Goal: Answer question/provide support: Share knowledge or assist other users

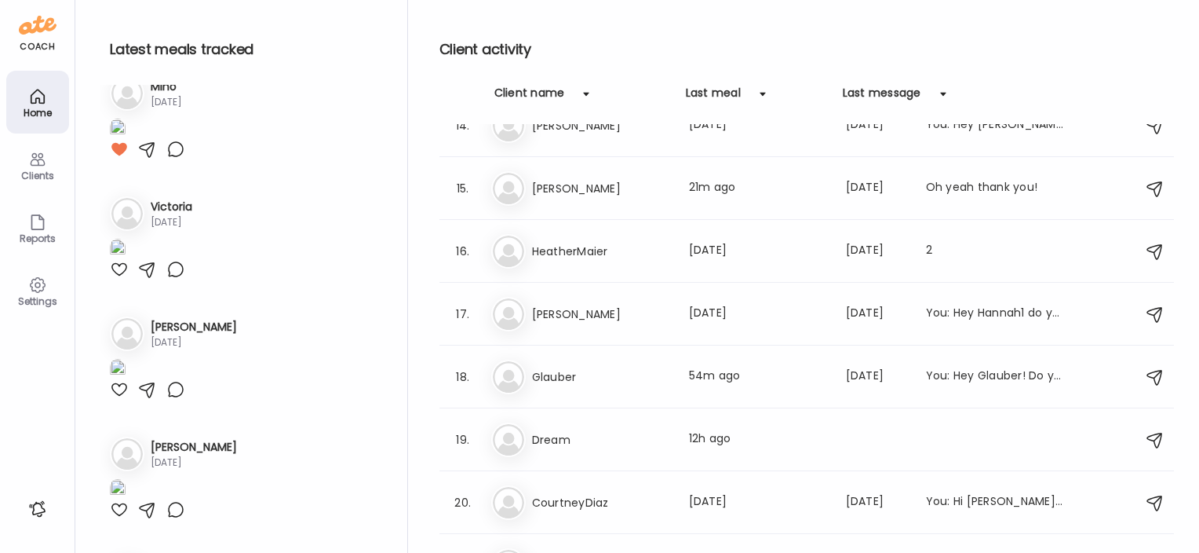
scroll to position [847, 0]
click at [546, 183] on h3 "[PERSON_NAME]" at bounding box center [601, 187] width 138 height 19
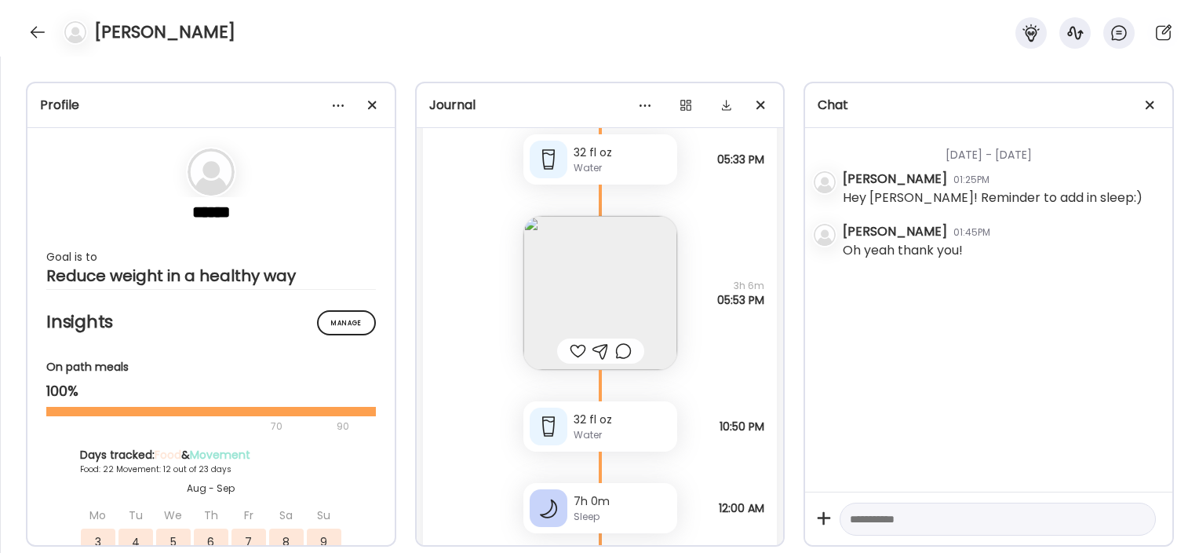
scroll to position [30202, 0]
click at [618, 292] on img at bounding box center [601, 293] width 154 height 154
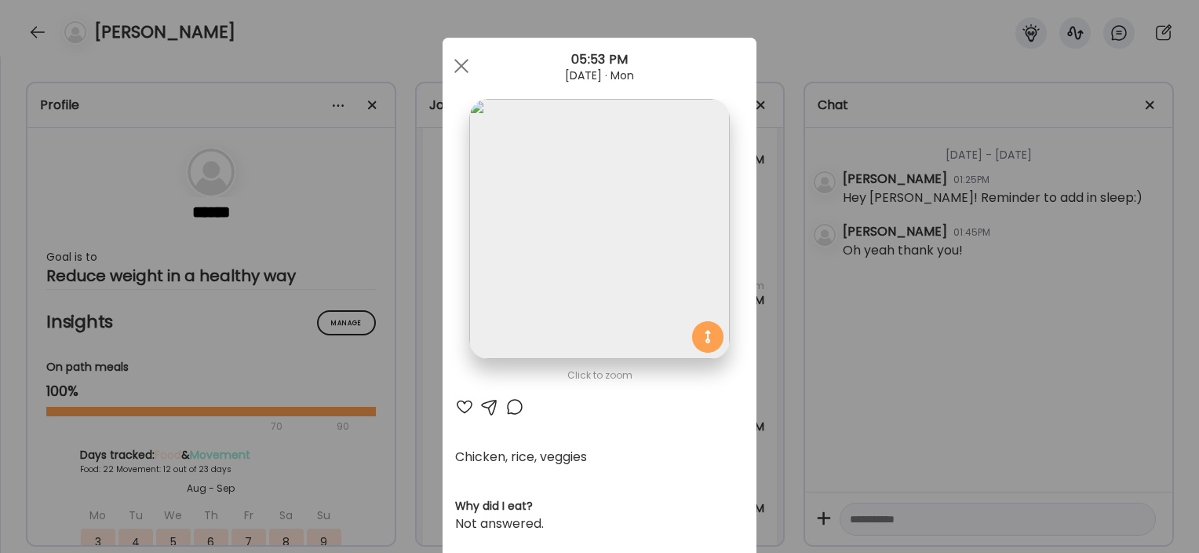
click at [411, 427] on div "Ate Coach Dashboard Wahoo! It’s official Take a moment to set up your Coach Pro…" at bounding box center [599, 276] width 1199 height 553
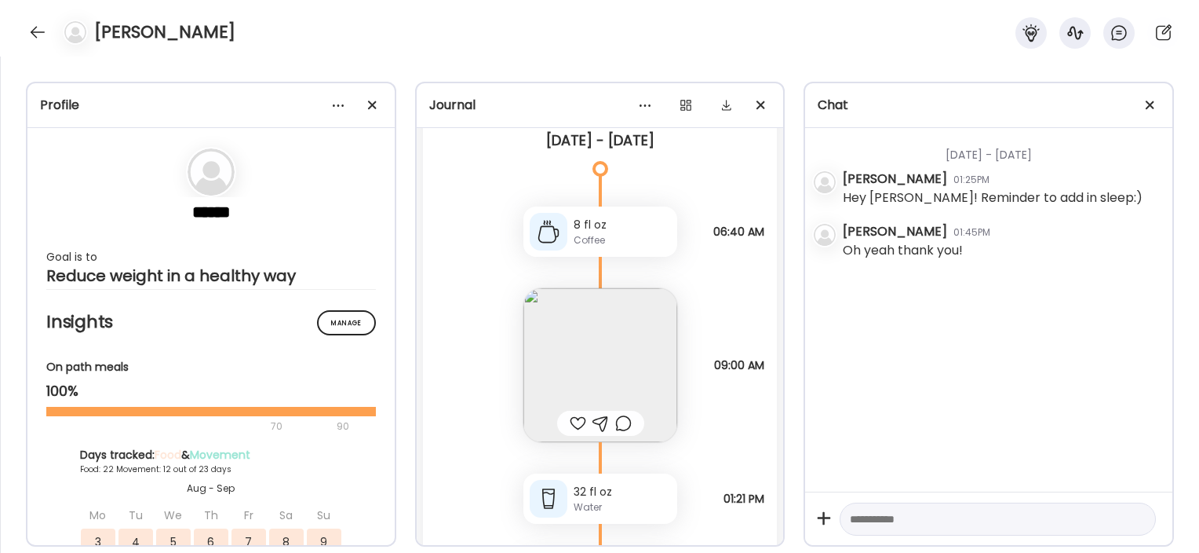
scroll to position [32327, 0]
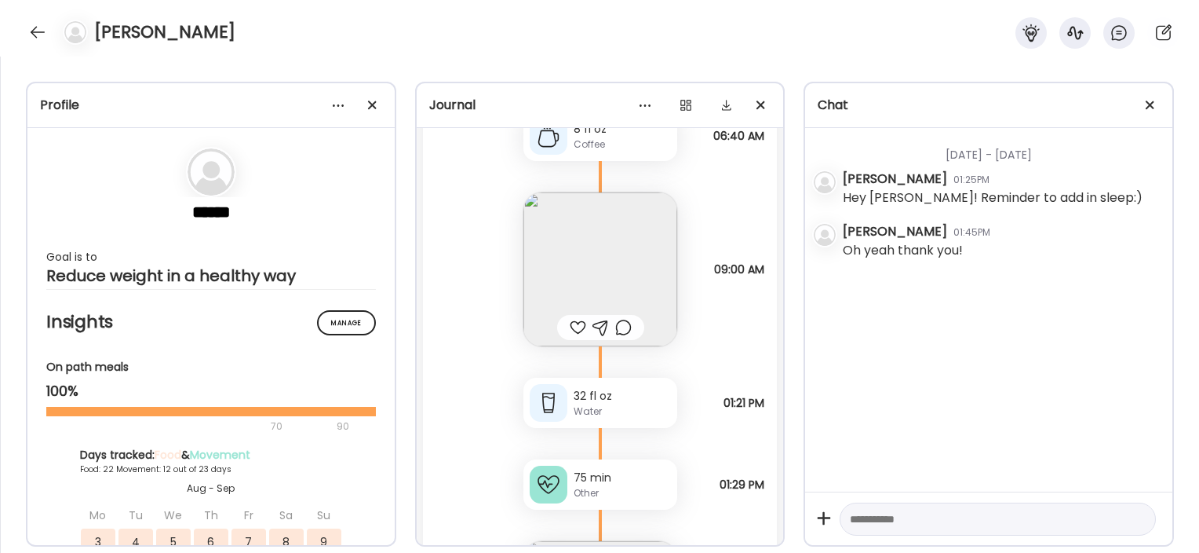
click at [544, 263] on img at bounding box center [601, 269] width 154 height 154
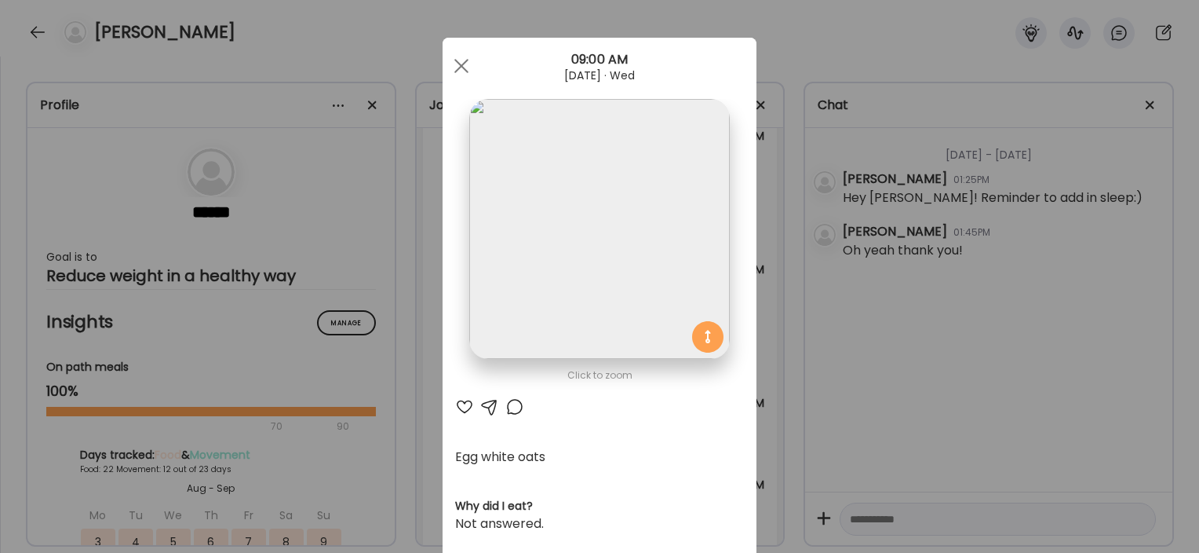
click at [381, 444] on div "Ate Coach Dashboard Wahoo! It’s official Take a moment to set up your Coach Pro…" at bounding box center [599, 276] width 1199 height 553
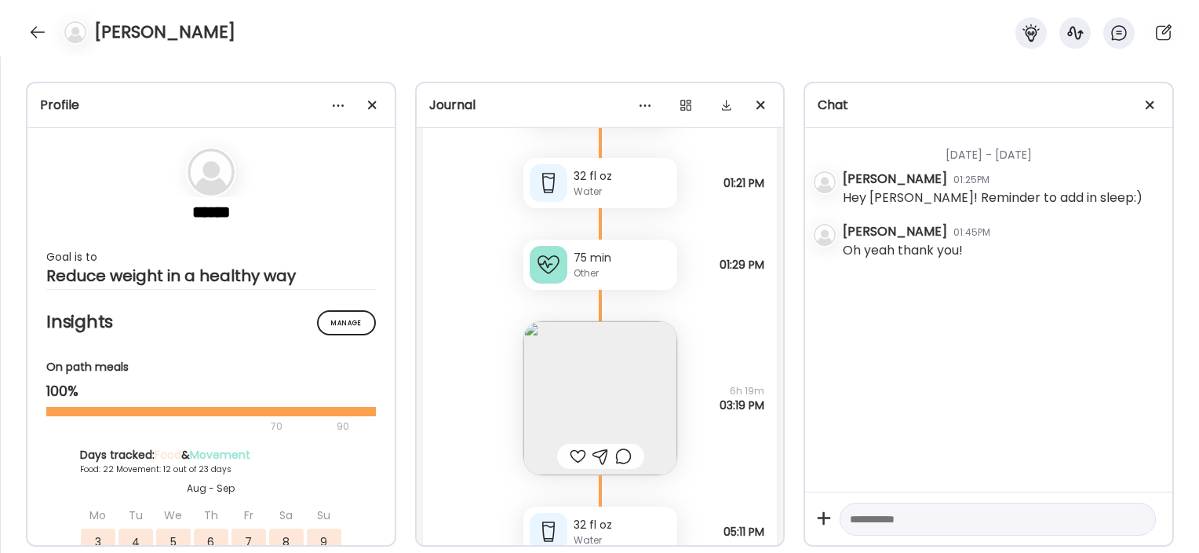
scroll to position [32660, 0]
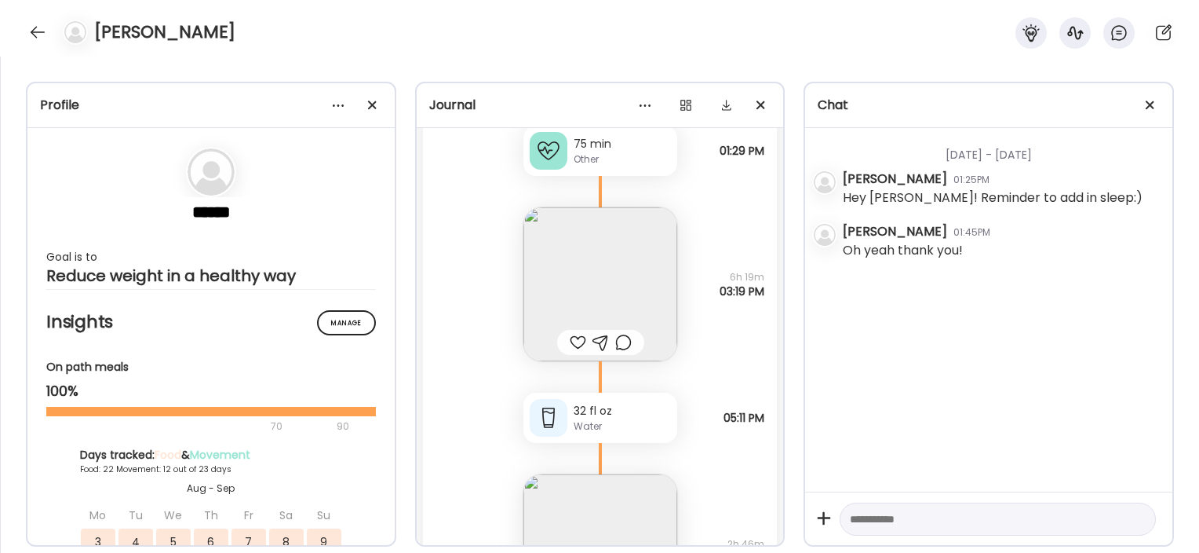
click at [537, 270] on img at bounding box center [601, 284] width 154 height 154
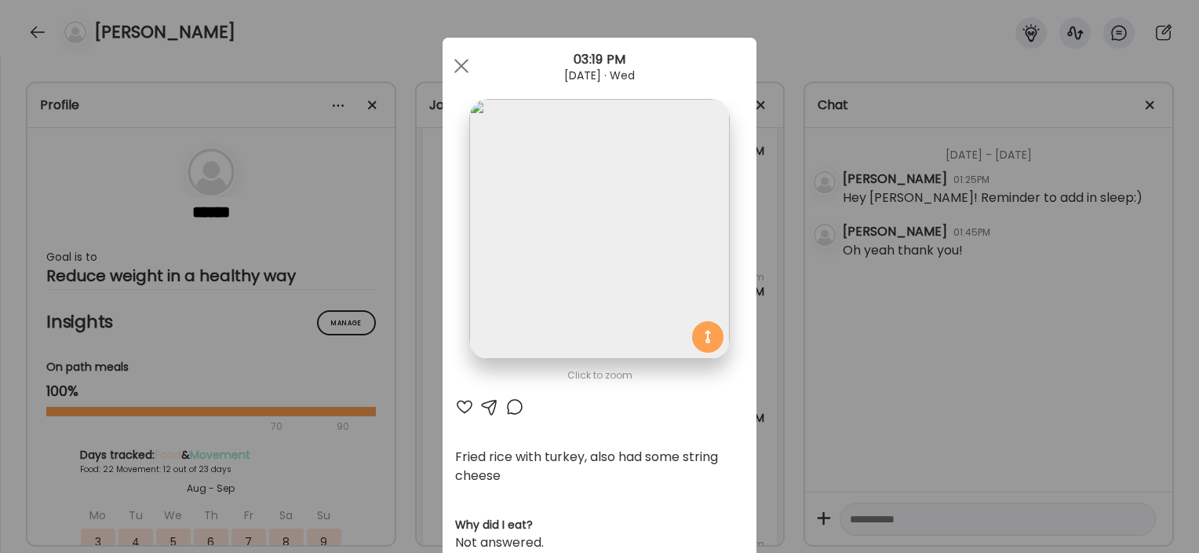
click at [396, 389] on div "Ate Coach Dashboard Wahoo! It’s official Take a moment to set up your Coach Pro…" at bounding box center [599, 276] width 1199 height 553
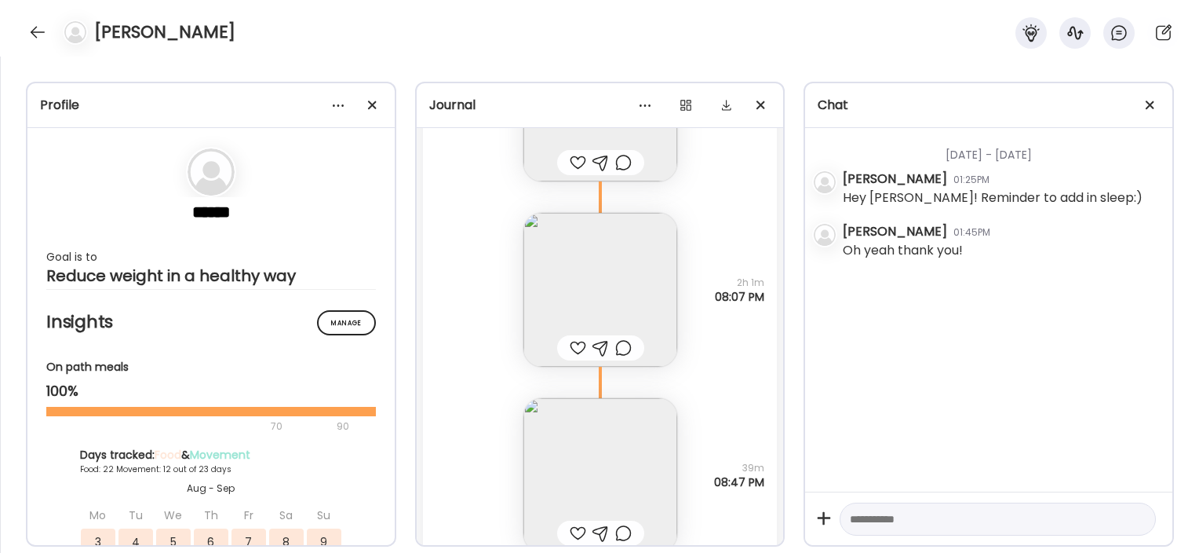
scroll to position [33107, 0]
click at [565, 290] on img at bounding box center [601, 290] width 154 height 154
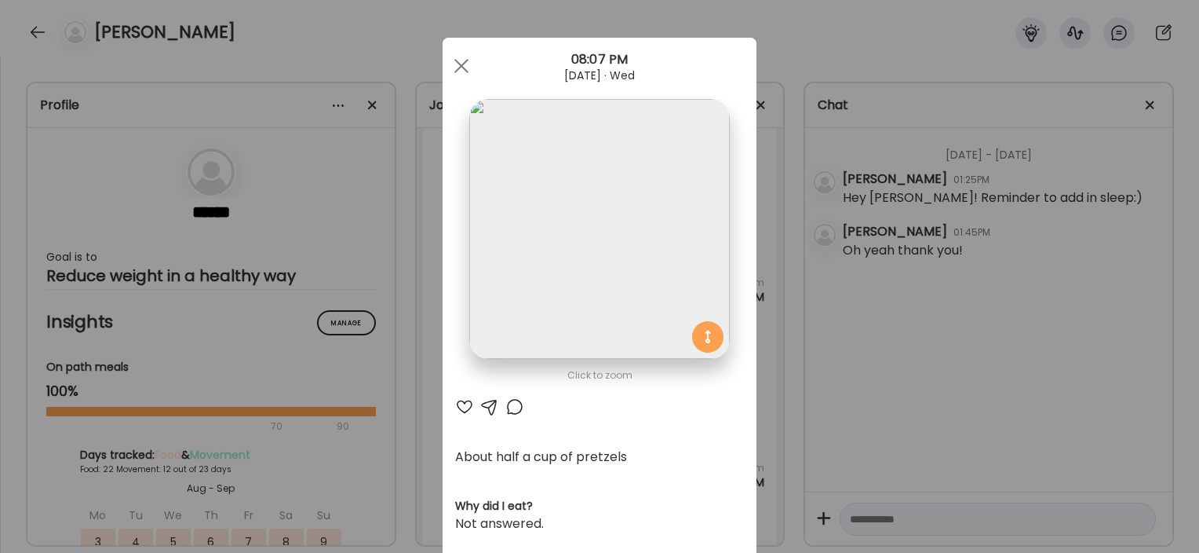
click at [383, 431] on div "Ate Coach Dashboard Wahoo! It’s official Take a moment to set up your Coach Pro…" at bounding box center [599, 276] width 1199 height 553
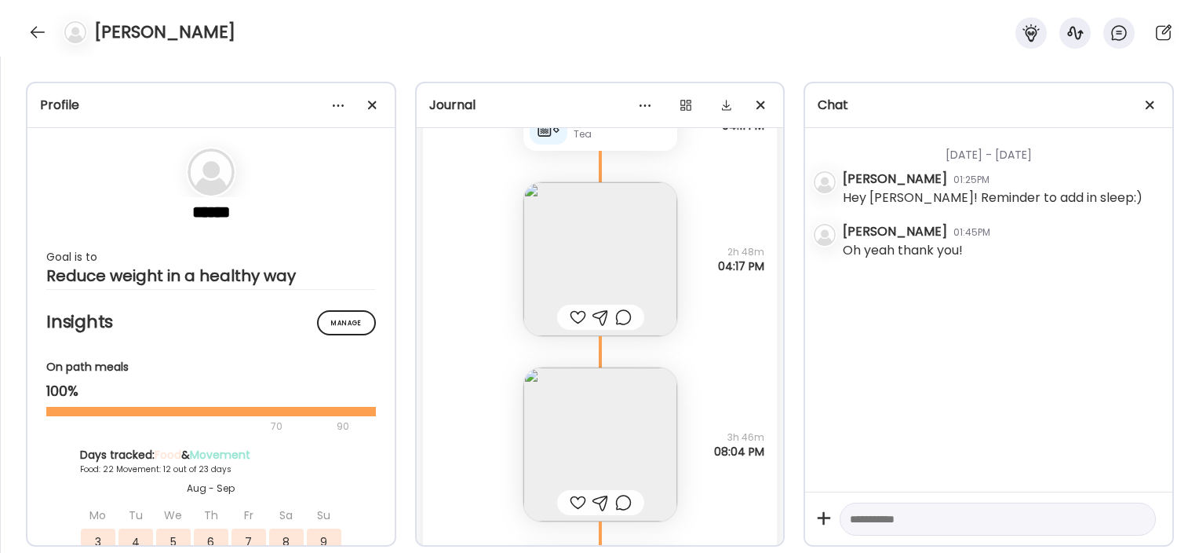
scroll to position [40402, 0]
click at [636, 266] on img at bounding box center [601, 260] width 154 height 154
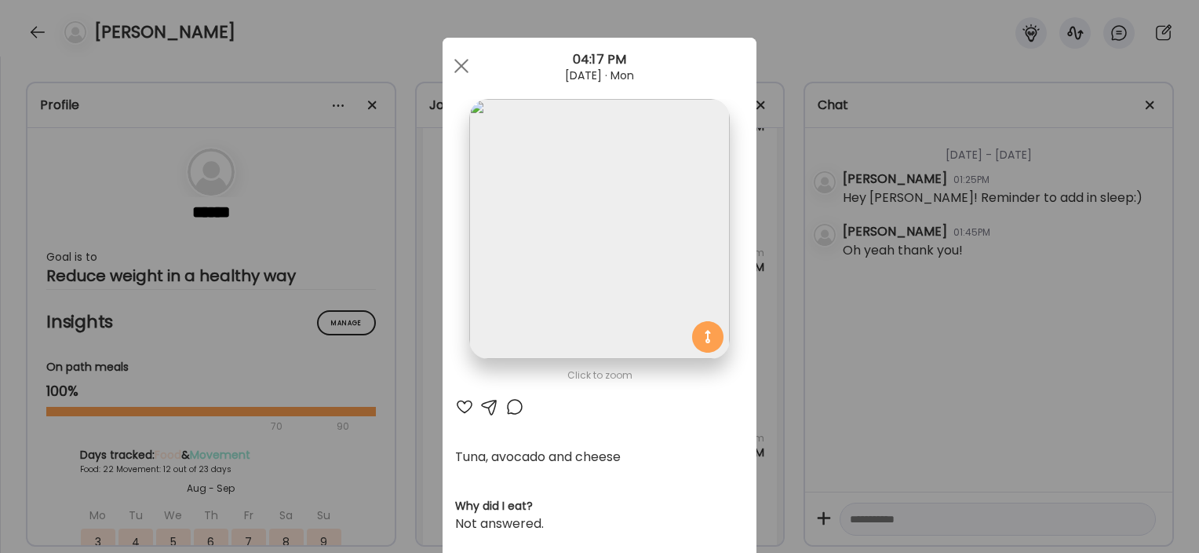
click at [350, 451] on div "Ate Coach Dashboard Wahoo! It’s official Take a moment to set up your Coach Pro…" at bounding box center [599, 276] width 1199 height 553
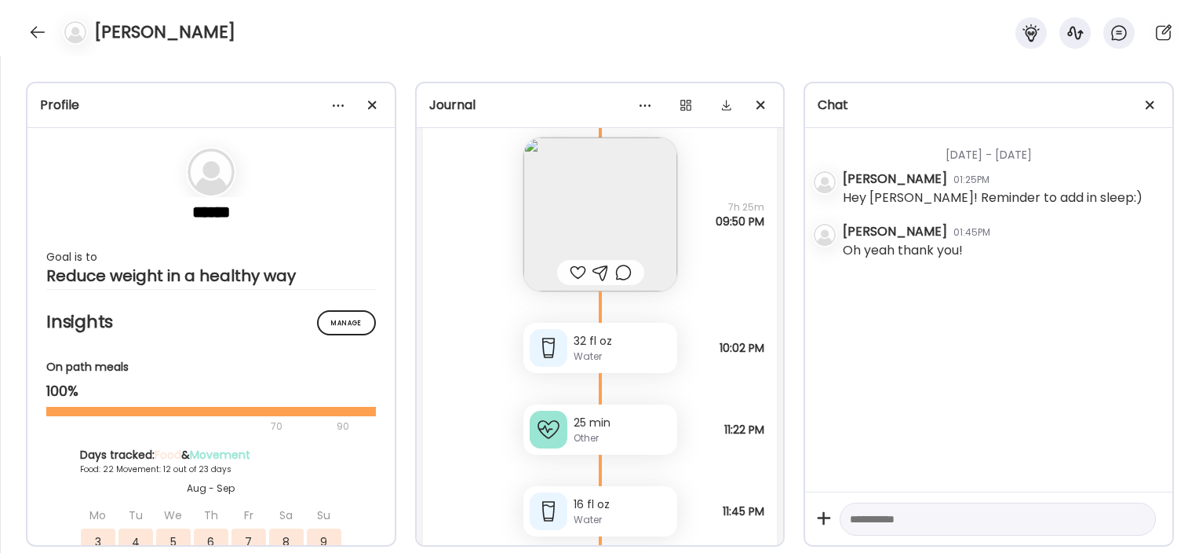
scroll to position [41920, 0]
click at [626, 195] on img at bounding box center [601, 214] width 154 height 154
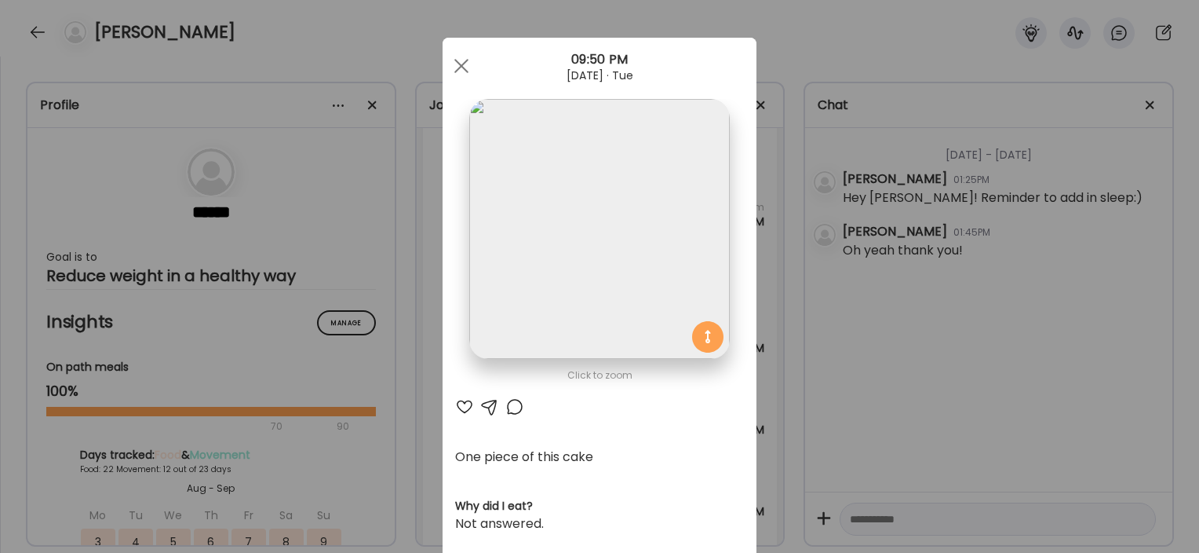
click at [378, 383] on div "Ate Coach Dashboard Wahoo! It’s official Take a moment to set up your Coach Pro…" at bounding box center [599, 276] width 1199 height 553
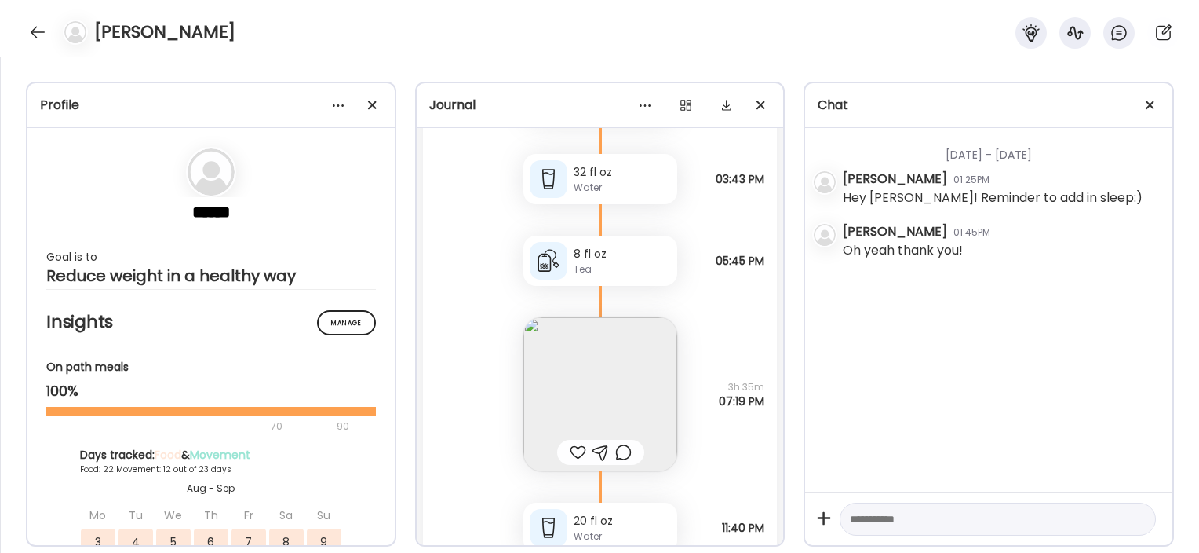
scroll to position [43637, 0]
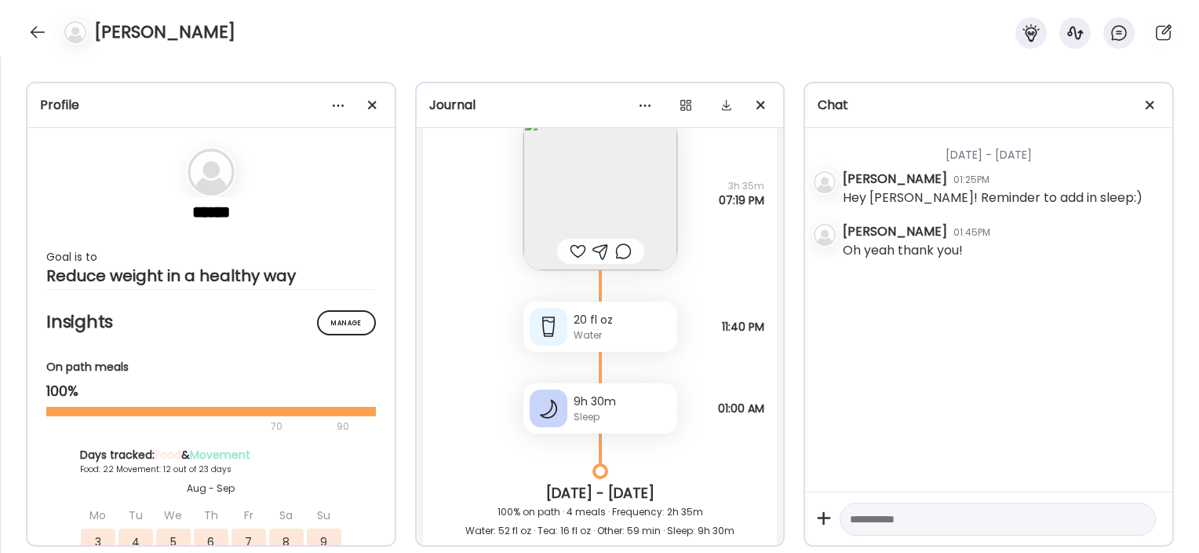
click at [619, 157] on img at bounding box center [601, 193] width 154 height 154
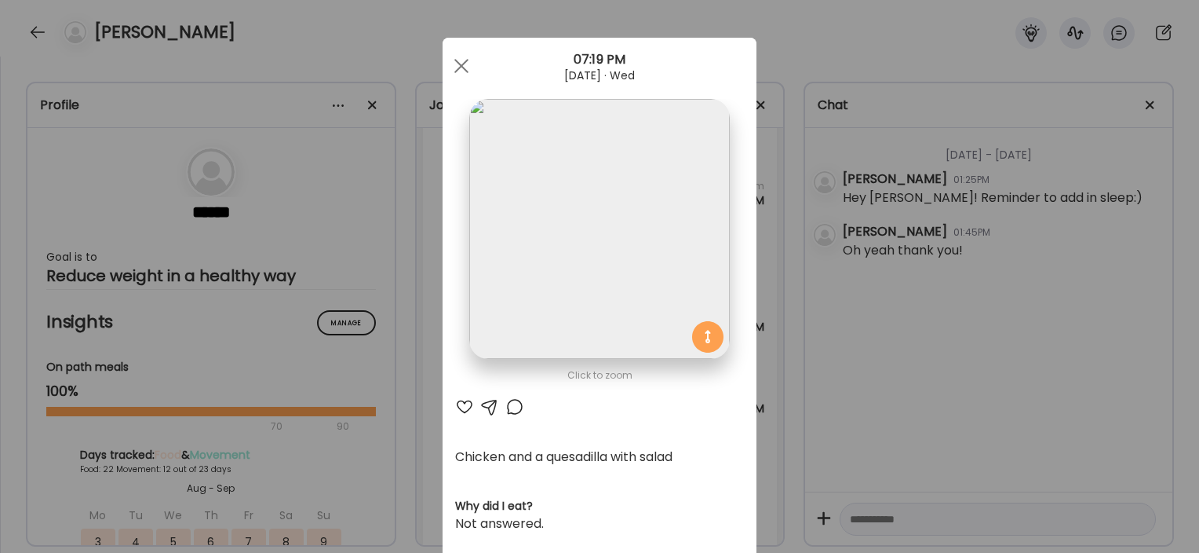
click at [424, 295] on div "Ate Coach Dashboard Wahoo! It’s official Take a moment to set up your Coach Pro…" at bounding box center [599, 276] width 1199 height 553
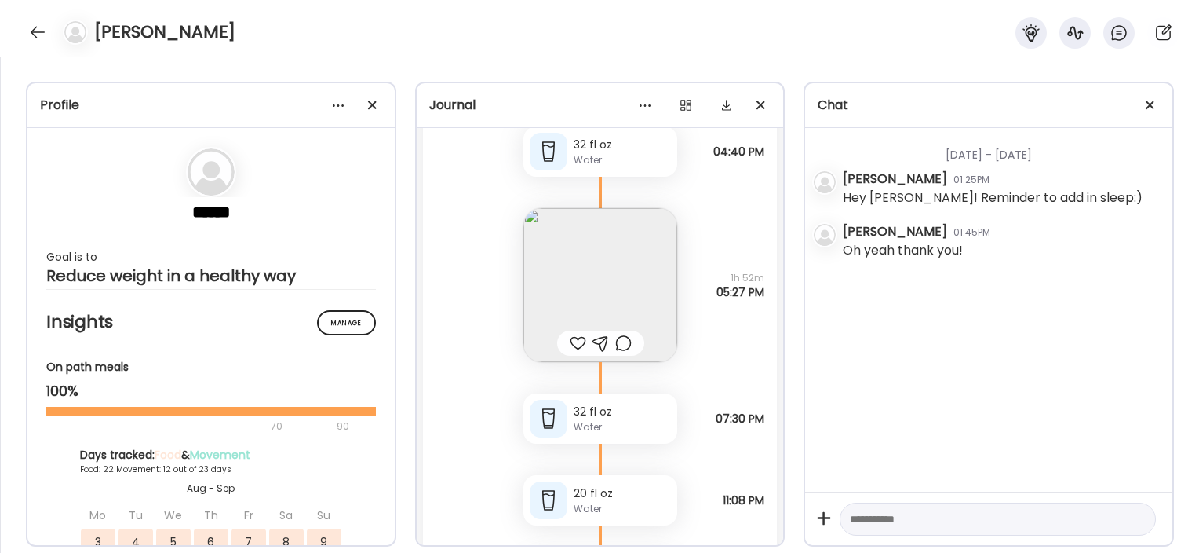
scroll to position [44861, 0]
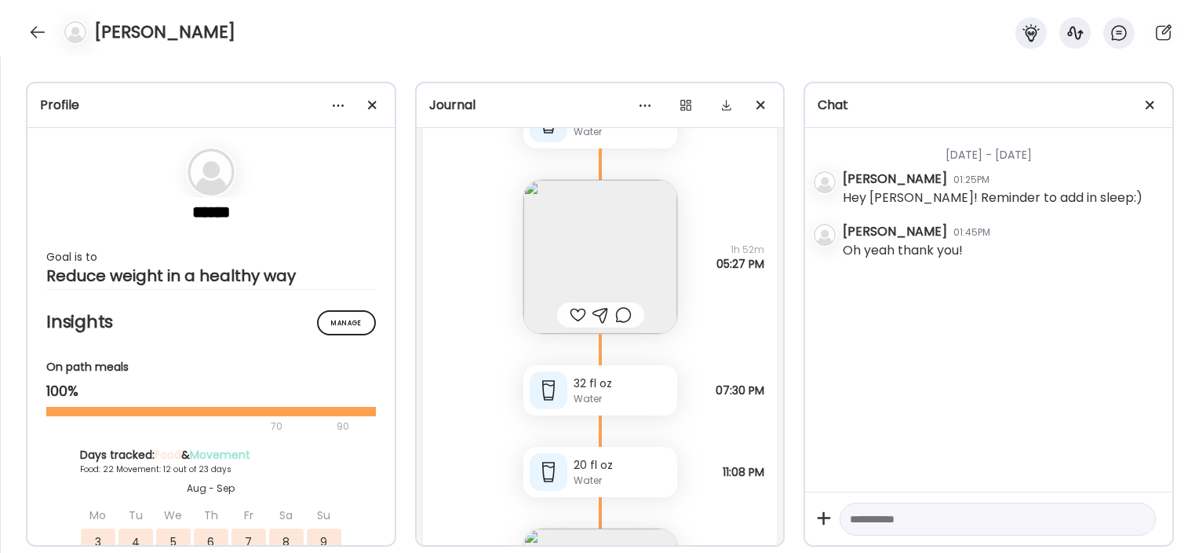
click at [546, 255] on img at bounding box center [601, 257] width 154 height 154
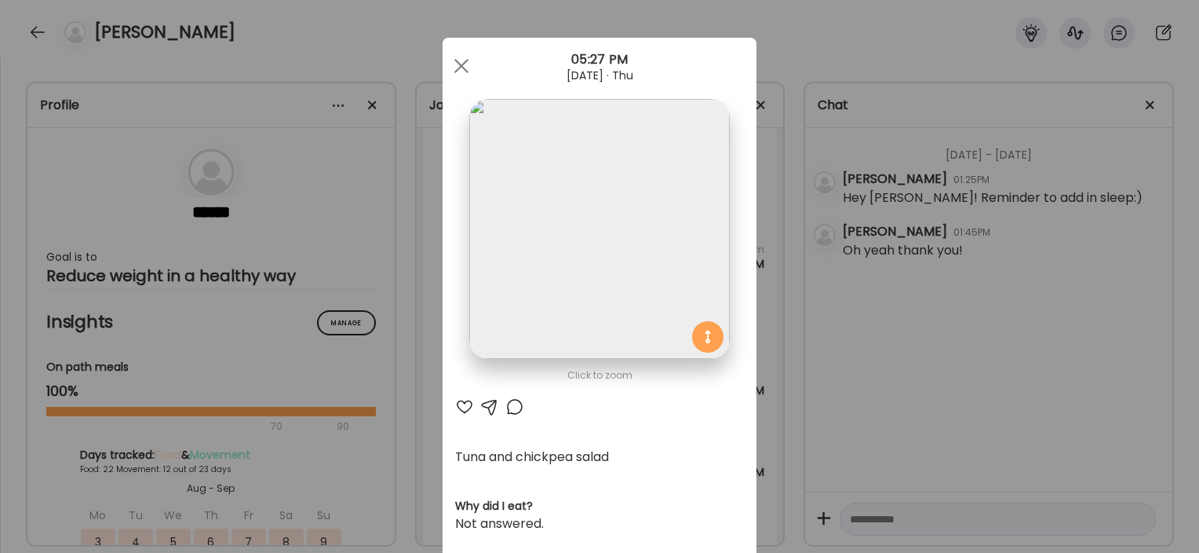
click at [408, 343] on div "Ate Coach Dashboard Wahoo! It’s official Take a moment to set up your Coach Pro…" at bounding box center [599, 276] width 1199 height 553
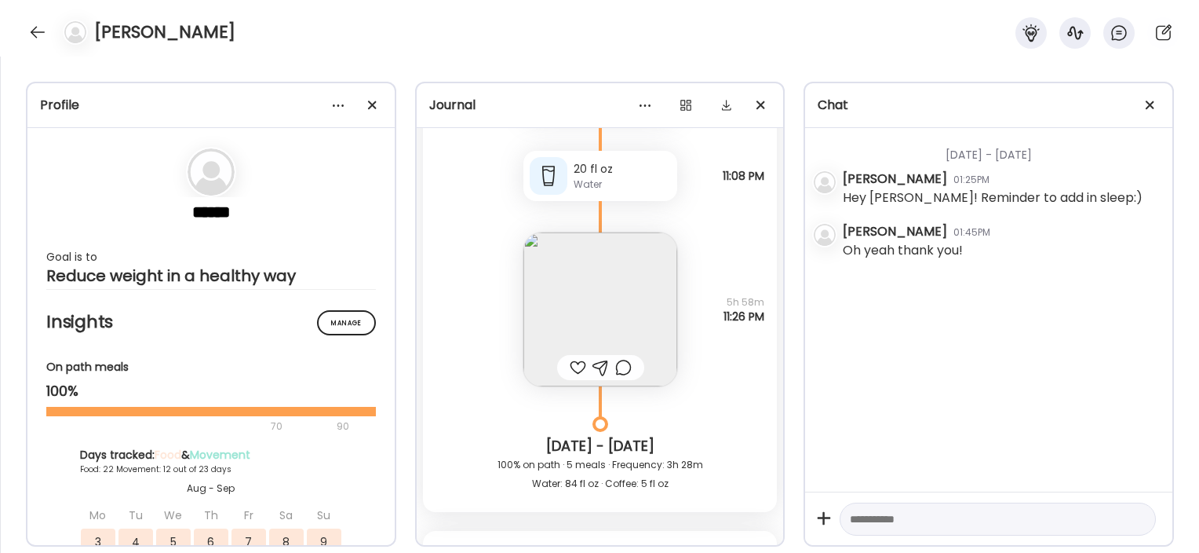
scroll to position [45158, 0]
click at [535, 310] on img at bounding box center [601, 309] width 154 height 154
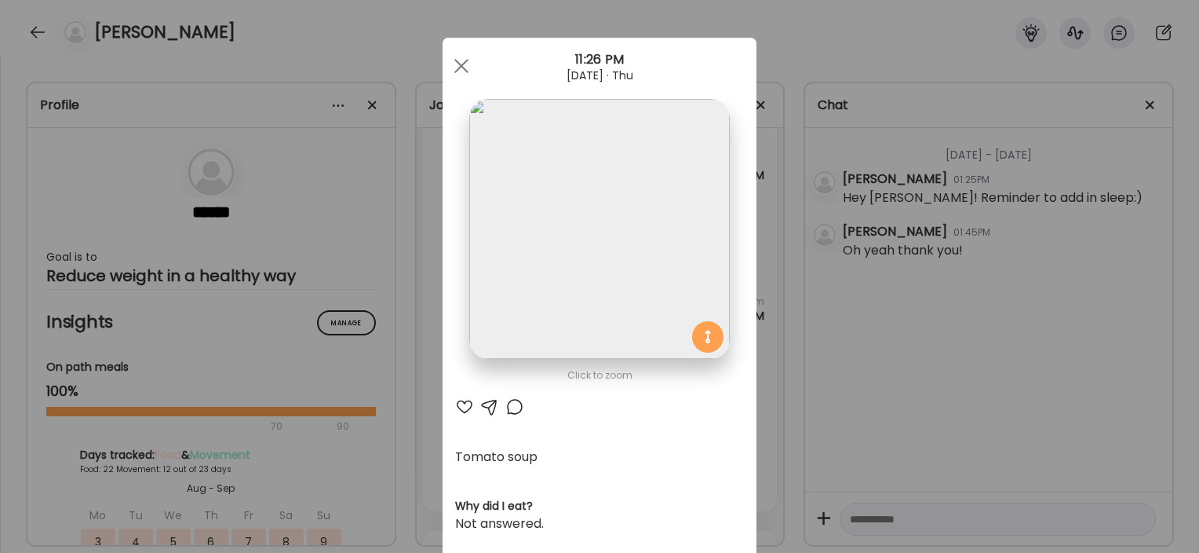
click at [403, 374] on div "Ate Coach Dashboard Wahoo! It’s official Take a moment to set up your Coach Pro…" at bounding box center [599, 276] width 1199 height 553
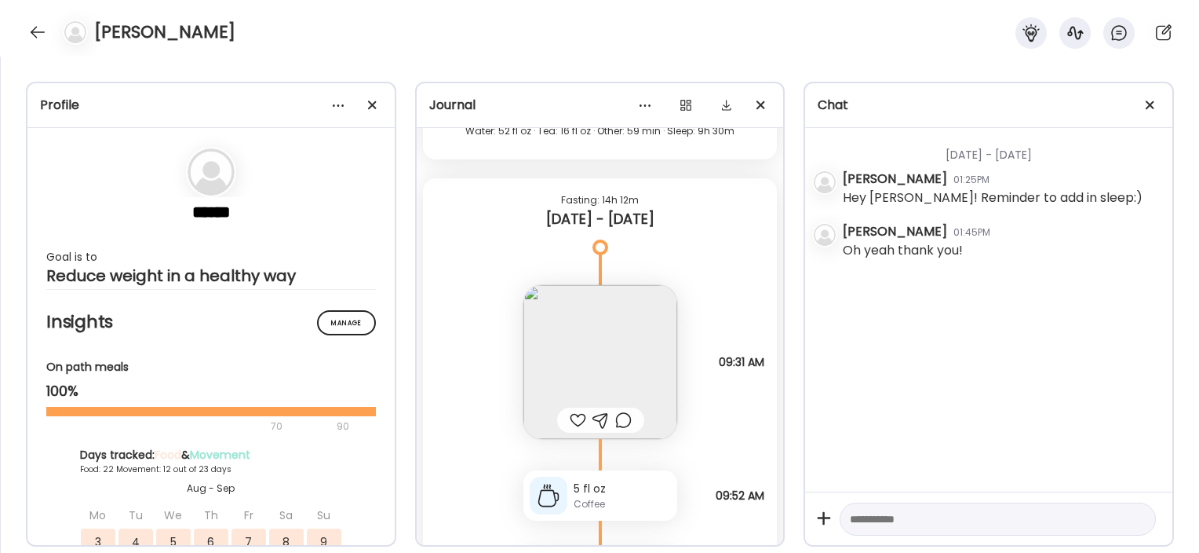
scroll to position [44029, 0]
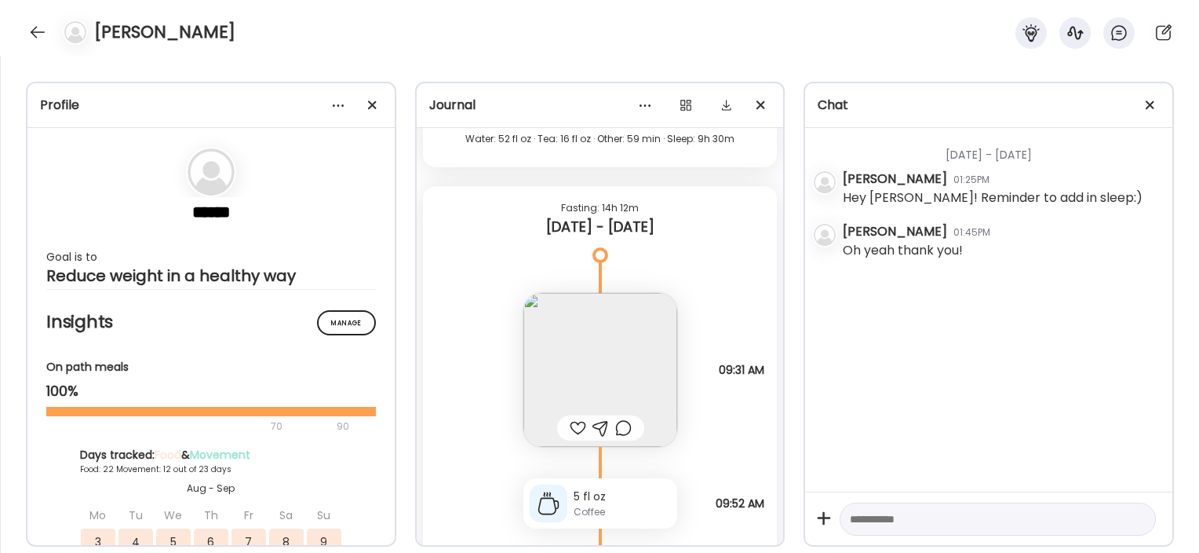
click at [569, 345] on img at bounding box center [601, 370] width 154 height 154
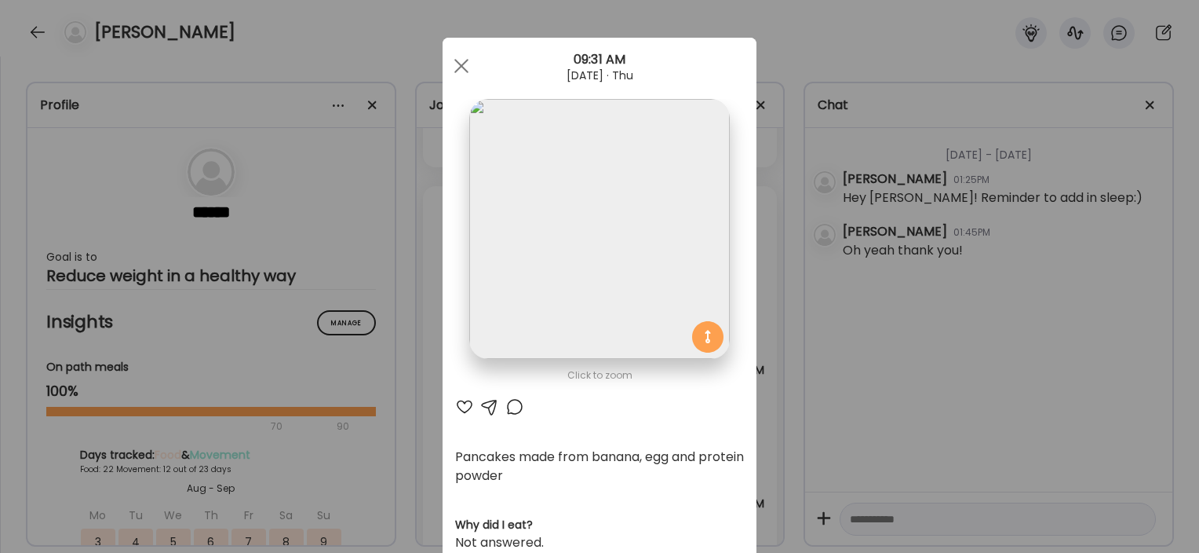
click at [413, 371] on div "Ate Coach Dashboard Wahoo! It’s official Take a moment to set up your Coach Pro…" at bounding box center [599, 276] width 1199 height 553
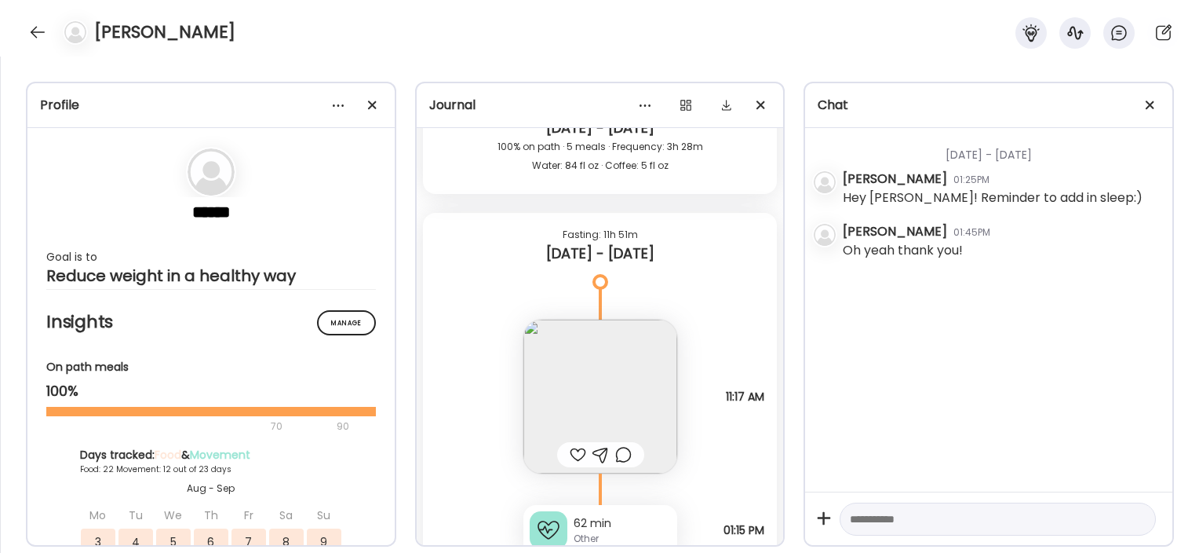
scroll to position [45713, 0]
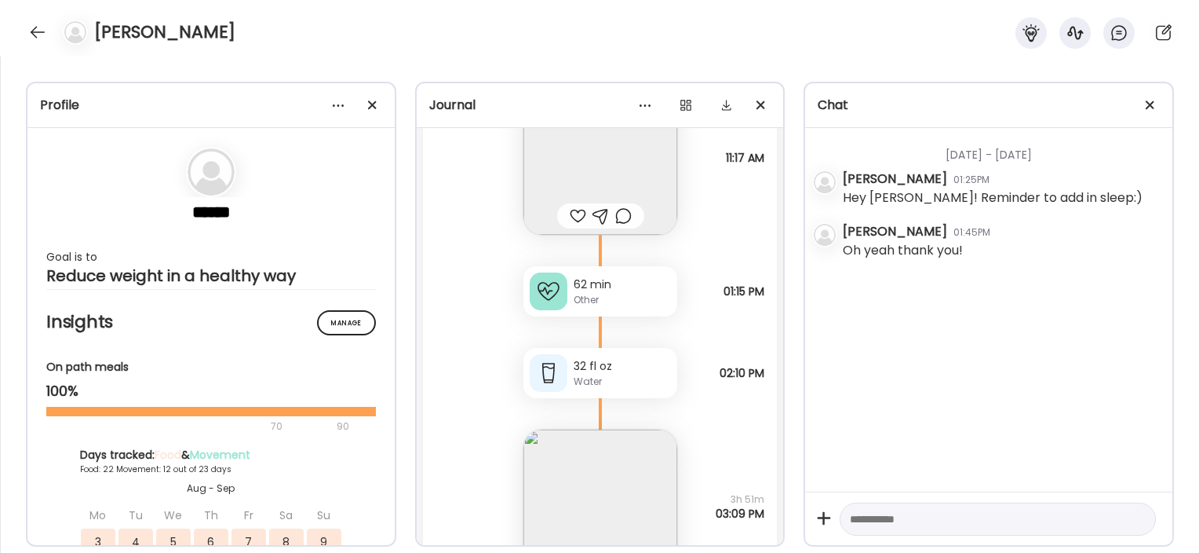
click at [637, 173] on img at bounding box center [601, 158] width 154 height 154
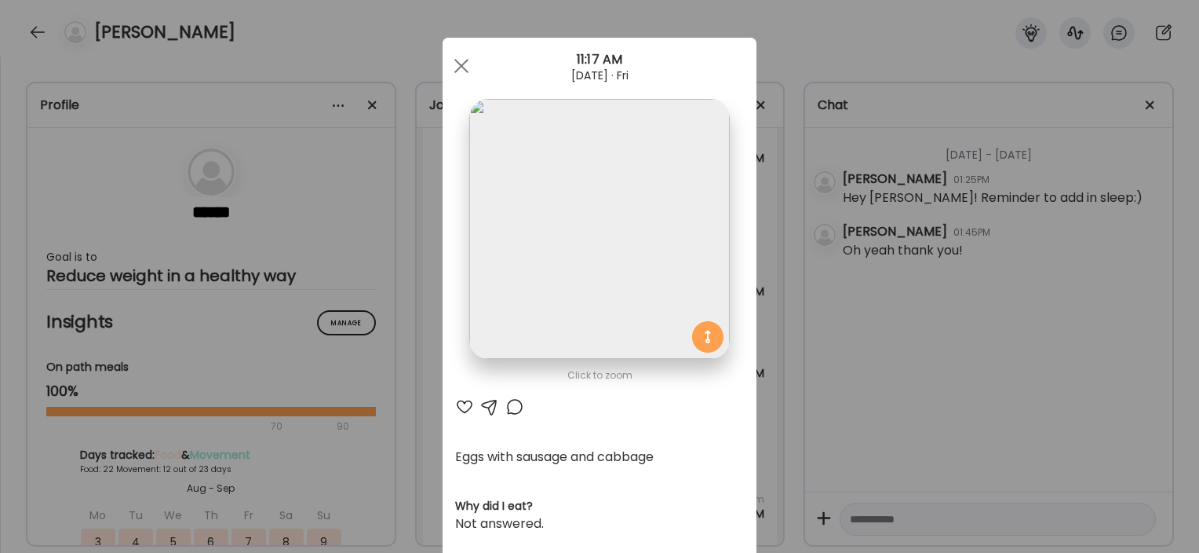
click at [414, 301] on div "Ate Coach Dashboard Wahoo! It’s official Take a moment to set up your Coach Pro…" at bounding box center [599, 276] width 1199 height 553
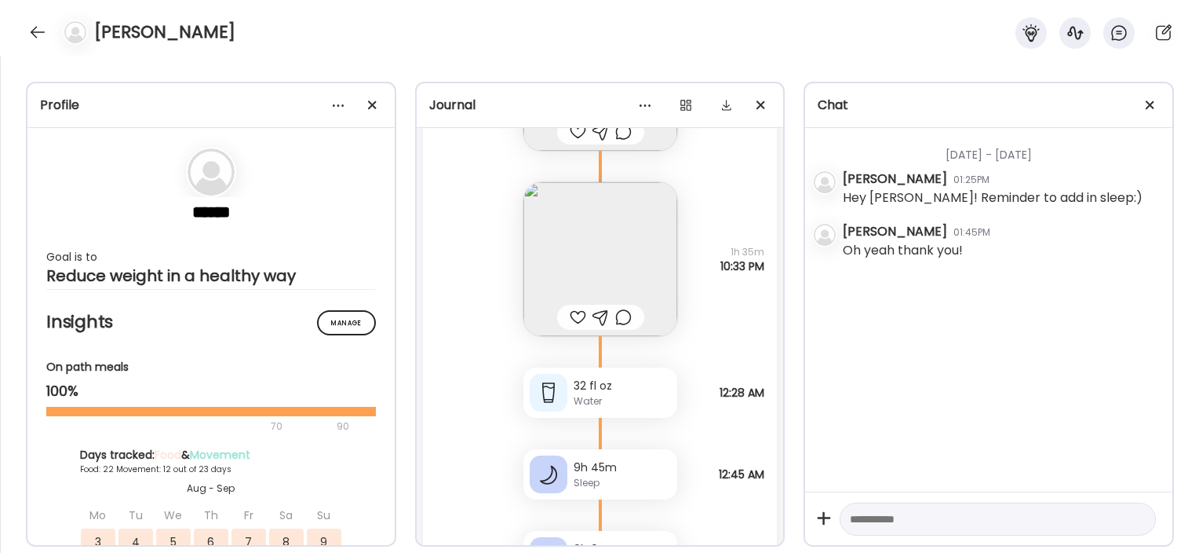
scroll to position [46684, 0]
click at [549, 232] on img at bounding box center [601, 255] width 154 height 154
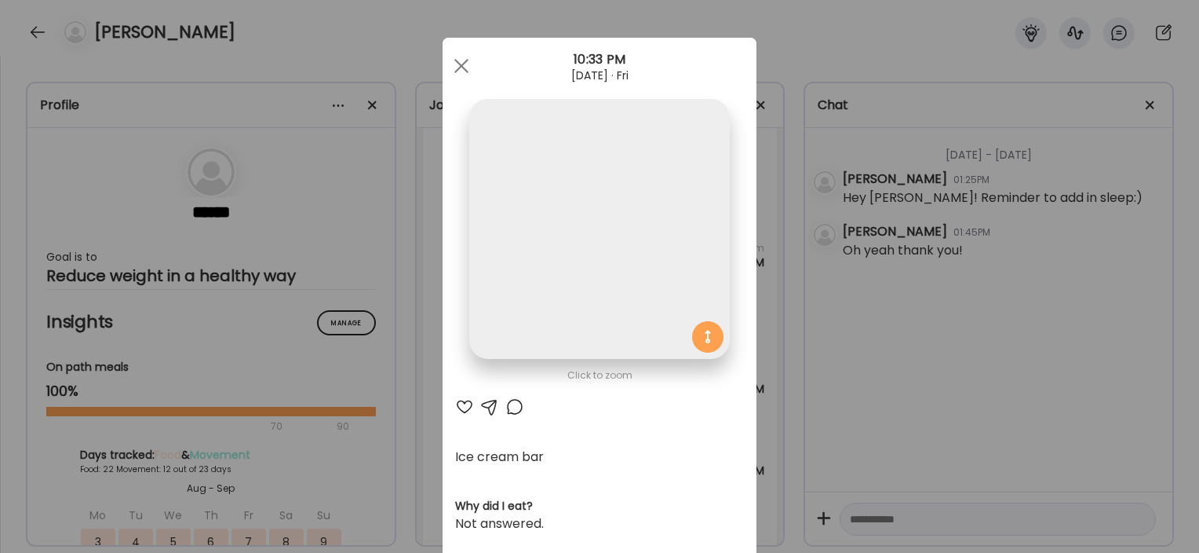
click at [380, 420] on div "Ate Coach Dashboard Wahoo! It’s official Take a moment to set up your Coach Pro…" at bounding box center [599, 276] width 1199 height 553
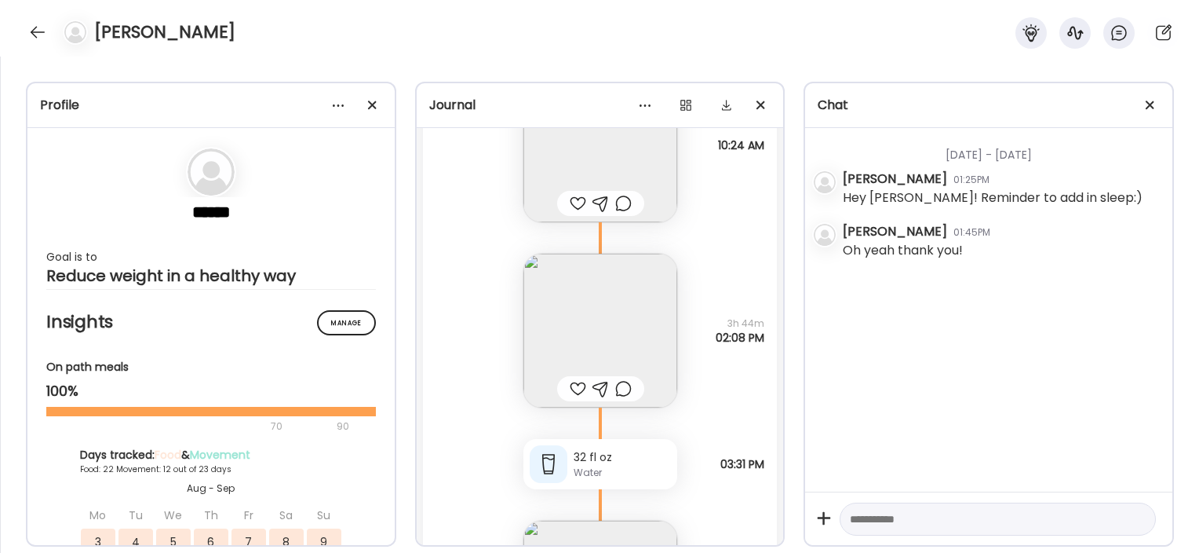
scroll to position [47443, 0]
click at [600, 272] on img at bounding box center [601, 331] width 154 height 154
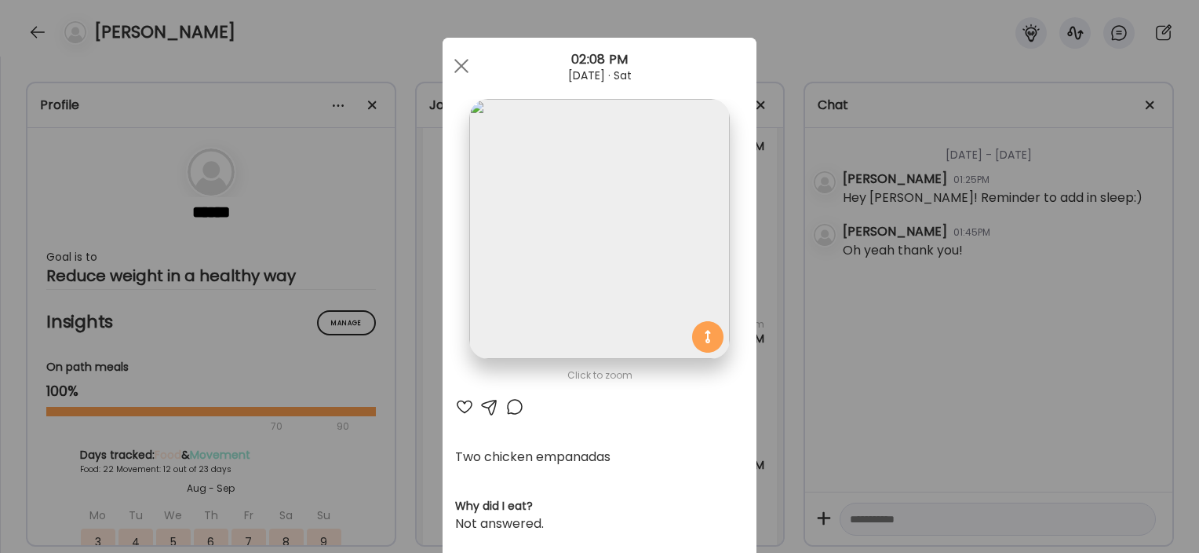
click at [392, 389] on div "Ate Coach Dashboard Wahoo! It’s official Take a moment to set up your Coach Pro…" at bounding box center [599, 276] width 1199 height 553
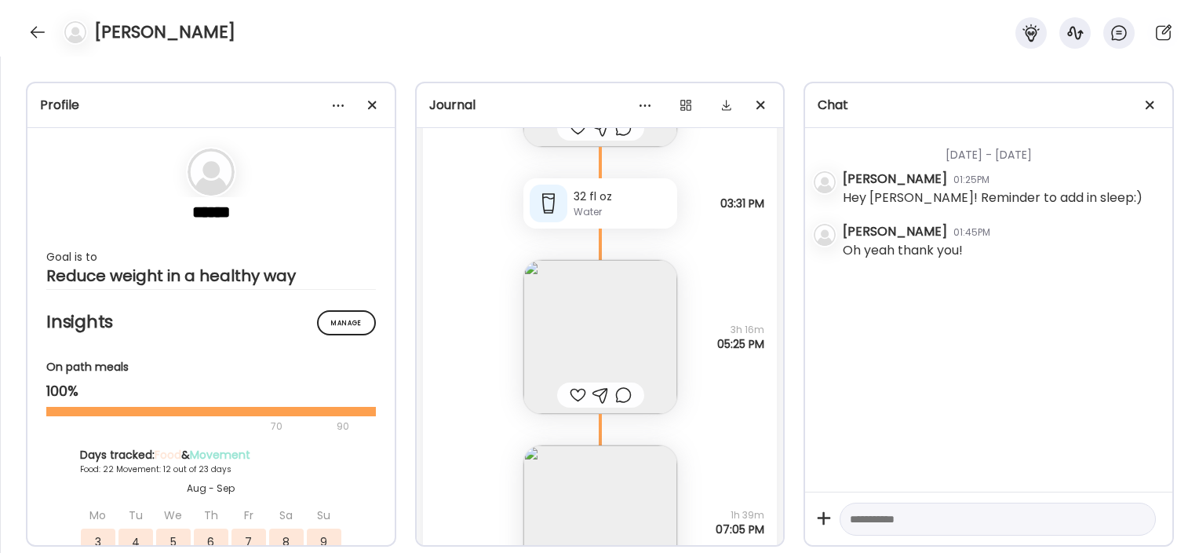
scroll to position [47706, 0]
click at [568, 293] on img at bounding box center [601, 335] width 154 height 154
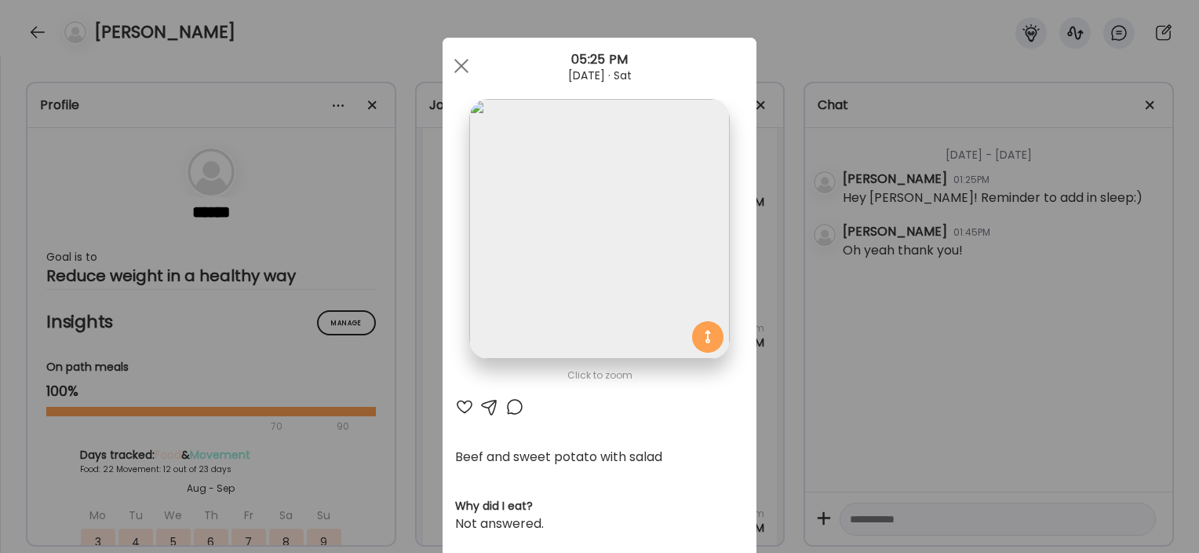
click at [407, 345] on div "Ate Coach Dashboard Wahoo! It’s official Take a moment to set up your Coach Pro…" at bounding box center [599, 276] width 1199 height 553
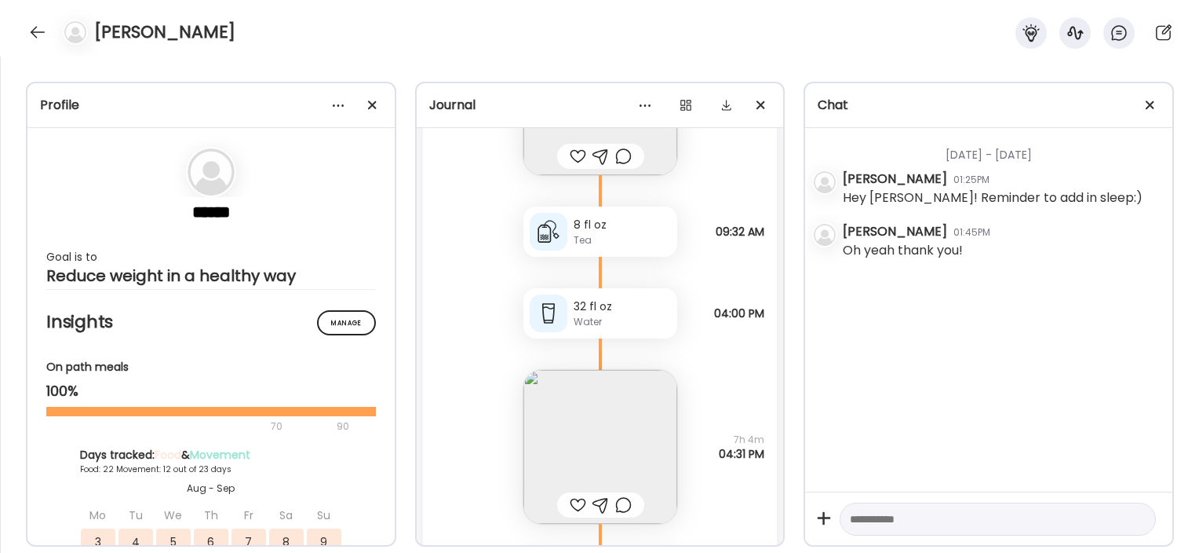
scroll to position [48799, 0]
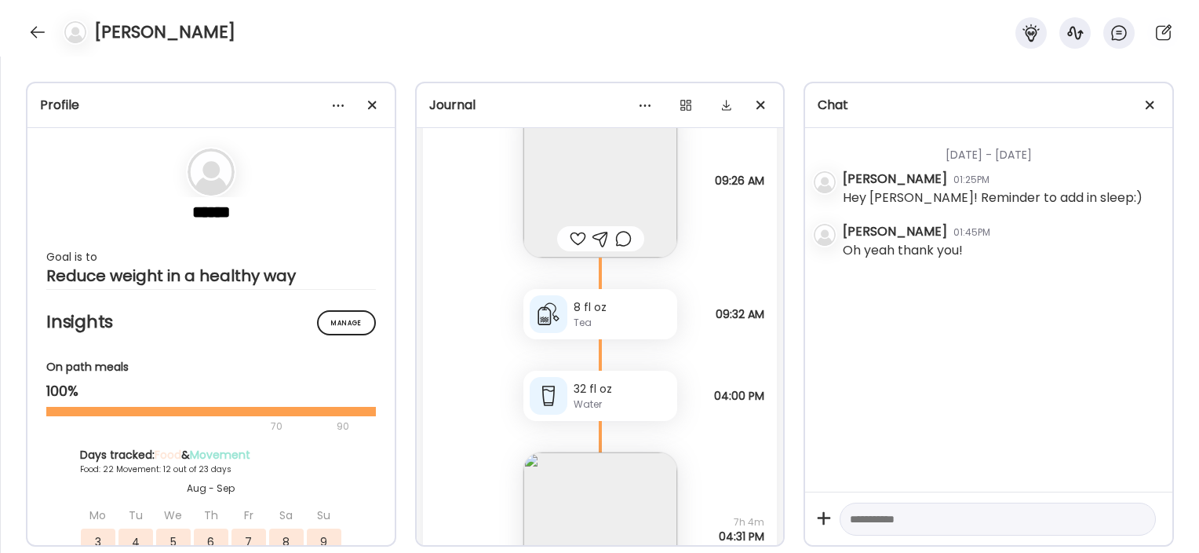
click at [632, 152] on img at bounding box center [601, 181] width 154 height 154
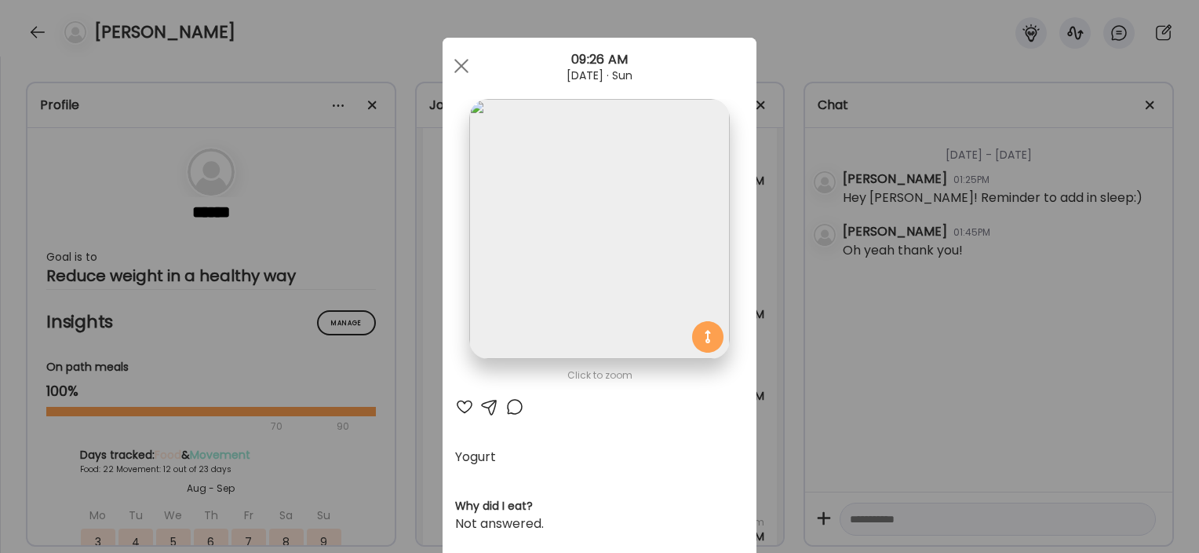
click at [389, 315] on div "Ate Coach Dashboard Wahoo! It’s official Take a moment to set up your Coach Pro…" at bounding box center [599, 276] width 1199 height 553
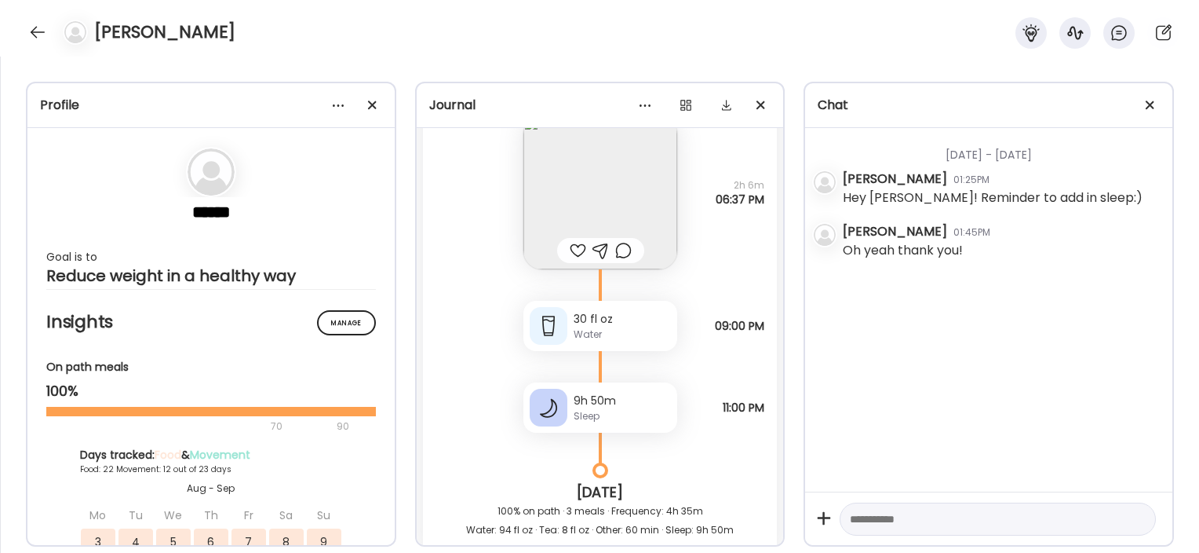
scroll to position [49489, 0]
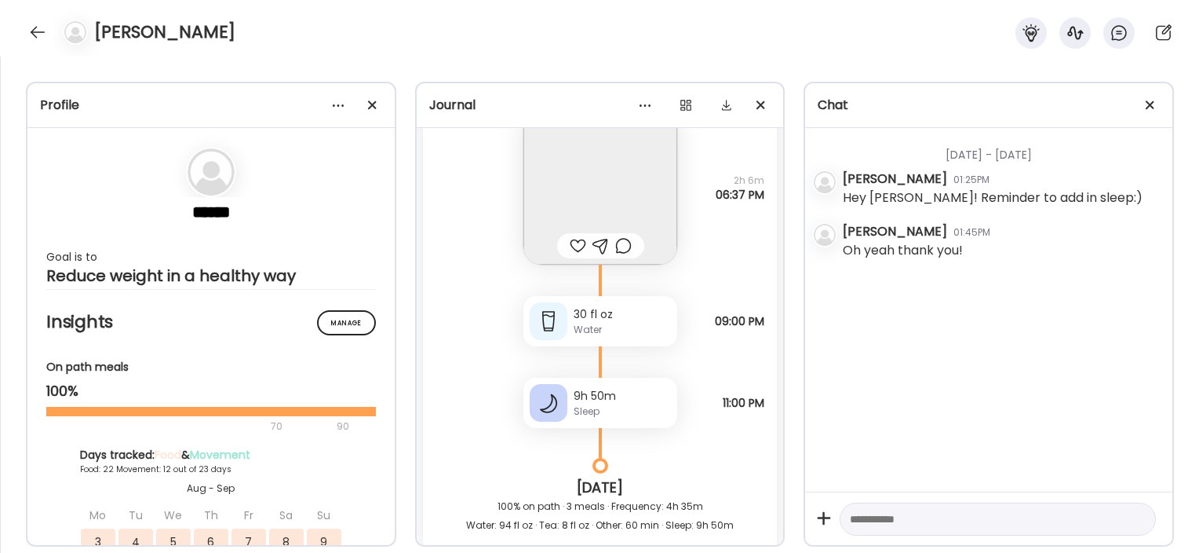
click at [574, 157] on img at bounding box center [601, 188] width 154 height 154
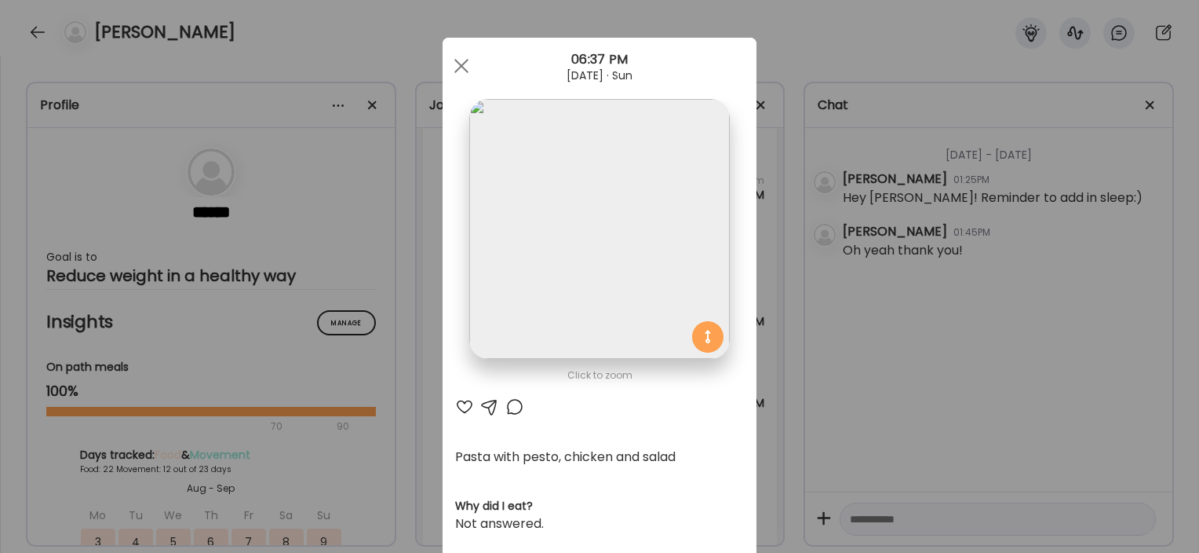
click at [402, 356] on div "Ate Coach Dashboard Wahoo! It’s official Take a moment to set up your Coach Pro…" at bounding box center [599, 276] width 1199 height 553
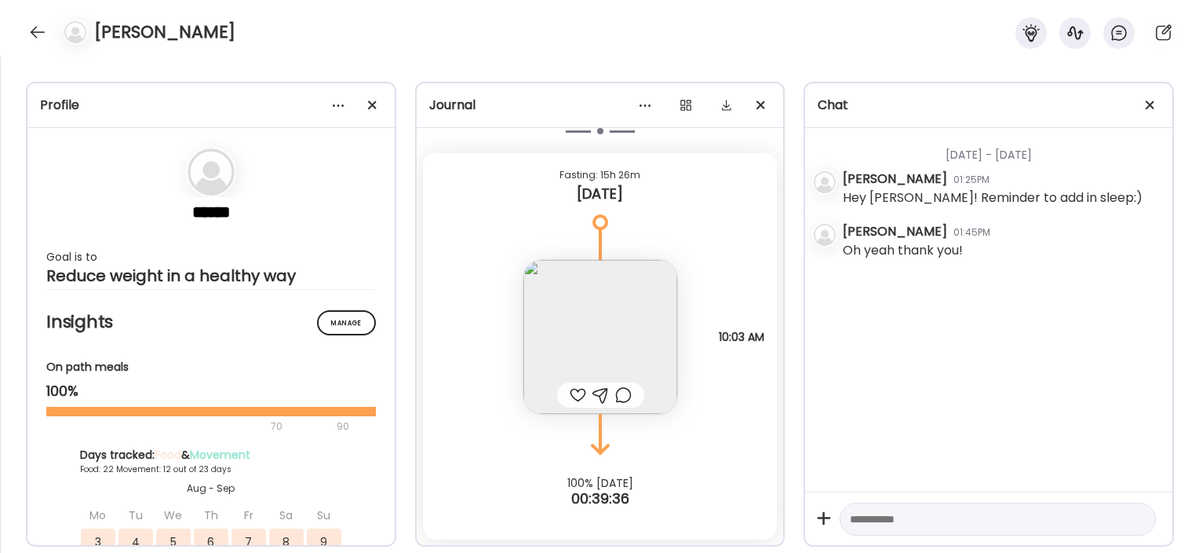
scroll to position [50061, 0]
click at [583, 317] on img at bounding box center [601, 338] width 154 height 154
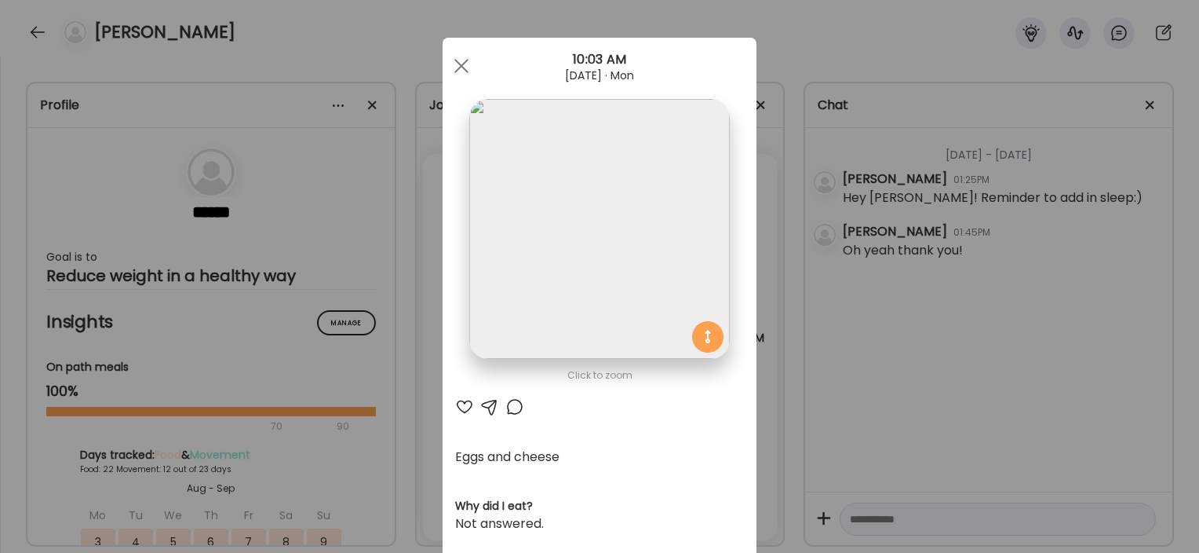
click at [363, 418] on div "Ate Coach Dashboard Wahoo! It’s official Take a moment to set up your Coach Pro…" at bounding box center [599, 276] width 1199 height 553
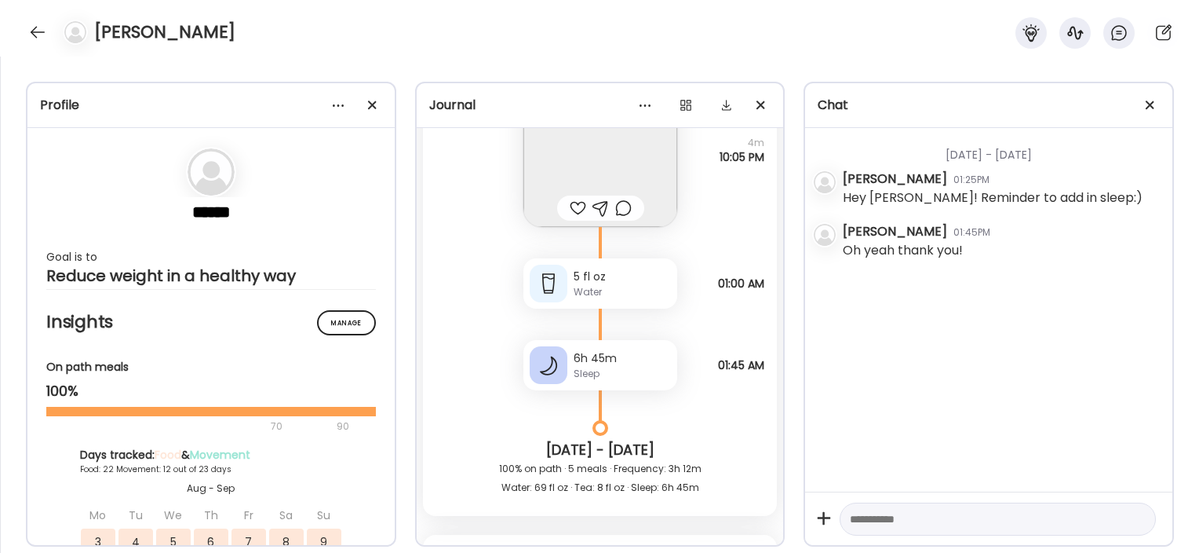
scroll to position [36645, 0]
click at [1195, 96] on div "Profile ****** Goal is to Reduce weight in a healthy way Manage Insights On pat…" at bounding box center [599, 305] width 1199 height 496
click at [44, 31] on div at bounding box center [37, 32] width 25 height 25
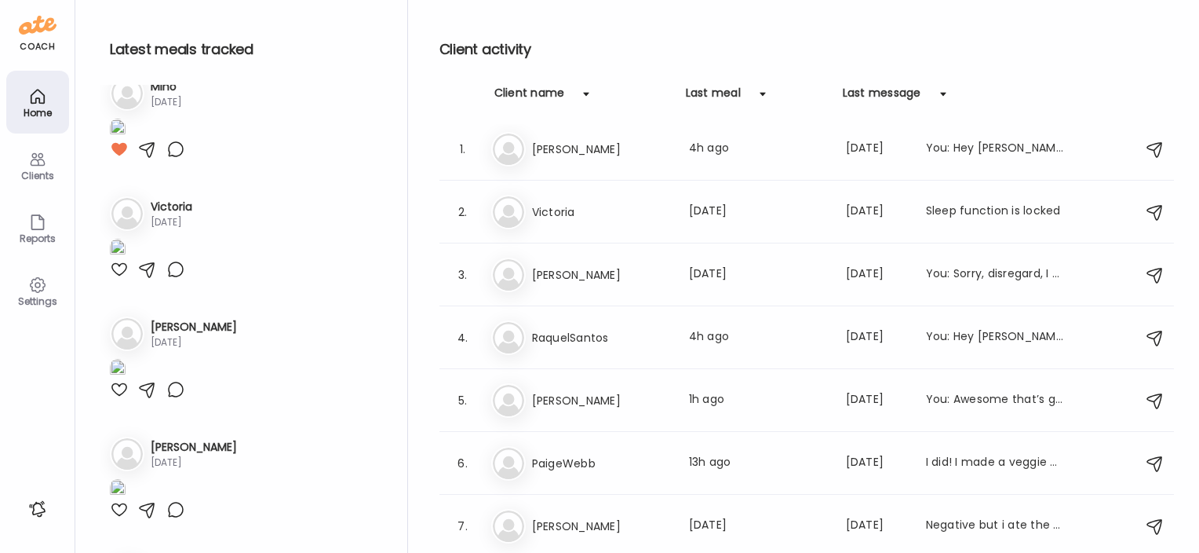
scroll to position [0, 0]
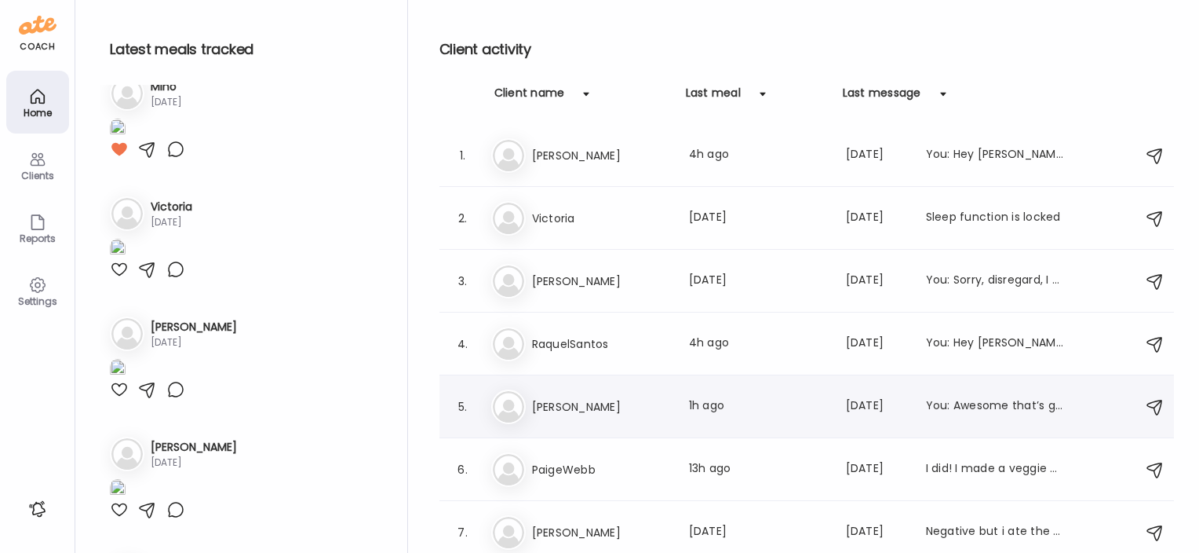
click at [525, 402] on div "Pa [PERSON_NAME] Last meal: 1h ago Last message: [DATE] You: Awesome that’s gre…" at bounding box center [809, 406] width 636 height 35
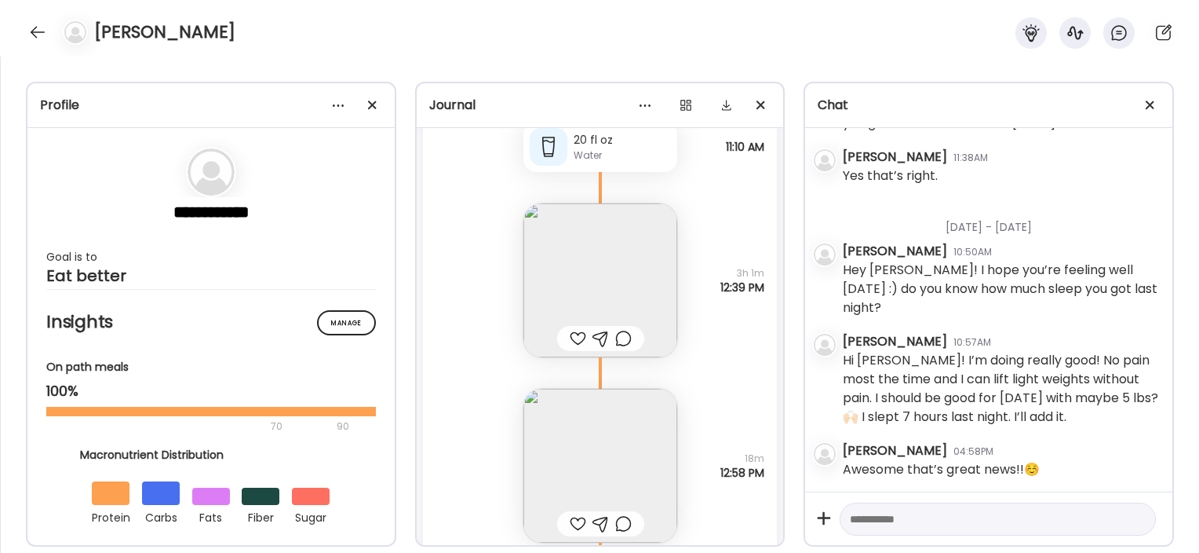
scroll to position [56552, 0]
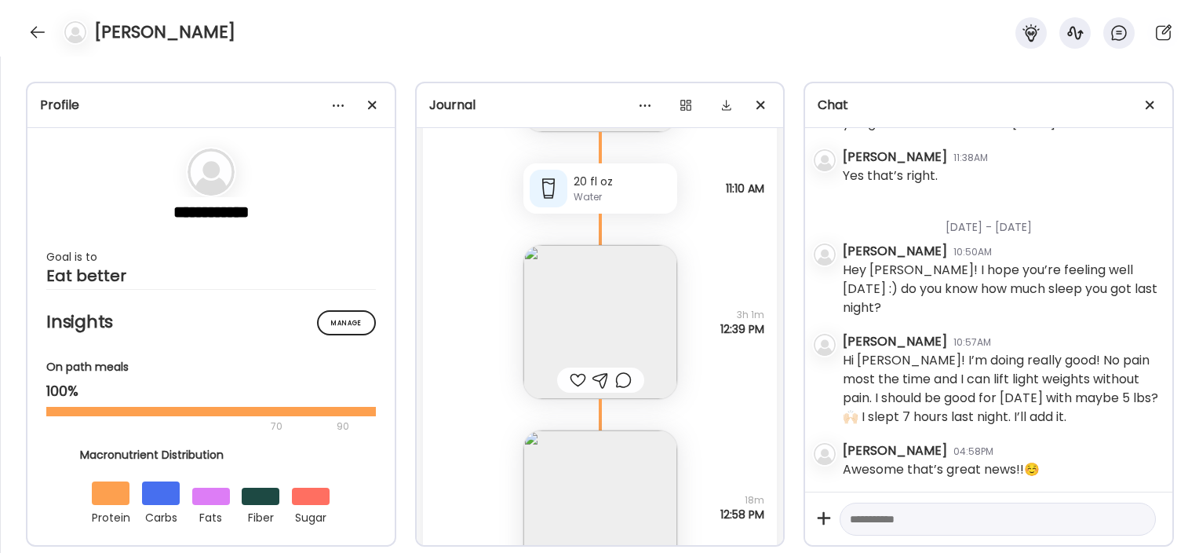
click at [615, 313] on img at bounding box center [601, 322] width 154 height 154
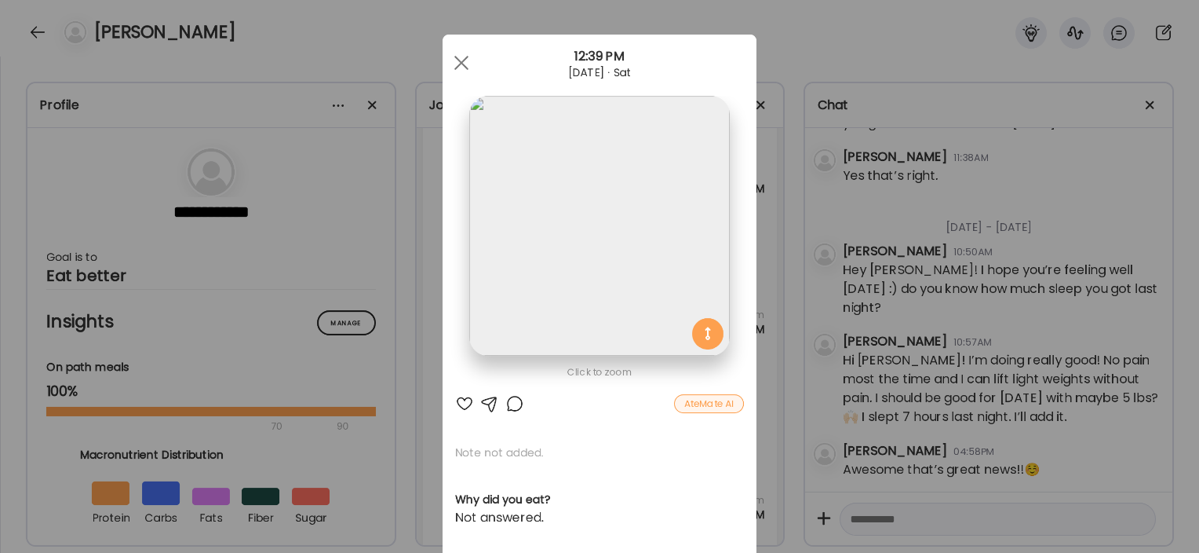
scroll to position [0, 0]
click at [339, 411] on div "Ate Coach Dashboard Wahoo! It’s official Take a moment to set up your Coach Pro…" at bounding box center [599, 276] width 1199 height 553
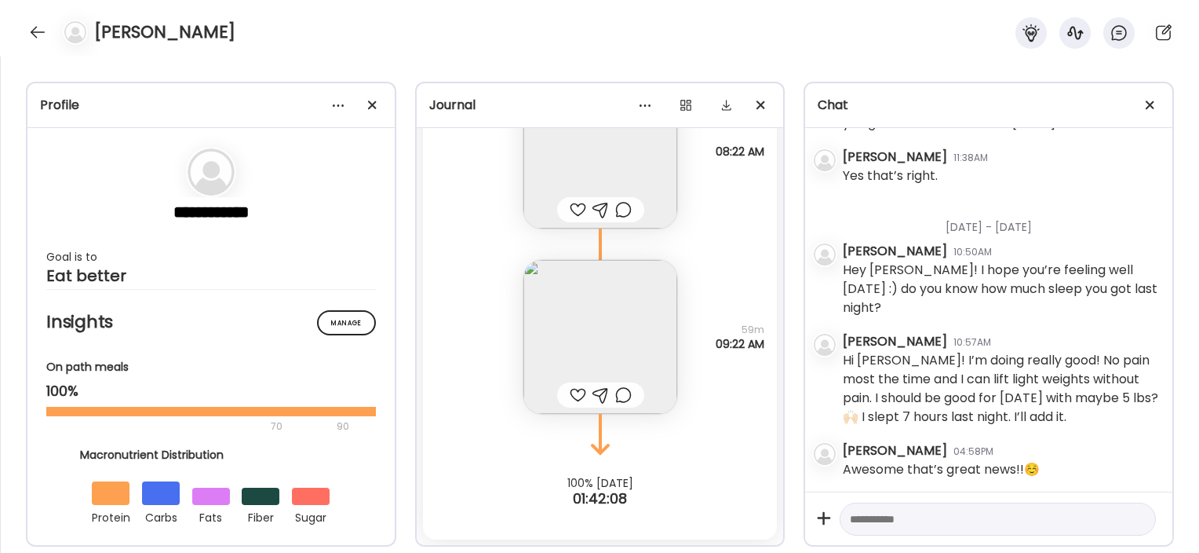
scroll to position [59371, 0]
click at [37, 25] on div at bounding box center [37, 32] width 25 height 25
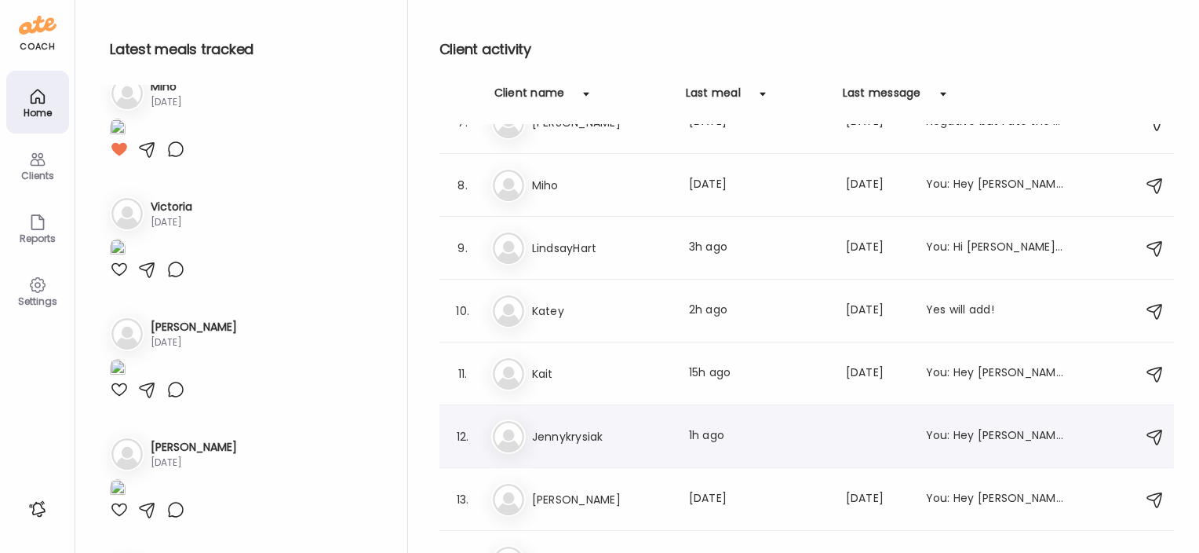
scroll to position [408, 0]
click at [596, 429] on h3 "Jennykrysiak" at bounding box center [601, 438] width 138 height 19
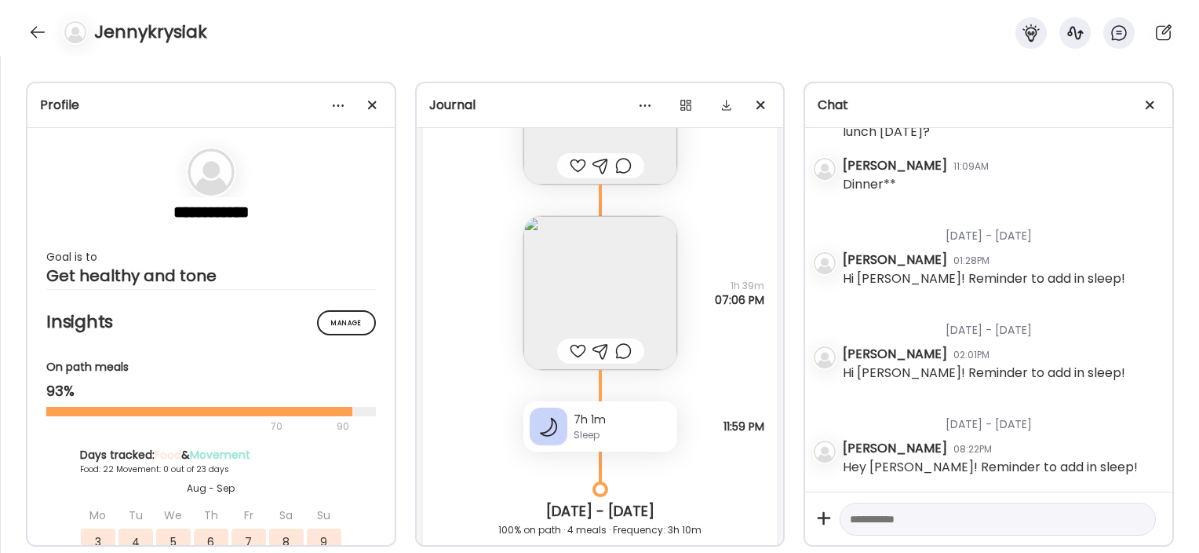
scroll to position [25612, 0]
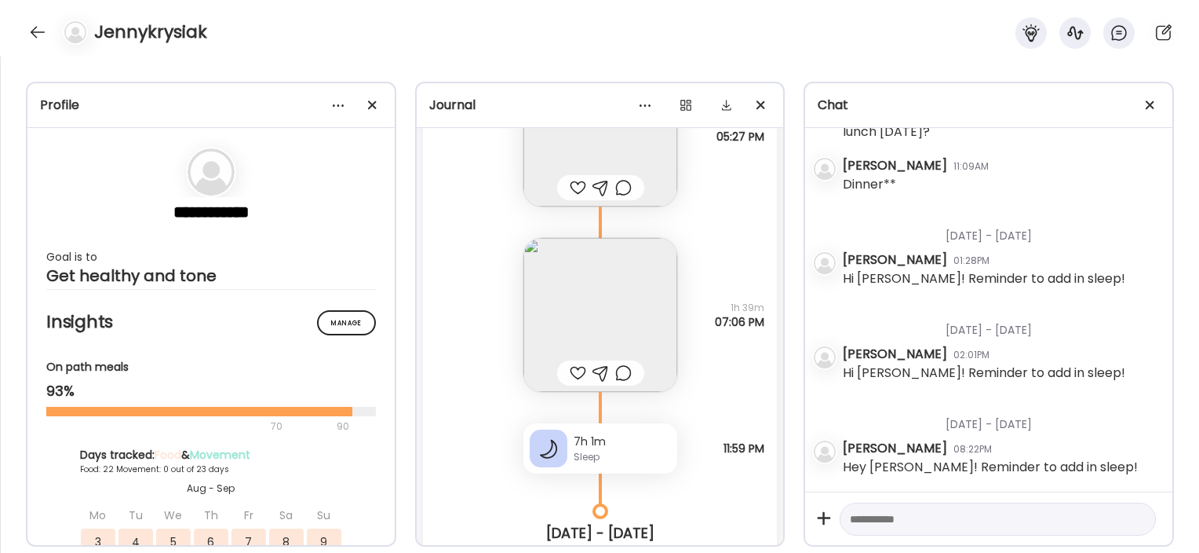
click at [539, 305] on img at bounding box center [601, 315] width 154 height 154
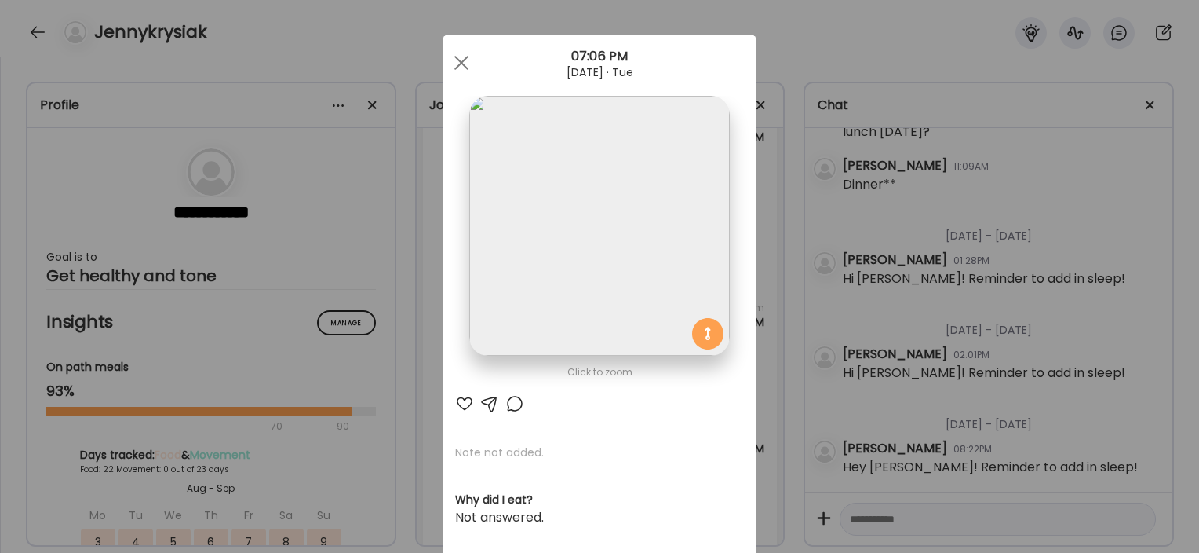
click at [386, 370] on div "Ate Coach Dashboard Wahoo! It’s official Take a moment to set up your Coach Pro…" at bounding box center [599, 276] width 1199 height 553
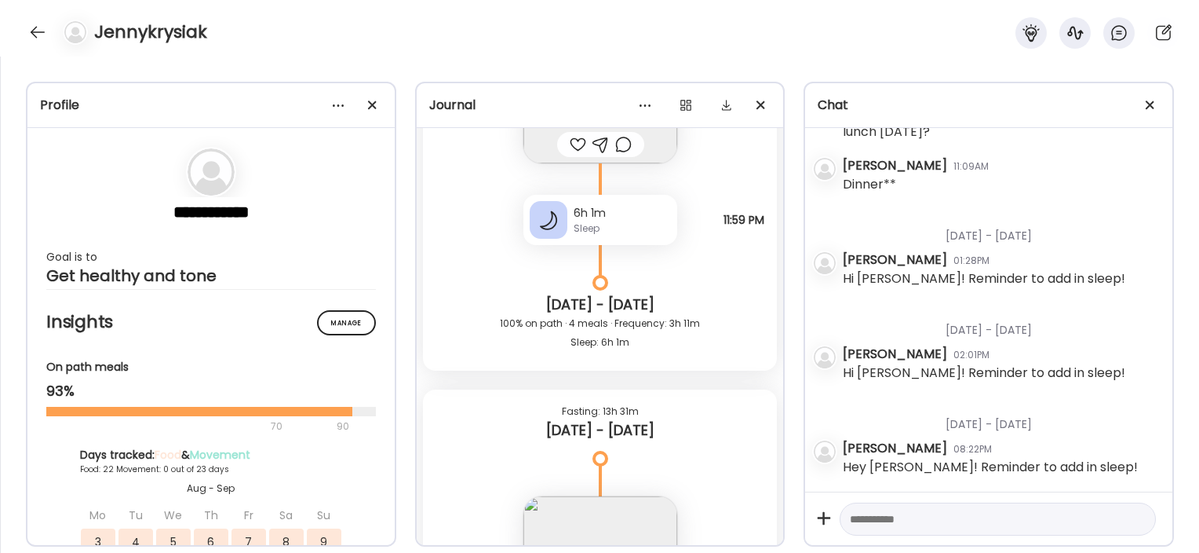
scroll to position [26880, 0]
click at [524, 327] on div "100% on path · 4 meals · Frequency: 3h 11m Sleep: 6h 1m" at bounding box center [601, 335] width 330 height 38
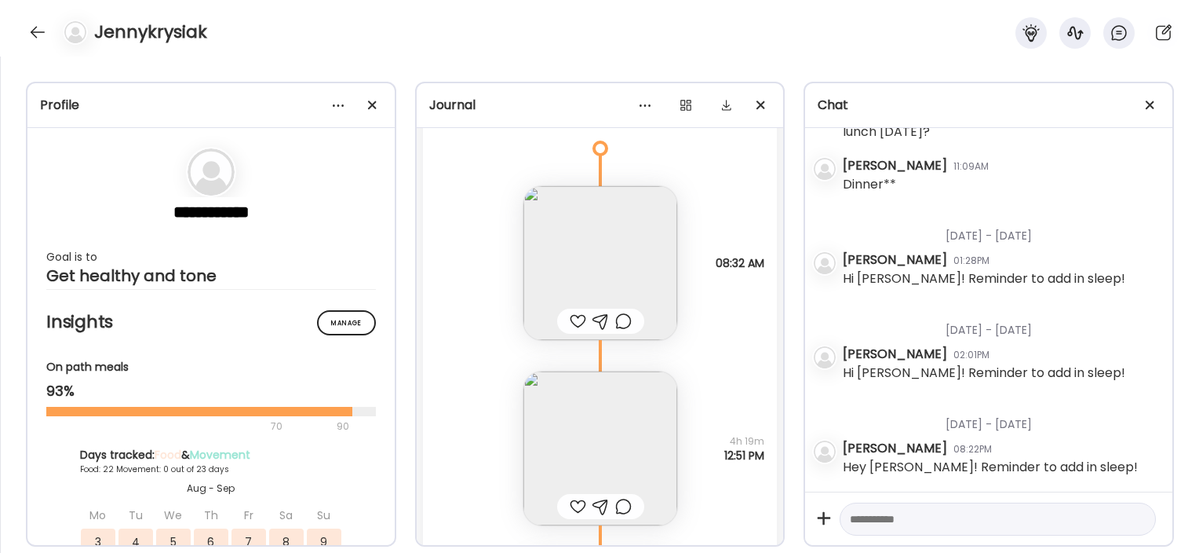
scroll to position [27165, 0]
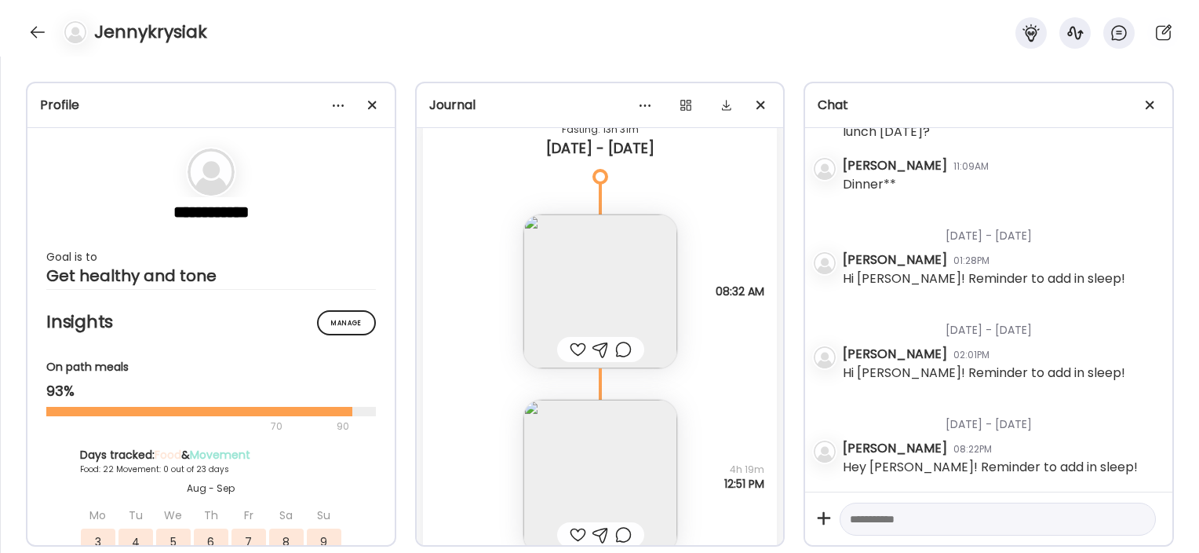
click at [556, 292] on img at bounding box center [601, 291] width 154 height 154
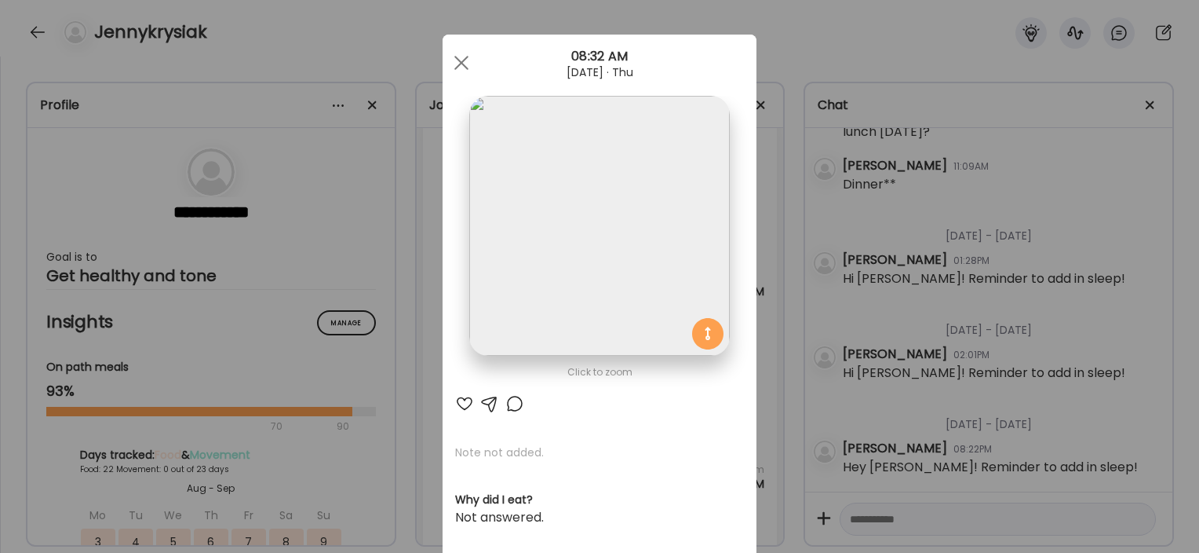
click at [399, 253] on div "Ate Coach Dashboard Wahoo! It’s official Take a moment to set up your Coach Pro…" at bounding box center [599, 276] width 1199 height 553
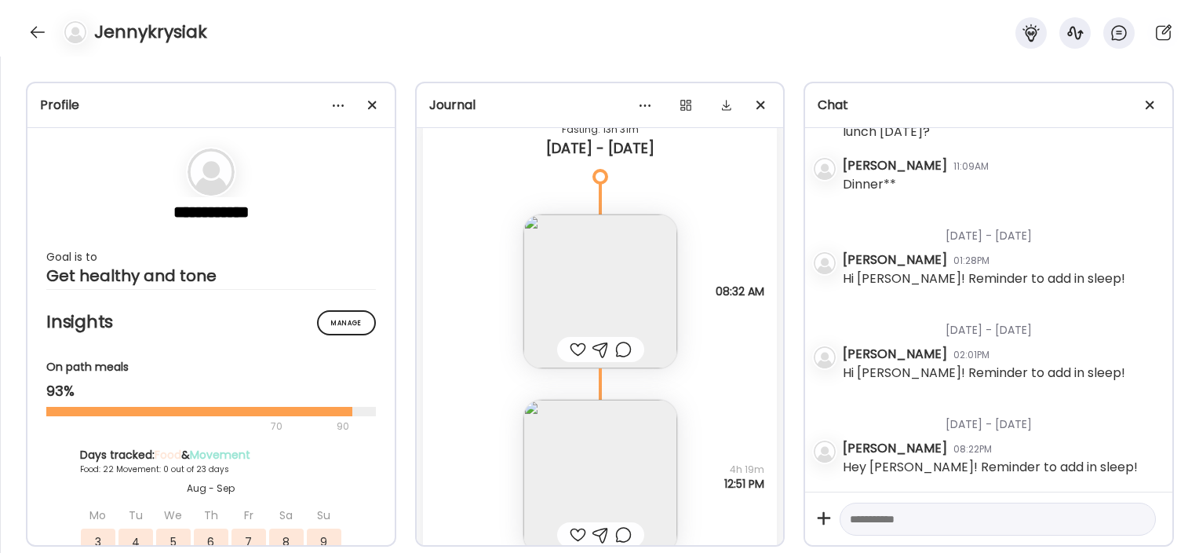
scroll to position [27558, 0]
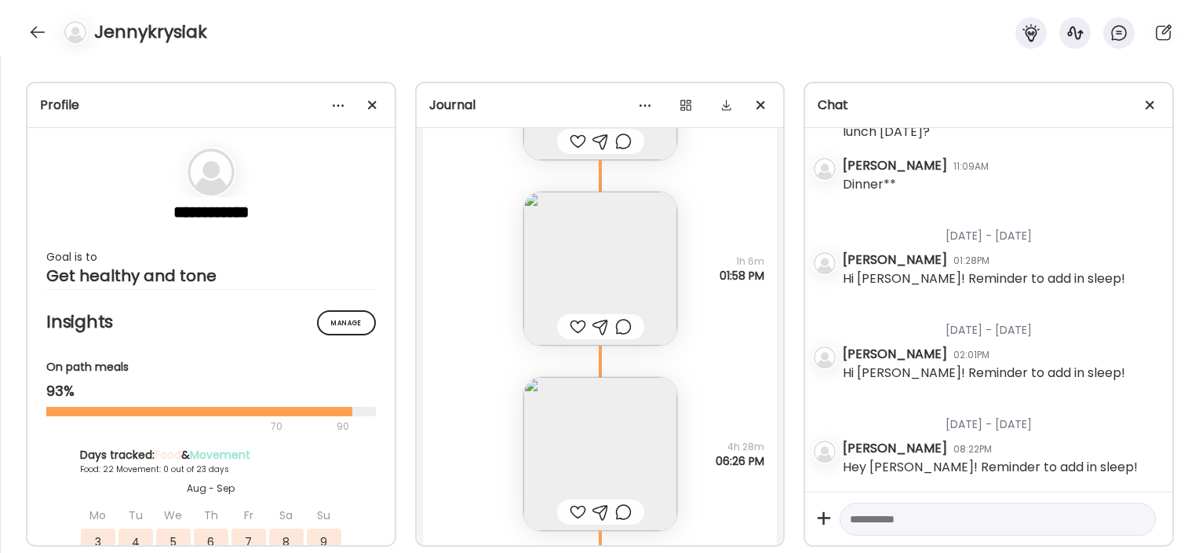
click at [553, 235] on img at bounding box center [601, 269] width 154 height 154
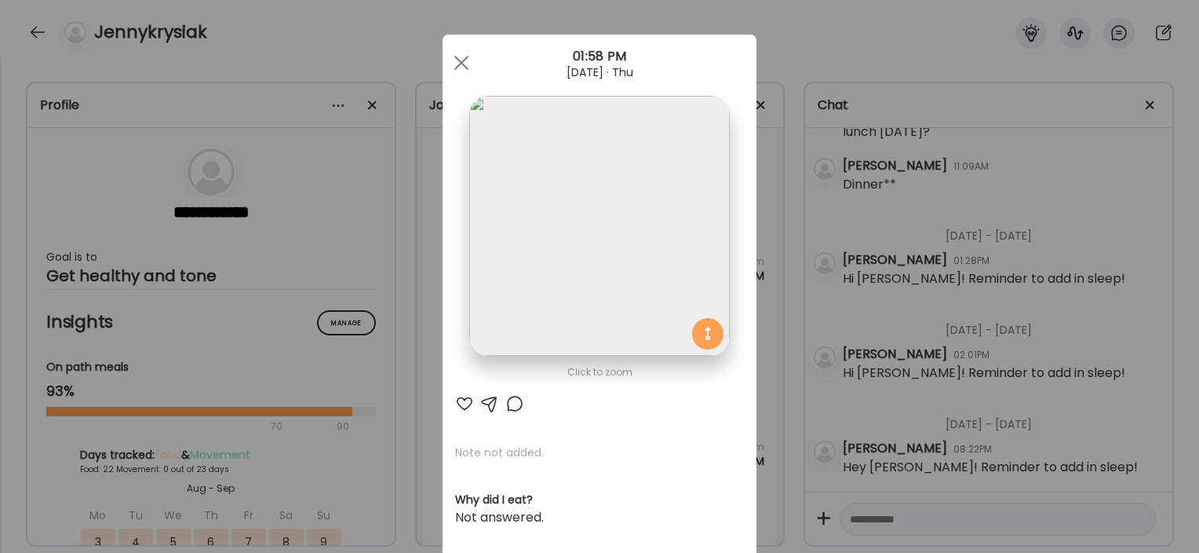
click at [396, 287] on div "Ate Coach Dashboard Wahoo! It’s official Take a moment to set up your Coach Pro…" at bounding box center [599, 276] width 1199 height 553
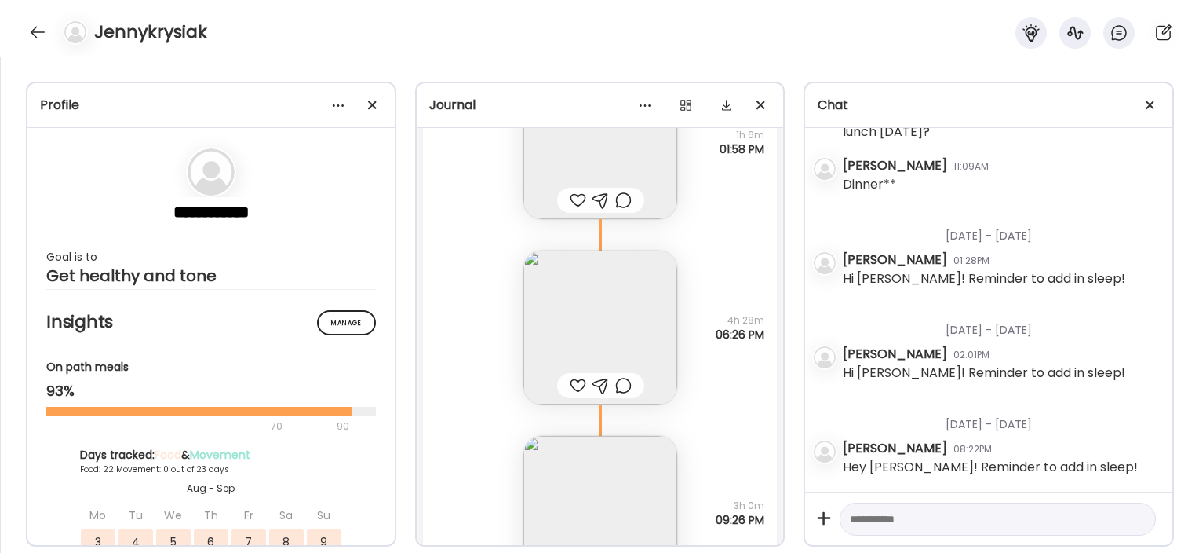
scroll to position [27683, 0]
click at [606, 338] on img at bounding box center [601, 328] width 154 height 154
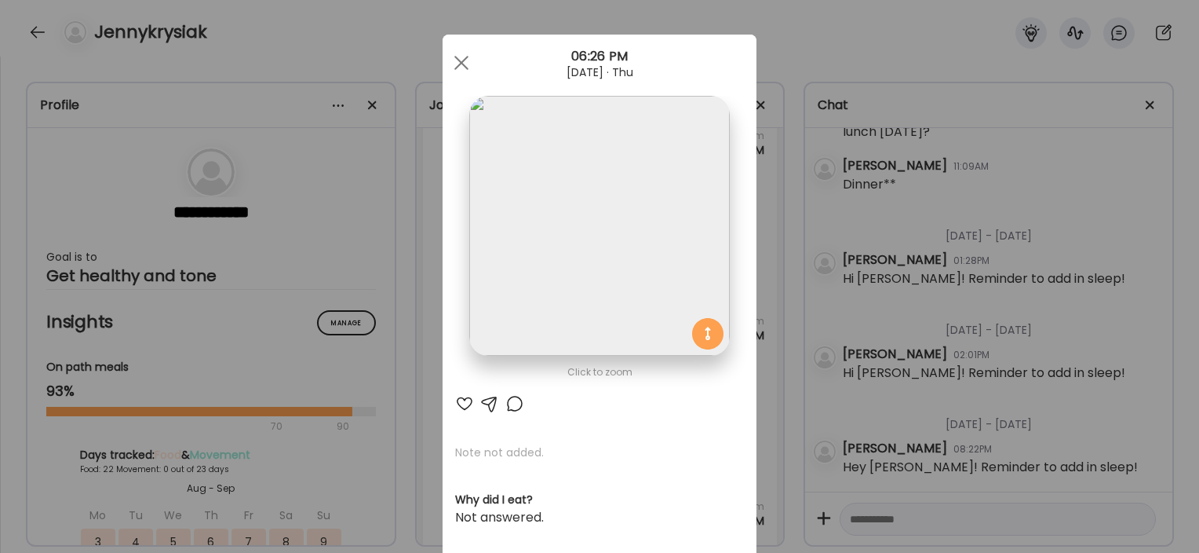
click at [364, 390] on div "Ate Coach Dashboard Wahoo! It’s official Take a moment to set up your Coach Pro…" at bounding box center [599, 276] width 1199 height 553
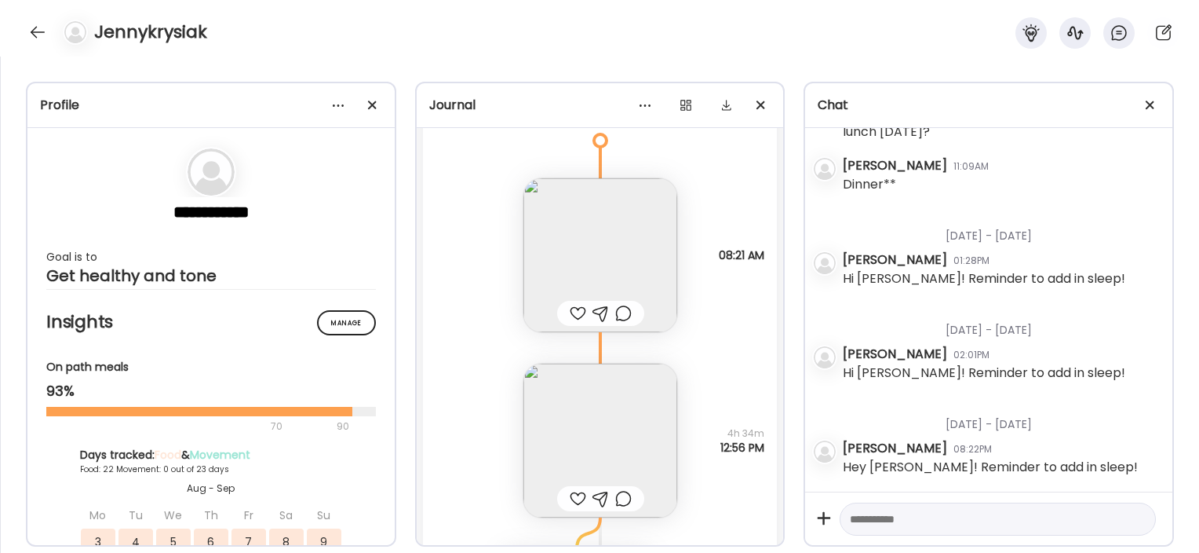
scroll to position [28422, 0]
click at [573, 217] on img at bounding box center [601, 261] width 154 height 154
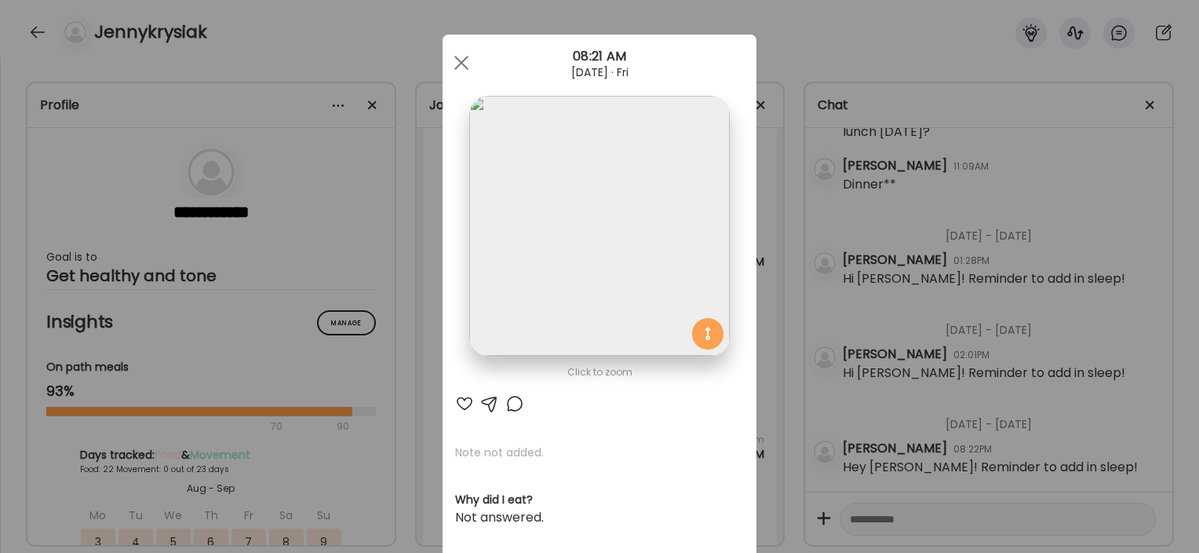
click at [420, 209] on div "Ate Coach Dashboard Wahoo! It’s official Take a moment to set up your Coach Pro…" at bounding box center [599, 276] width 1199 height 553
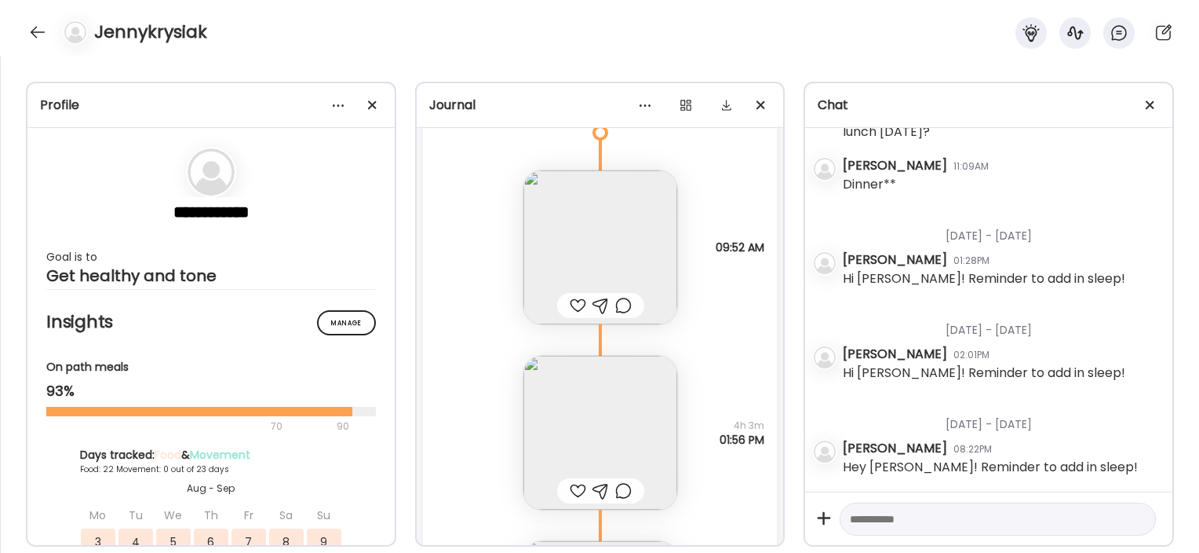
scroll to position [29480, 0]
click at [552, 217] on img at bounding box center [601, 247] width 154 height 154
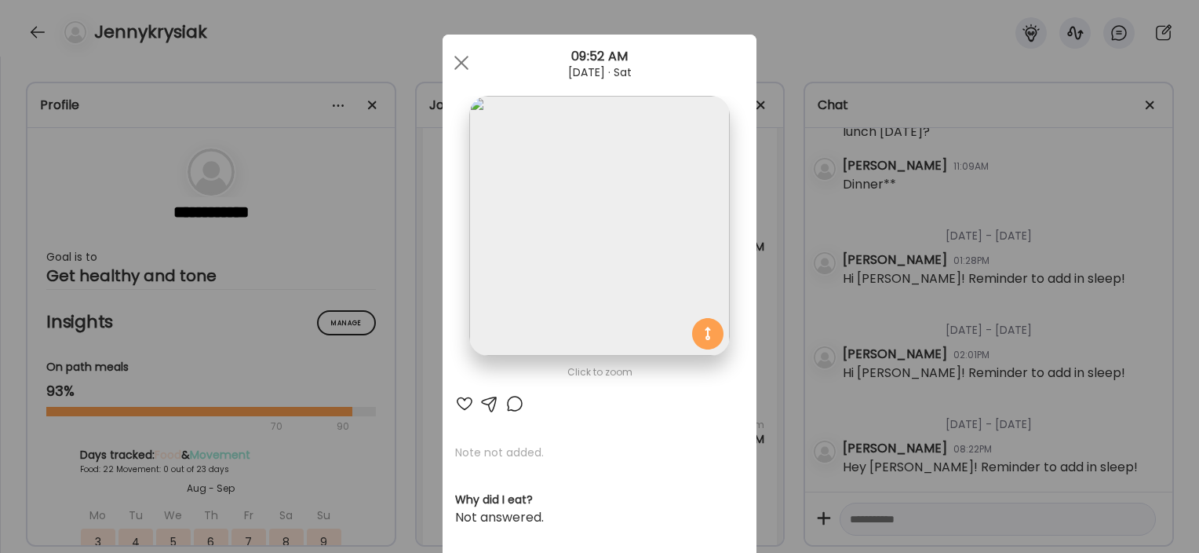
click at [411, 192] on div "Ate Coach Dashboard Wahoo! It’s official Take a moment to set up your Coach Pro…" at bounding box center [599, 276] width 1199 height 553
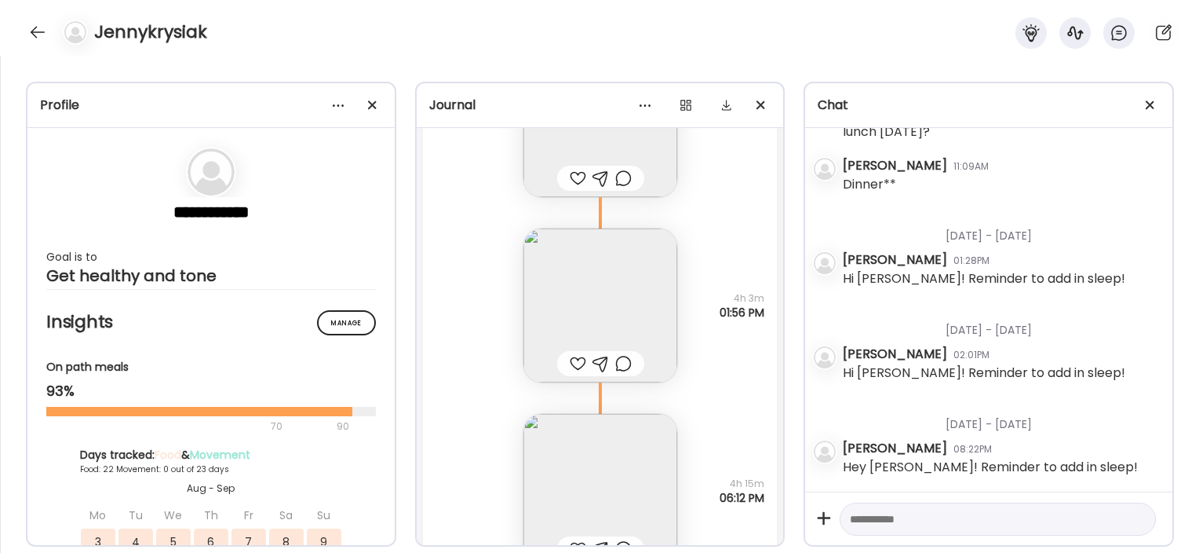
scroll to position [29626, 0]
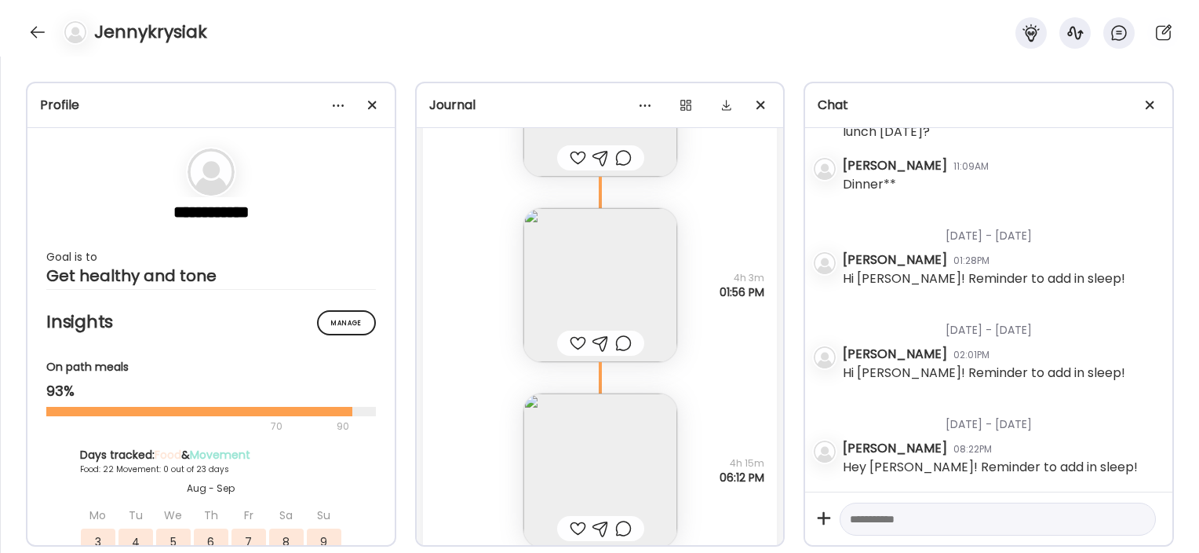
click at [548, 292] on img at bounding box center [601, 285] width 154 height 154
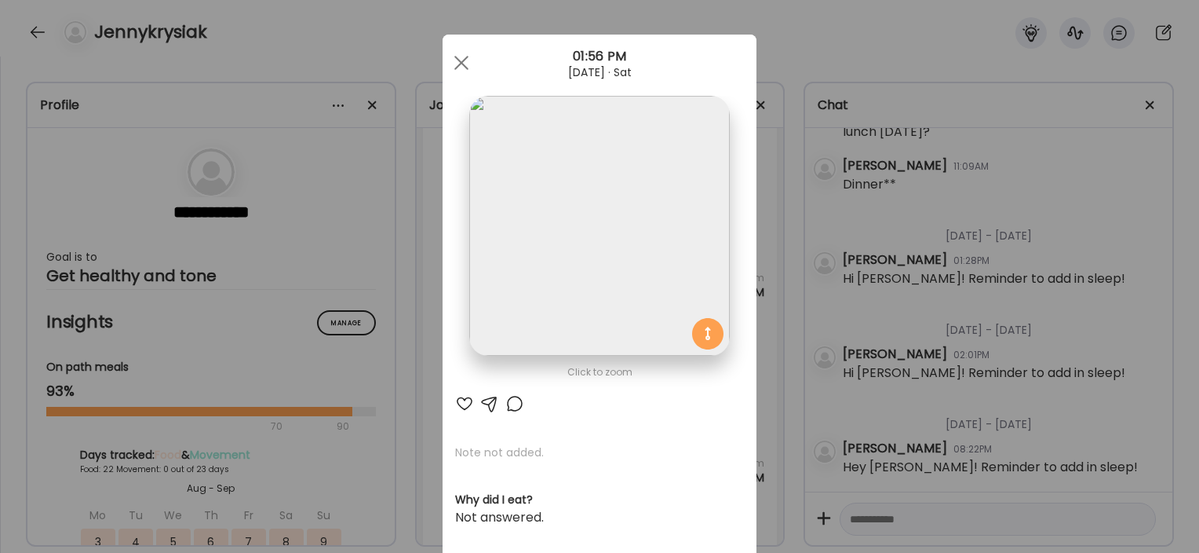
click at [402, 221] on div "Ate Coach Dashboard Wahoo! It’s official Take a moment to set up your Coach Pro…" at bounding box center [599, 276] width 1199 height 553
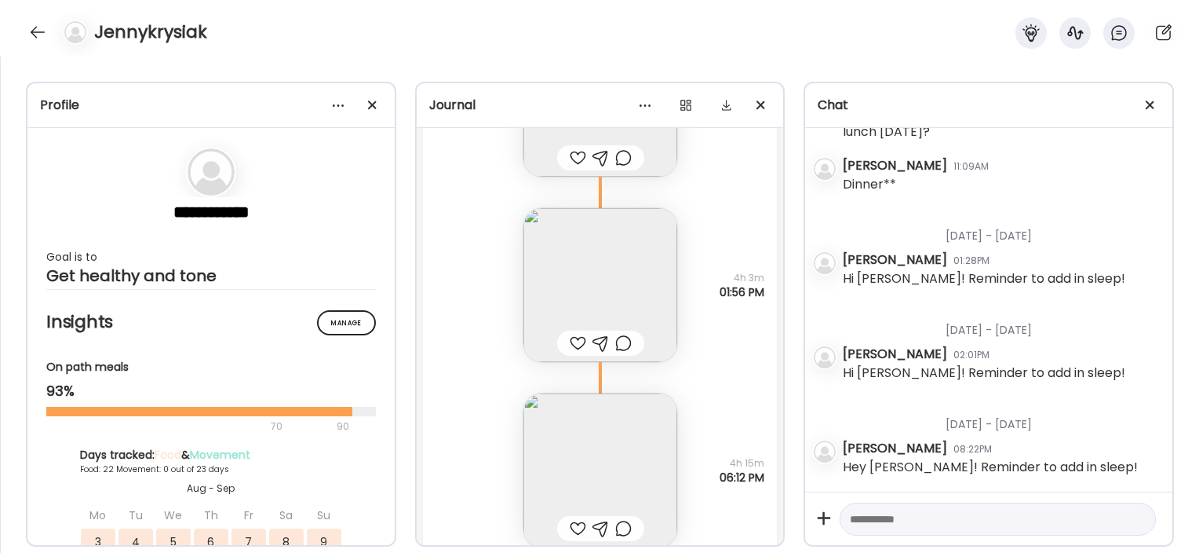
scroll to position [29772, 0]
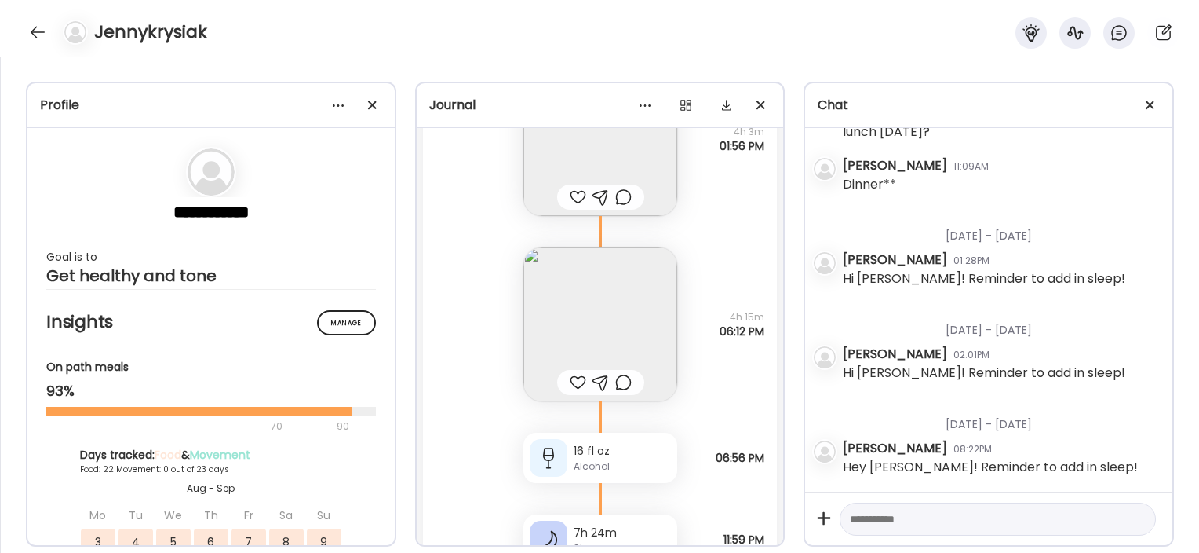
click at [524, 316] on img at bounding box center [601, 324] width 154 height 154
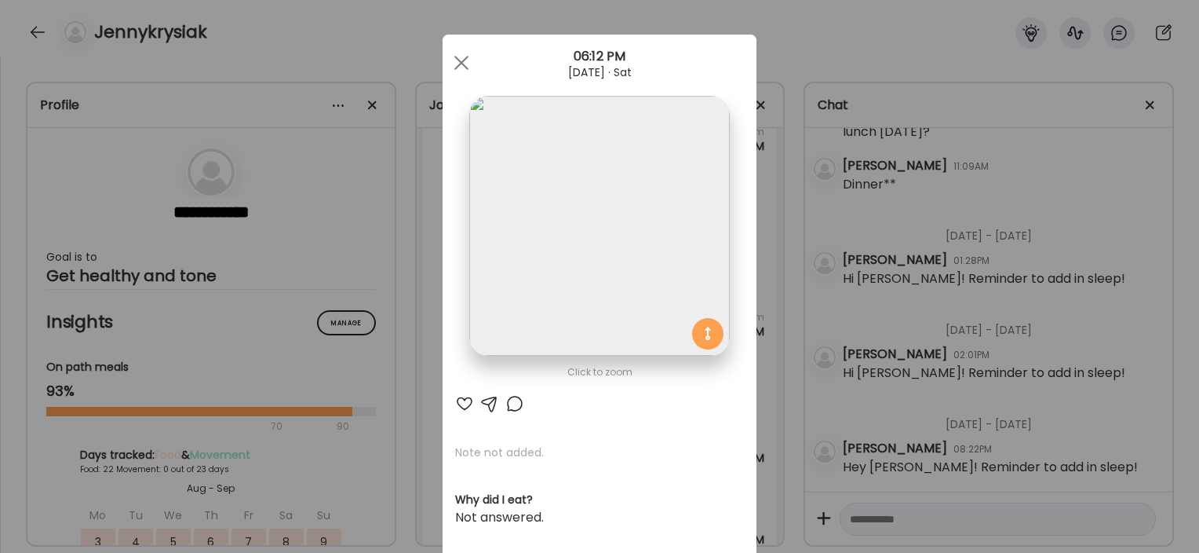
click at [415, 316] on div "Ate Coach Dashboard Wahoo! It’s official Take a moment to set up your Coach Pro…" at bounding box center [599, 276] width 1199 height 553
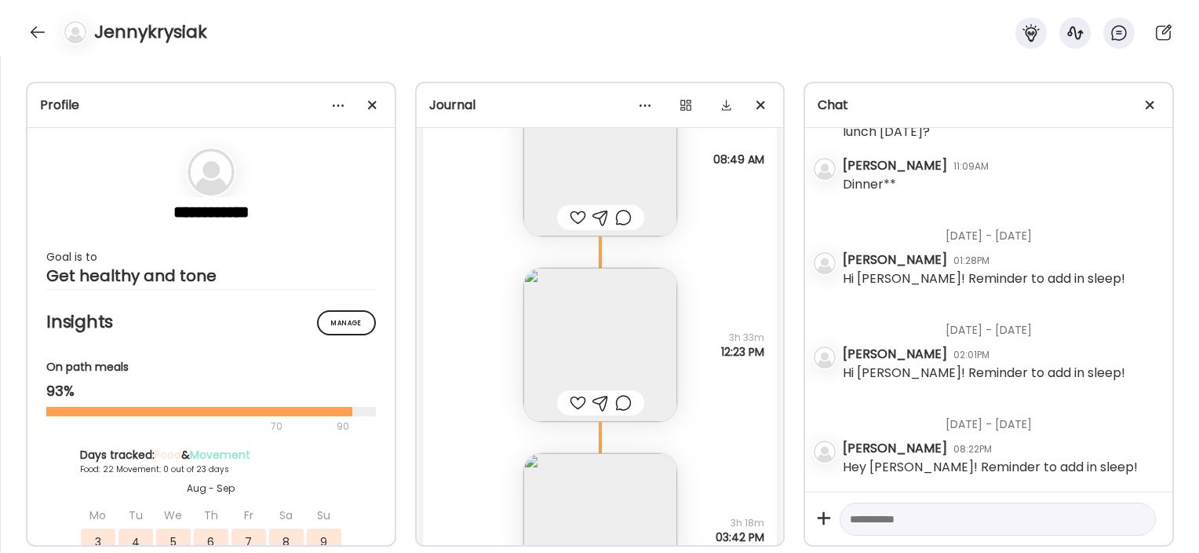
scroll to position [30513, 0]
click at [549, 333] on img at bounding box center [601, 337] width 154 height 154
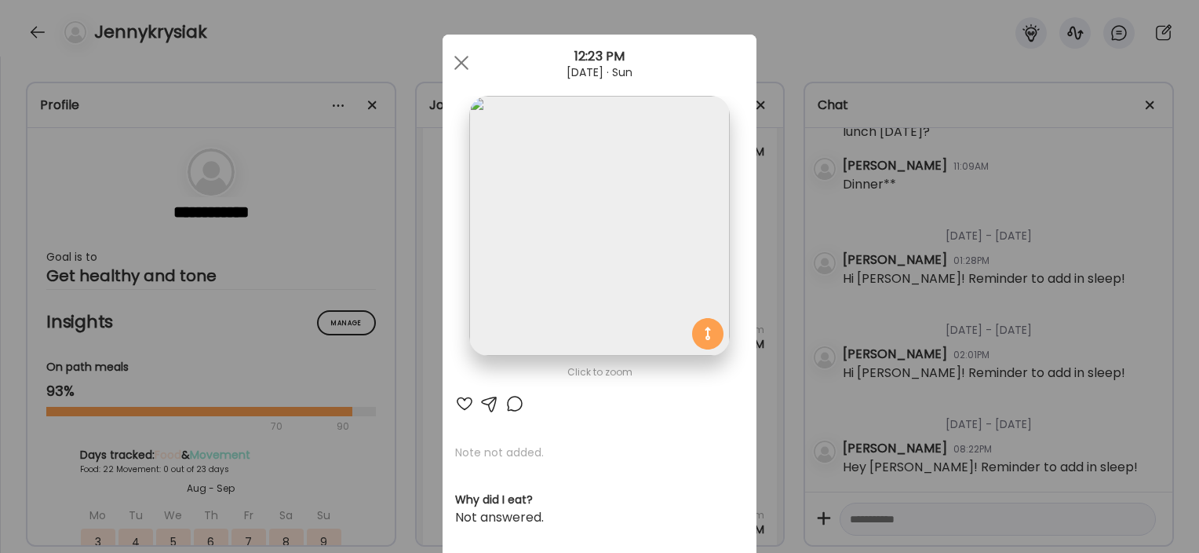
click at [364, 256] on div "Ate Coach Dashboard Wahoo! It’s official Take a moment to set up your Coach Pro…" at bounding box center [599, 276] width 1199 height 553
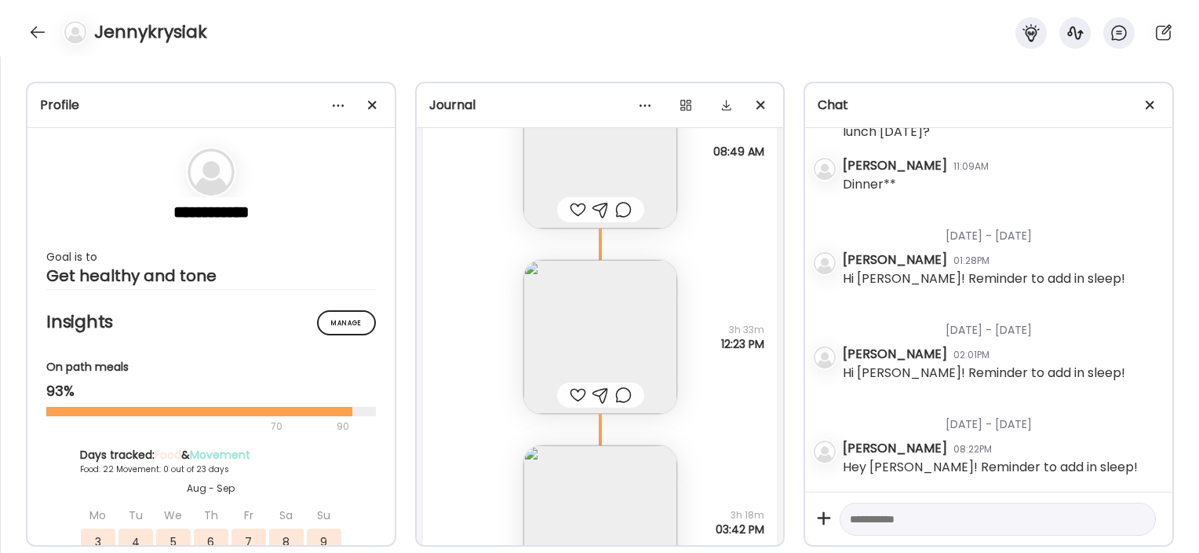
click at [540, 166] on img at bounding box center [601, 152] width 154 height 154
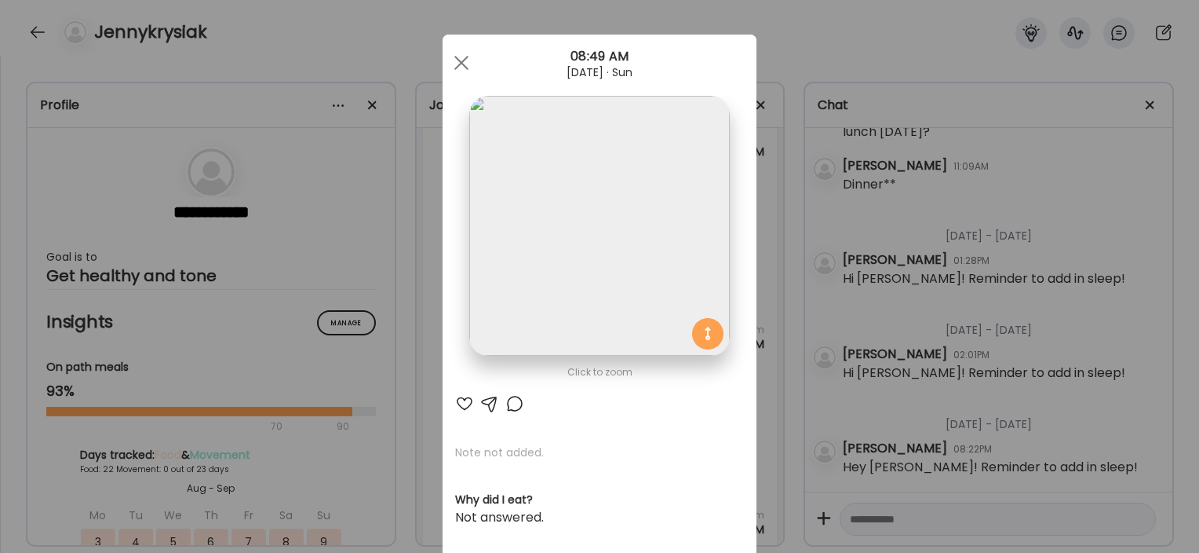
click at [396, 207] on div "Ate Coach Dashboard Wahoo! It’s official Take a moment to set up your Coach Pro…" at bounding box center [599, 276] width 1199 height 553
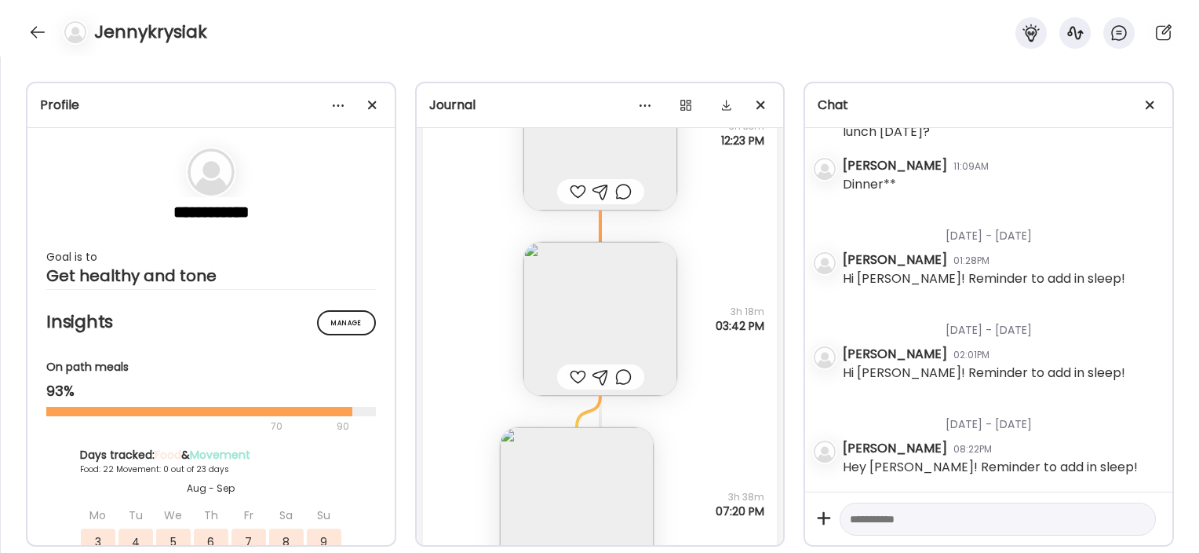
scroll to position [30719, 0]
click at [541, 311] on img at bounding box center [601, 316] width 154 height 154
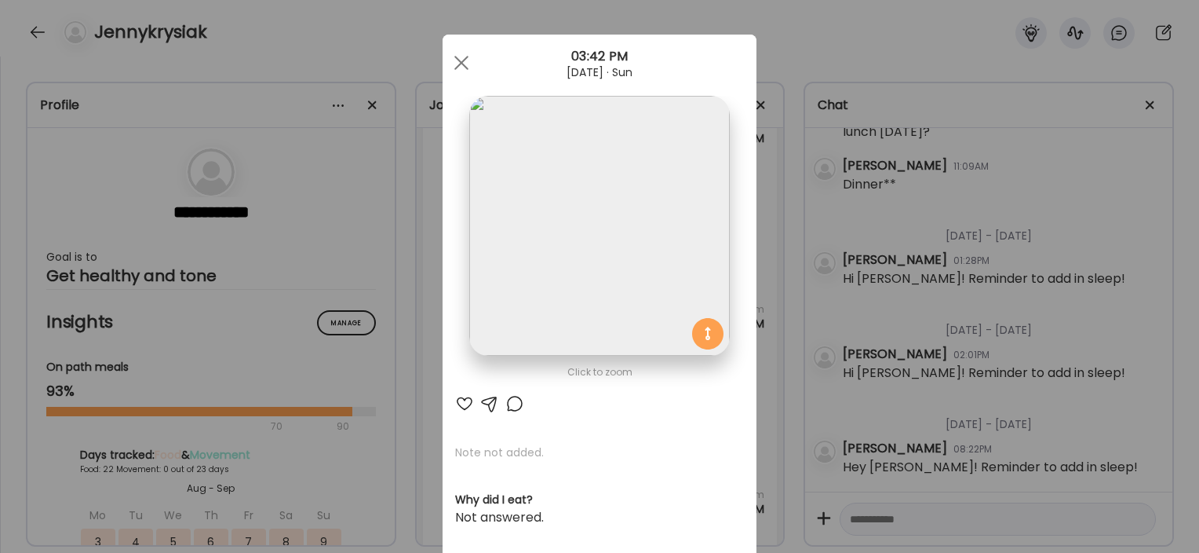
click at [403, 358] on div "Ate Coach Dashboard Wahoo! It’s official Take a moment to set up your Coach Pro…" at bounding box center [599, 276] width 1199 height 553
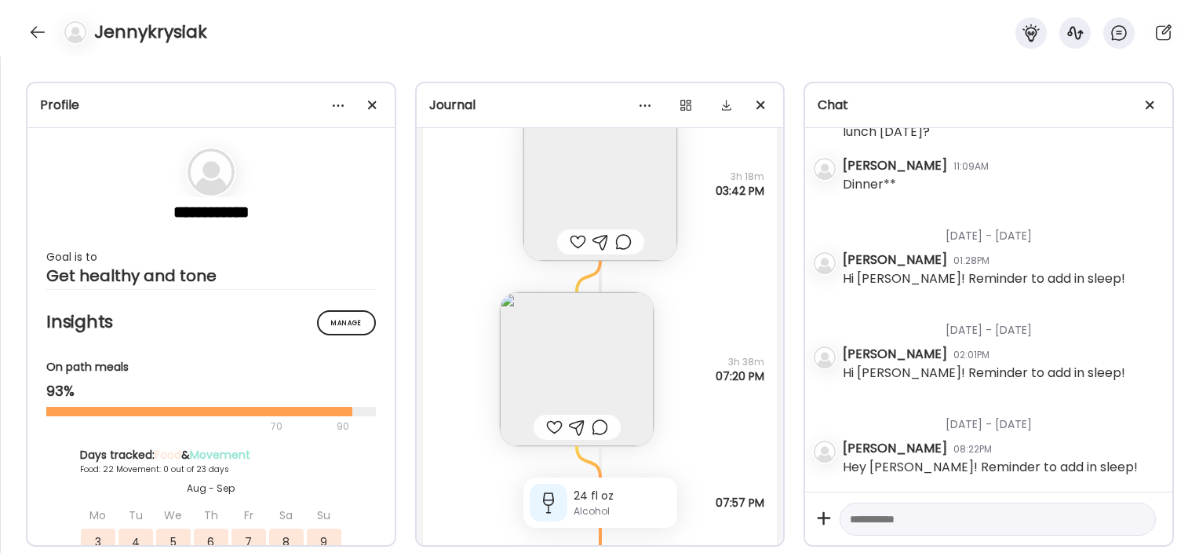
scroll to position [30854, 0]
click at [549, 304] on img at bounding box center [577, 367] width 154 height 154
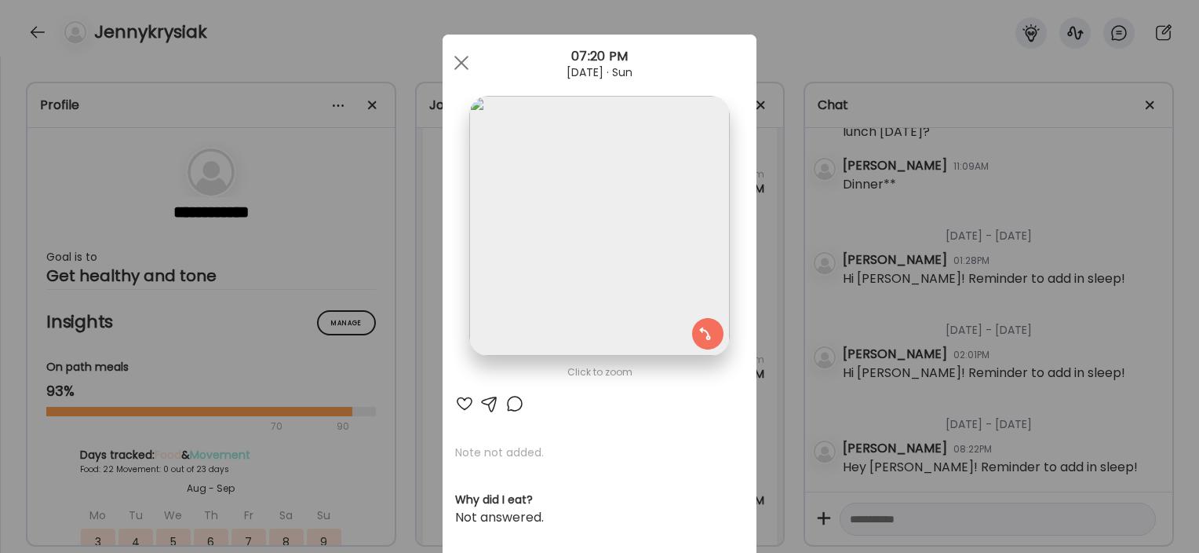
click at [405, 392] on div "Ate Coach Dashboard Wahoo! It’s official Take a moment to set up your Coach Pro…" at bounding box center [599, 276] width 1199 height 553
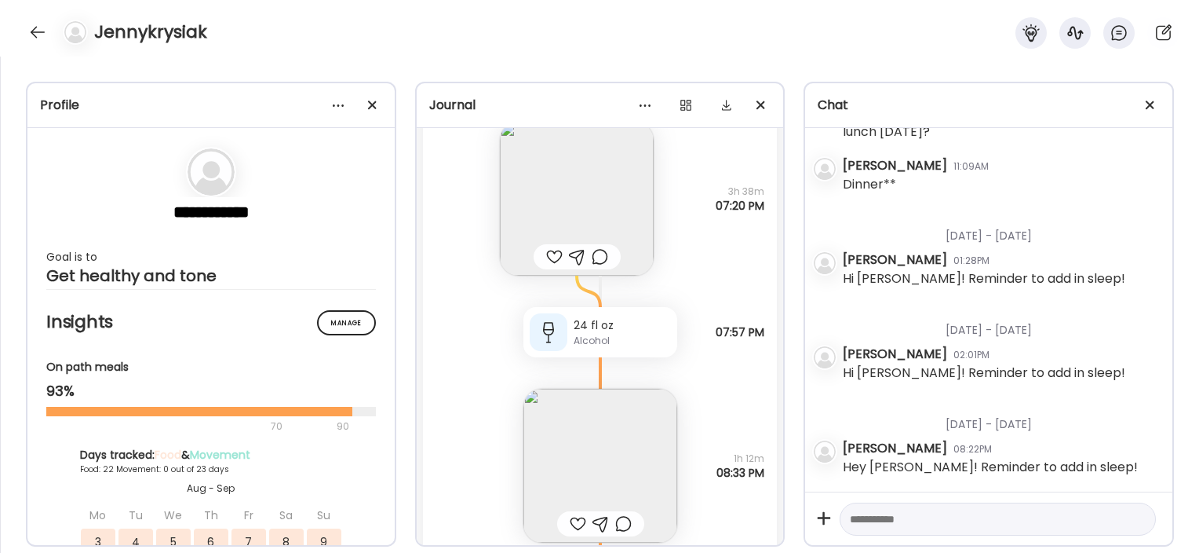
scroll to position [31151, 0]
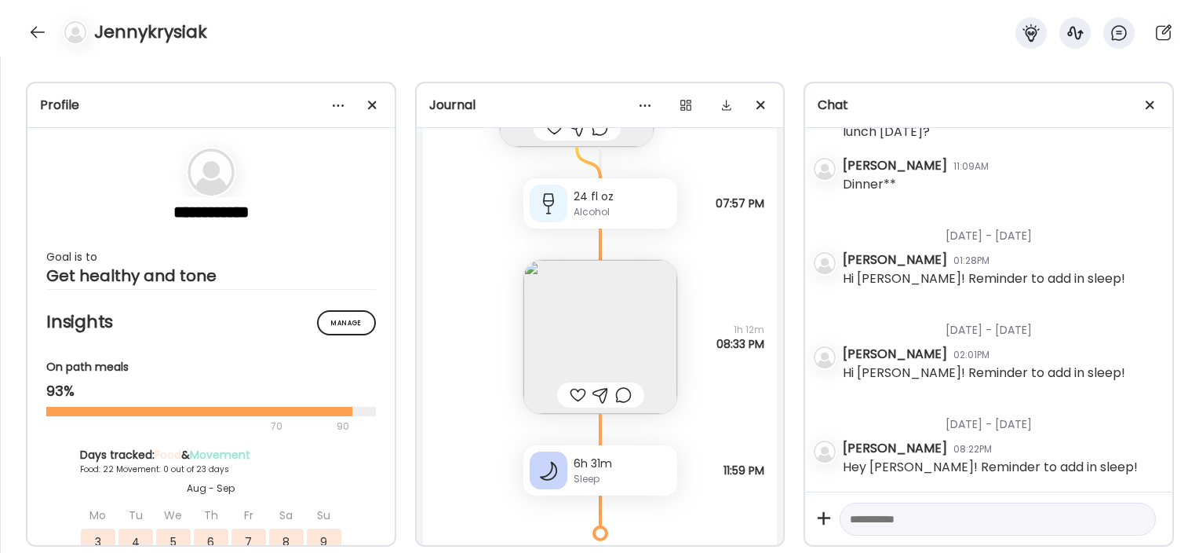
click at [584, 317] on img at bounding box center [601, 337] width 154 height 154
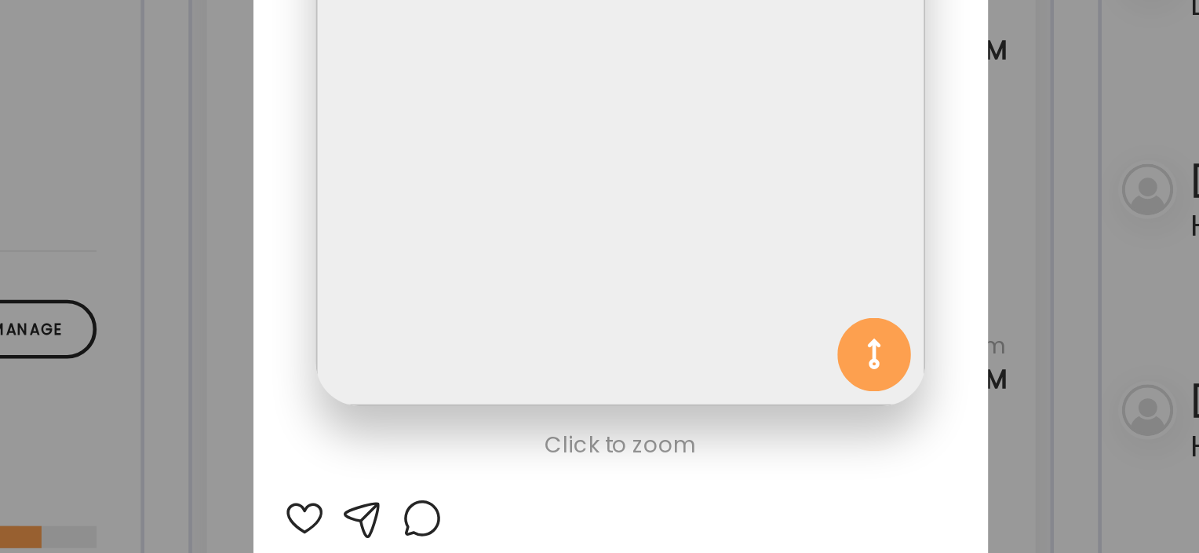
scroll to position [0, 0]
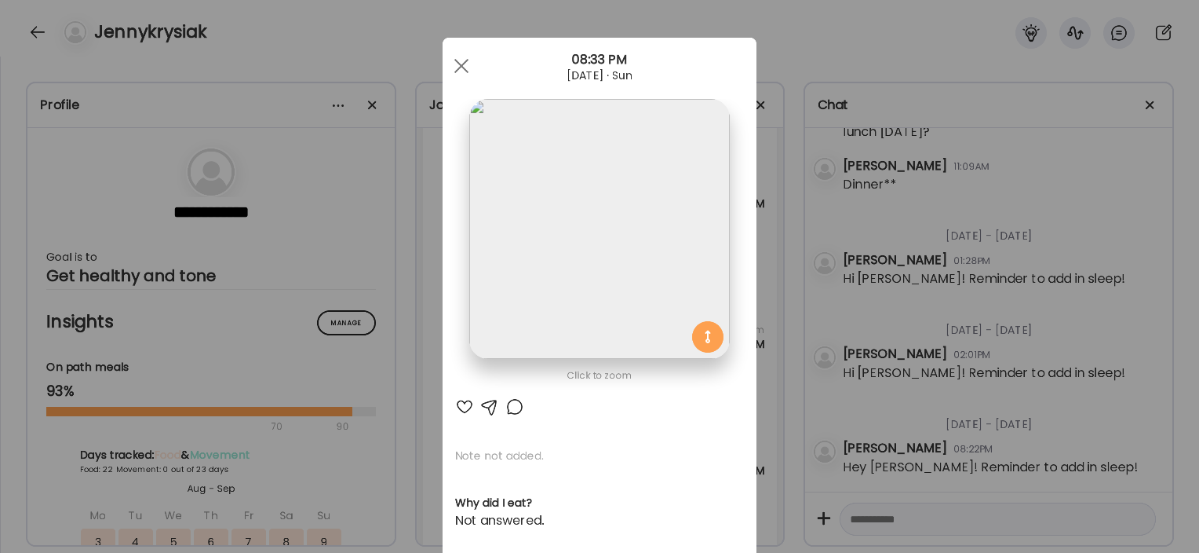
click at [389, 358] on div "Ate Coach Dashboard Wahoo! It’s official Take a moment to set up your Coach Pro…" at bounding box center [599, 276] width 1199 height 553
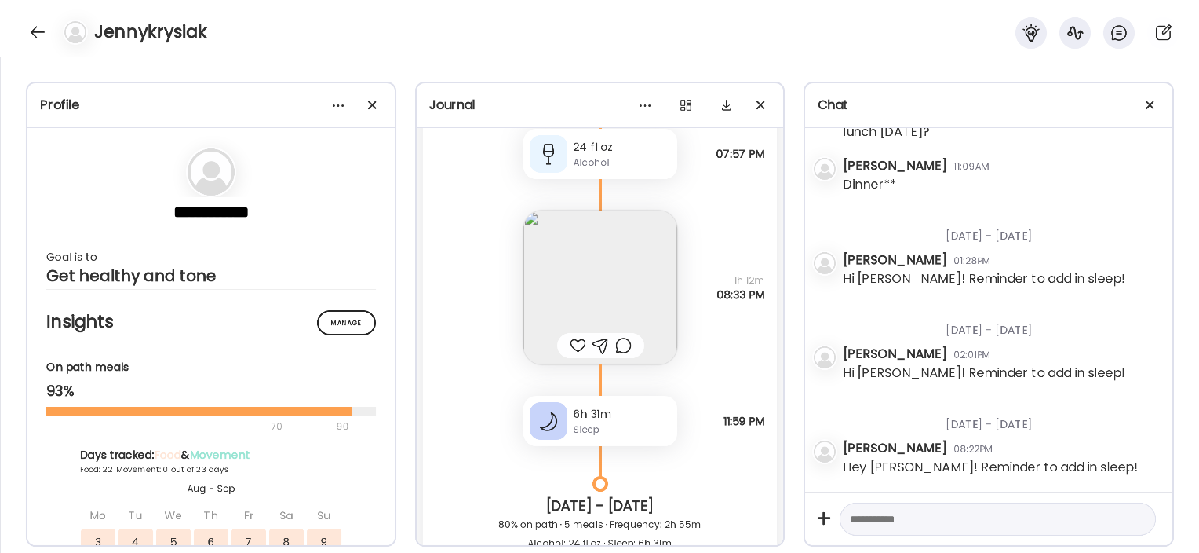
scroll to position [31201, 0]
click at [535, 221] on img at bounding box center [601, 287] width 154 height 154
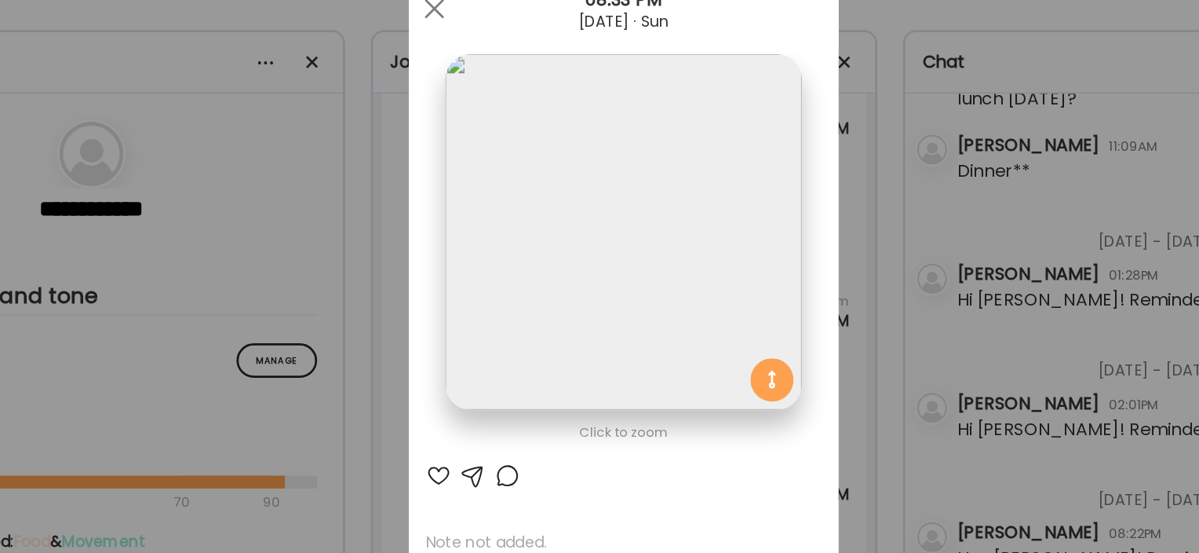
click at [382, 256] on div "Ate Coach Dashboard Wahoo! It’s official Take a moment to set up your Coach Pro…" at bounding box center [599, 276] width 1199 height 553
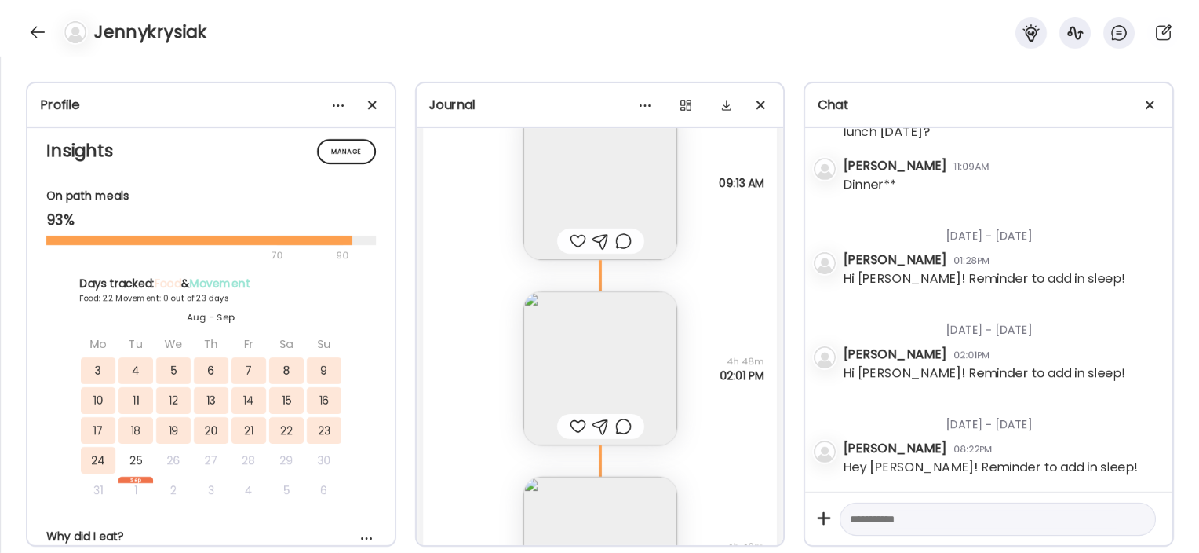
scroll to position [31926, 0]
click at [538, 330] on img at bounding box center [601, 368] width 154 height 154
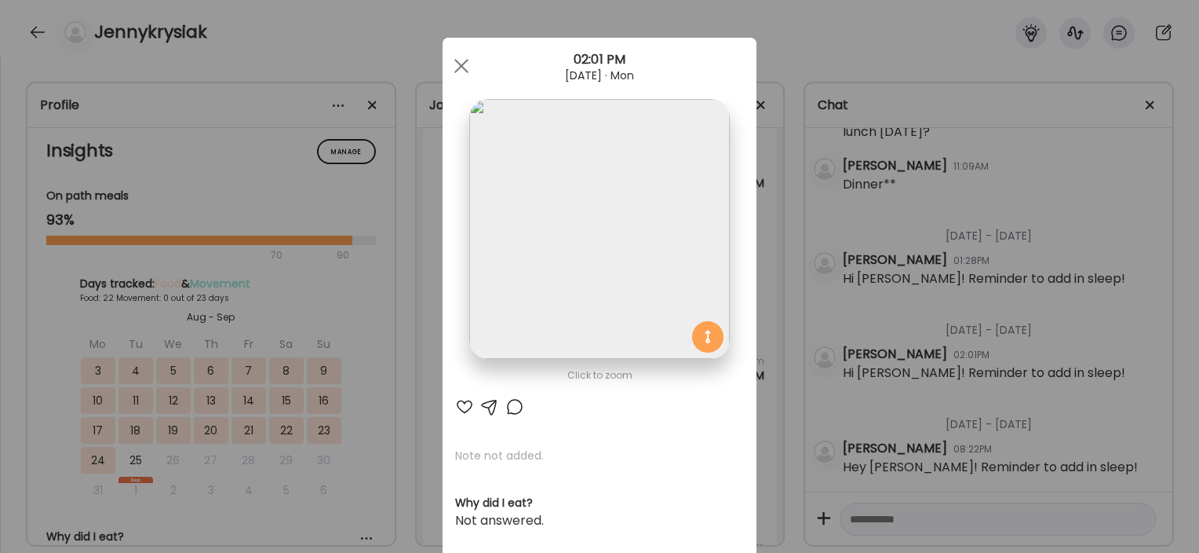
click at [412, 407] on div "Ate Coach Dashboard Wahoo! It’s official Take a moment to set up your Coach Pro…" at bounding box center [599, 276] width 1199 height 553
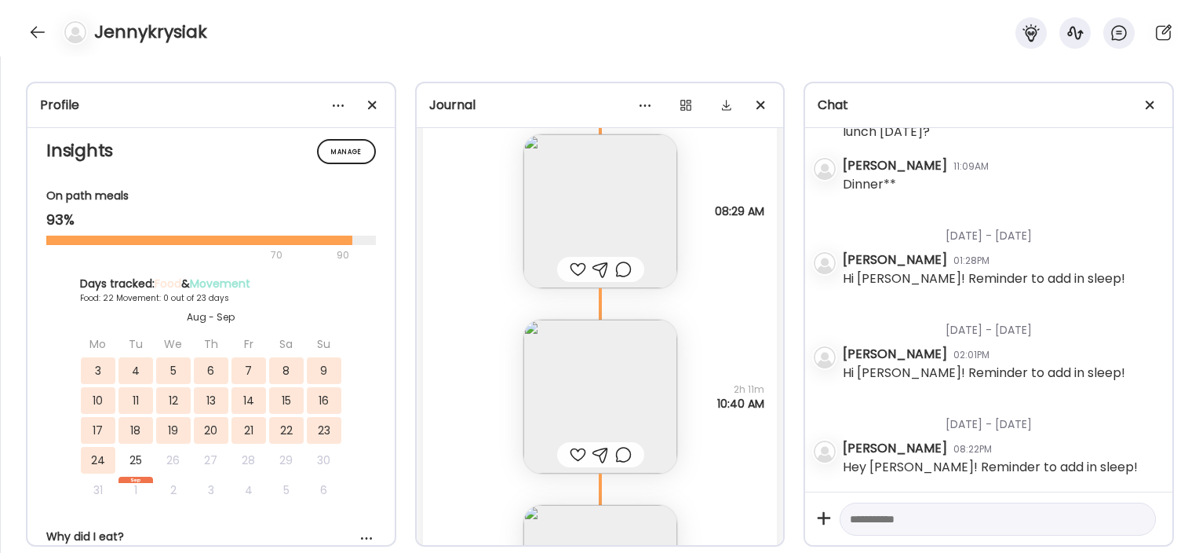
scroll to position [33086, 0]
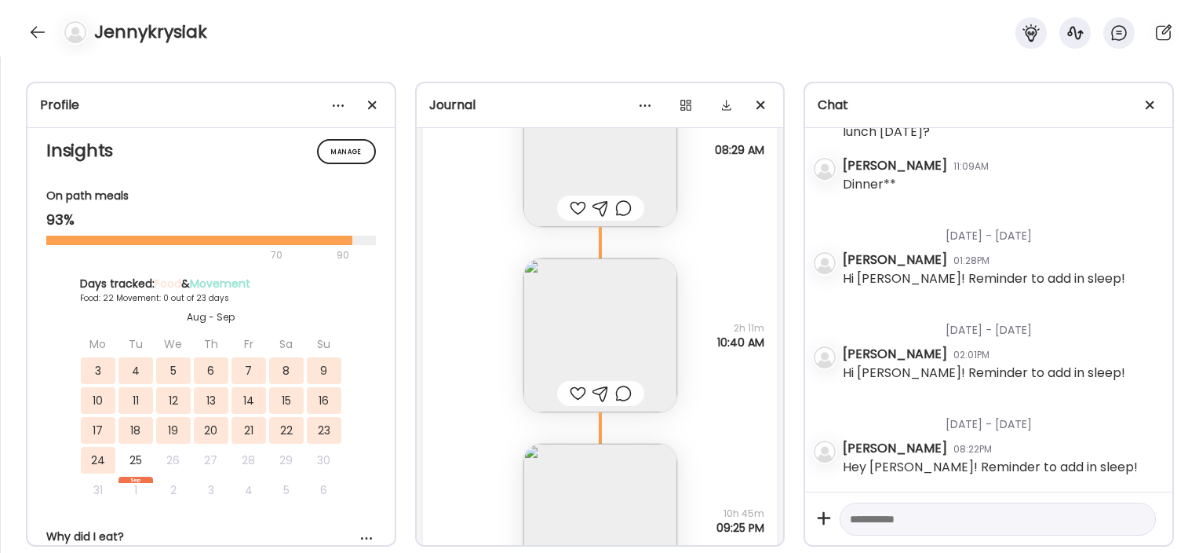
click at [591, 330] on img at bounding box center [601, 335] width 154 height 154
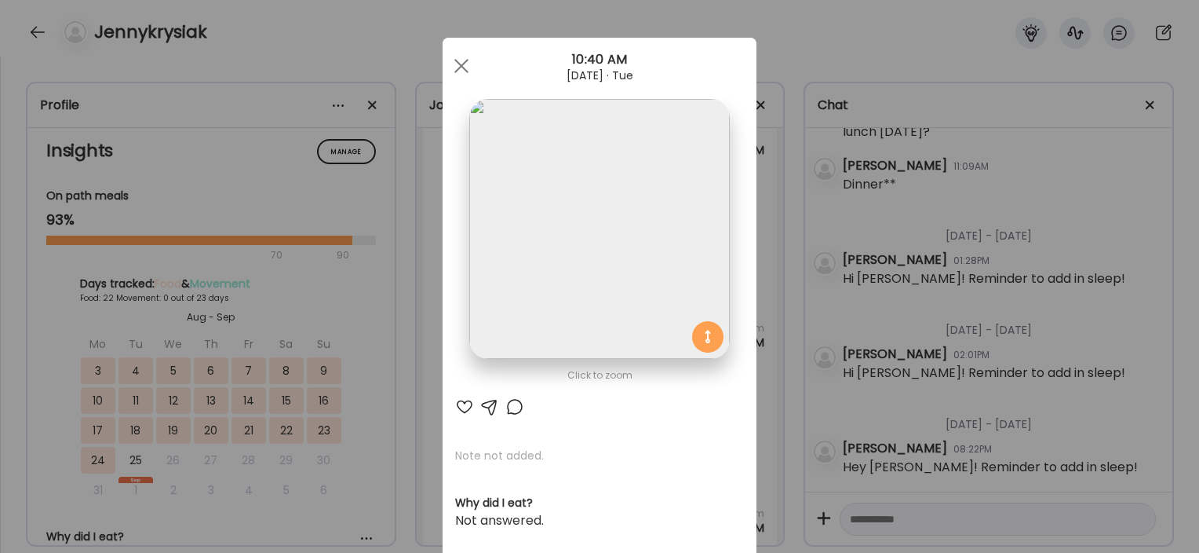
click at [392, 396] on div "Ate Coach Dashboard Wahoo! It’s official Take a moment to set up your Coach Pro…" at bounding box center [599, 276] width 1199 height 553
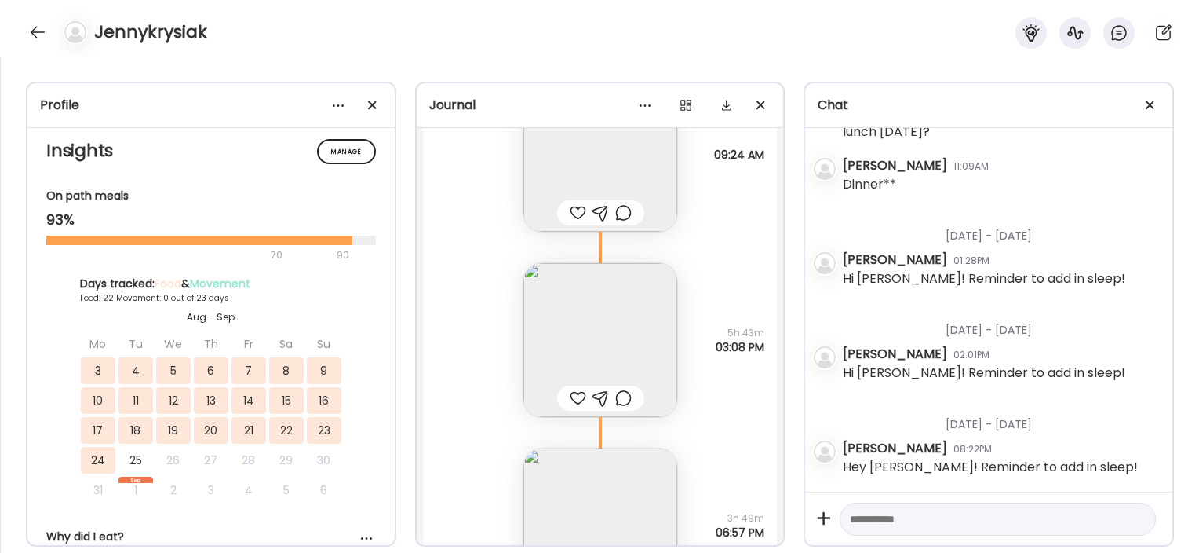
scroll to position [33838, 0]
click at [565, 312] on img at bounding box center [601, 341] width 154 height 154
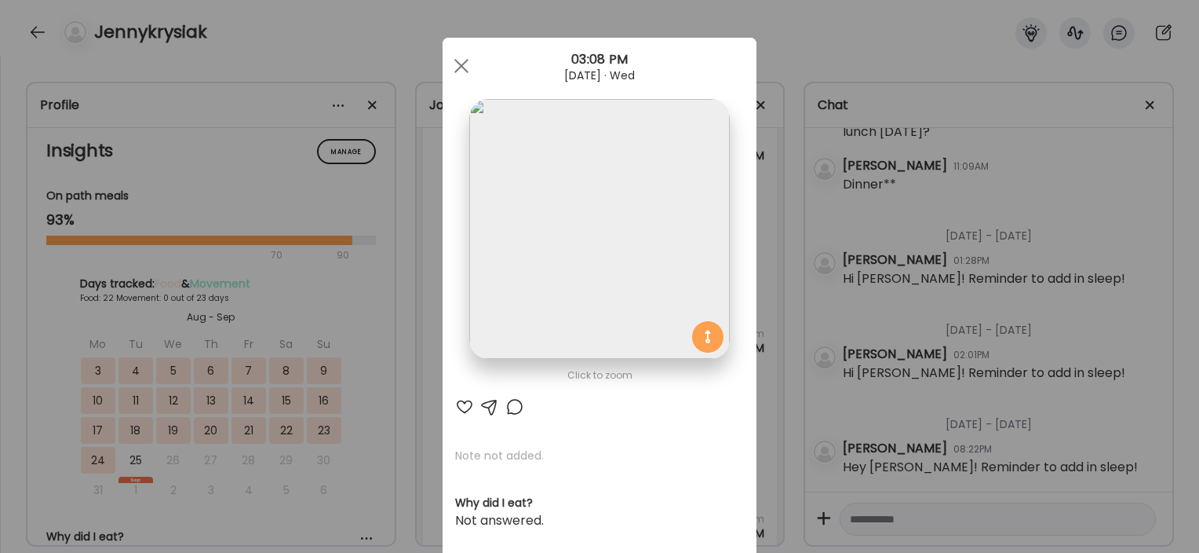
click at [418, 369] on div "Ate Coach Dashboard Wahoo! It’s official Take a moment to set up your Coach Pro…" at bounding box center [599, 276] width 1199 height 553
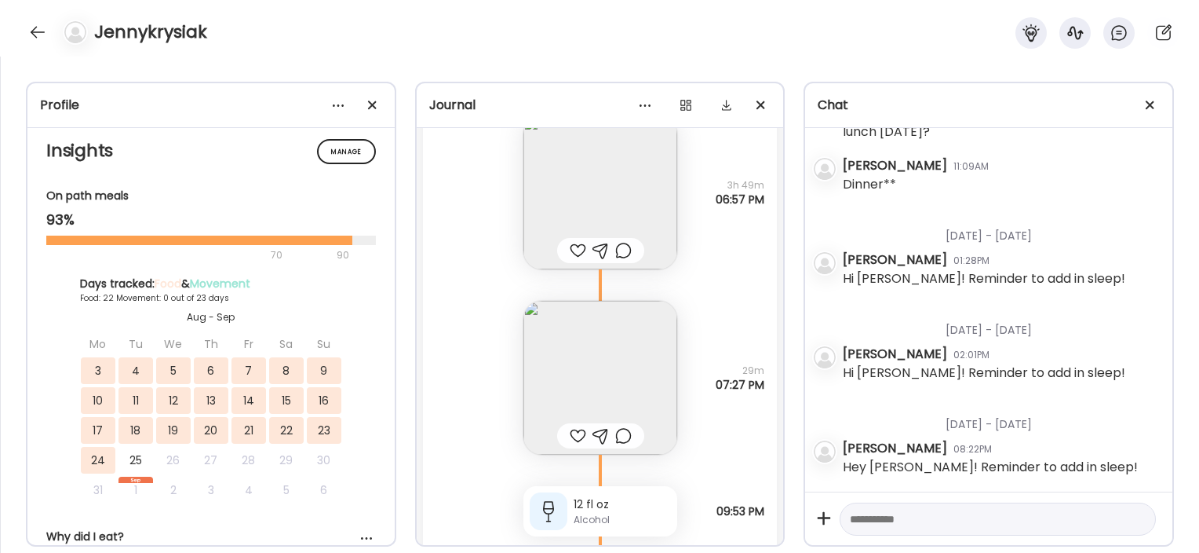
scroll to position [34187, 0]
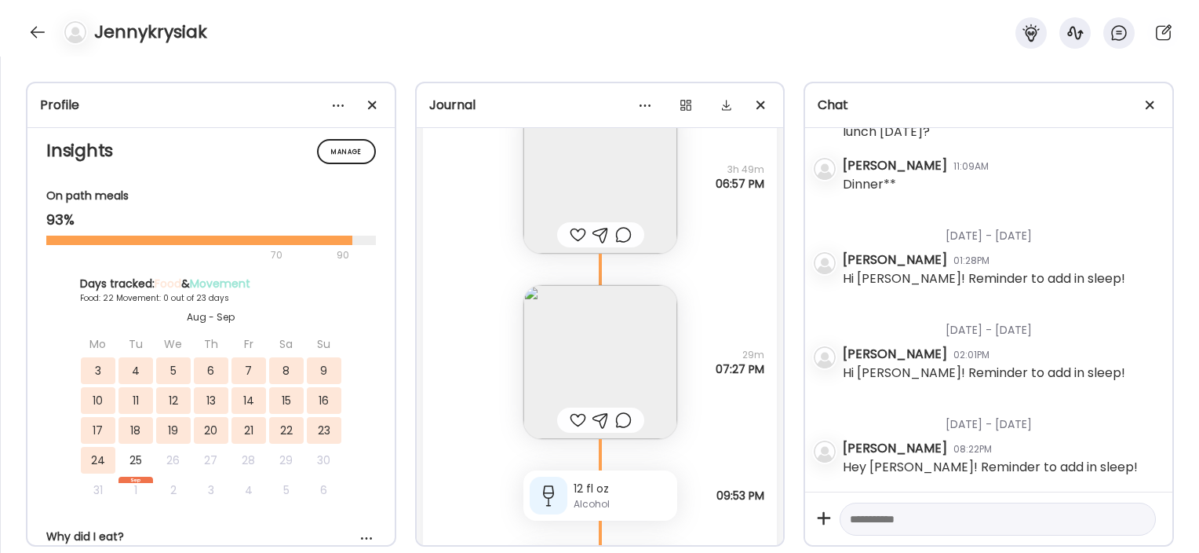
click at [571, 367] on img at bounding box center [601, 362] width 154 height 154
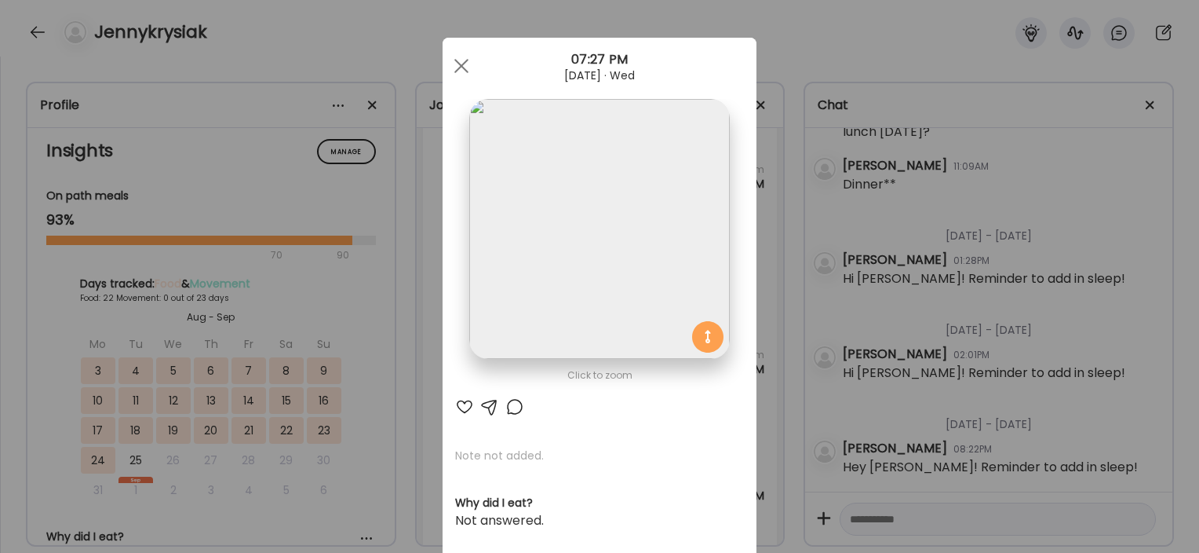
click at [428, 370] on div "Ate Coach Dashboard Wahoo! It’s official Take a moment to set up your Coach Pro…" at bounding box center [599, 276] width 1199 height 553
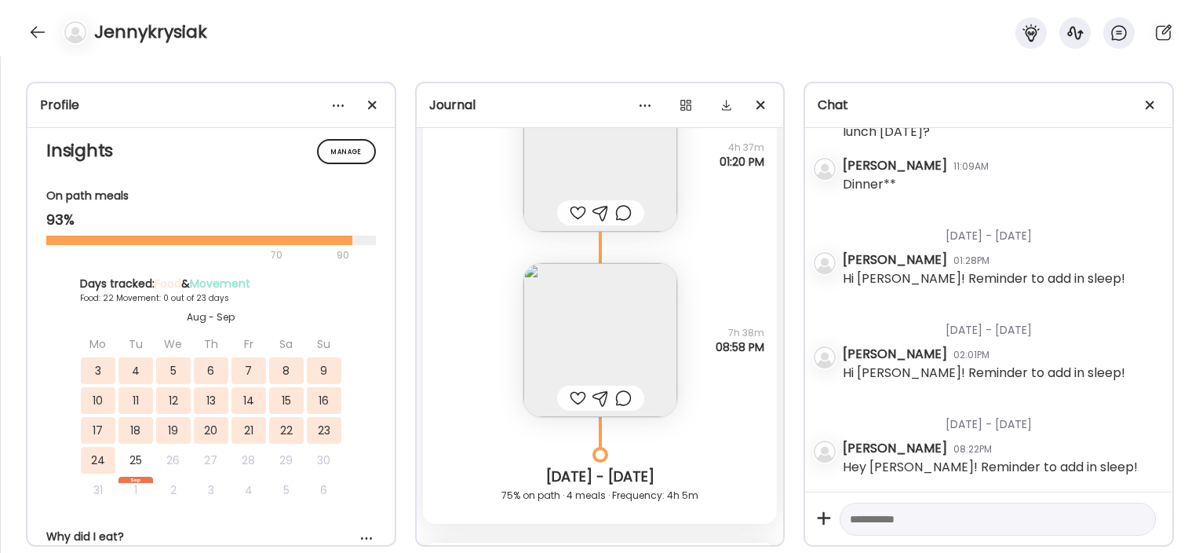
scroll to position [35335, 0]
click at [584, 314] on img at bounding box center [601, 338] width 154 height 154
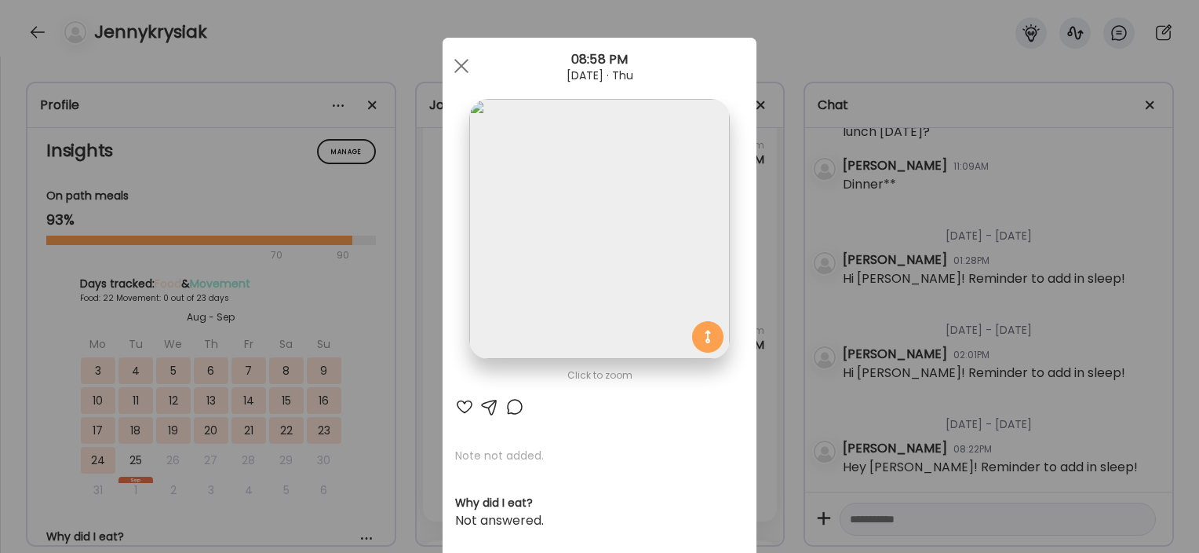
click at [381, 323] on div "Ate Coach Dashboard Wahoo! It’s official Take a moment to set up your Coach Pro…" at bounding box center [599, 276] width 1199 height 553
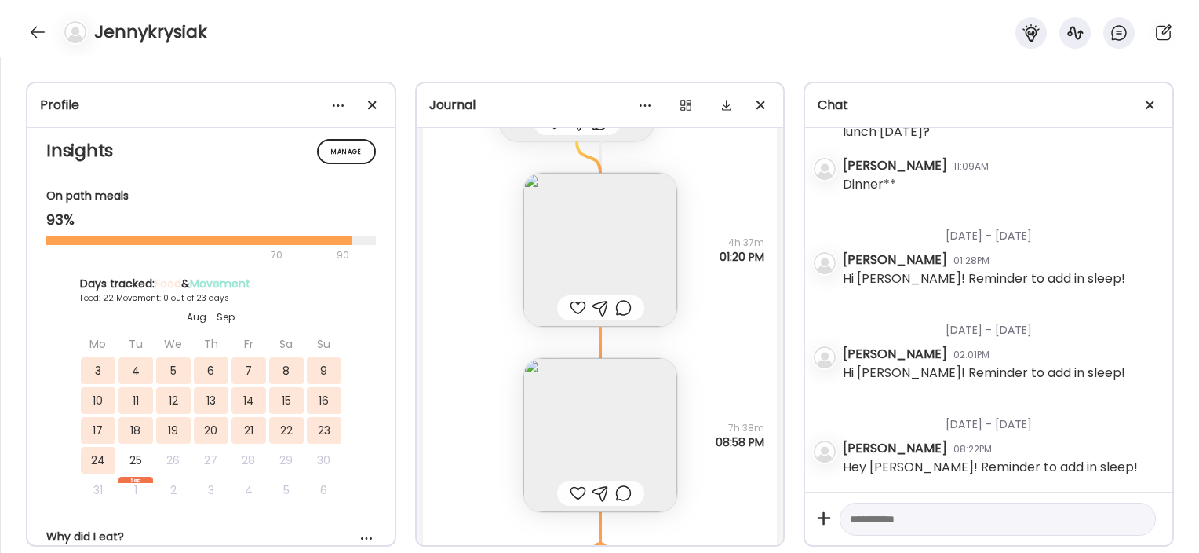
scroll to position [35216, 0]
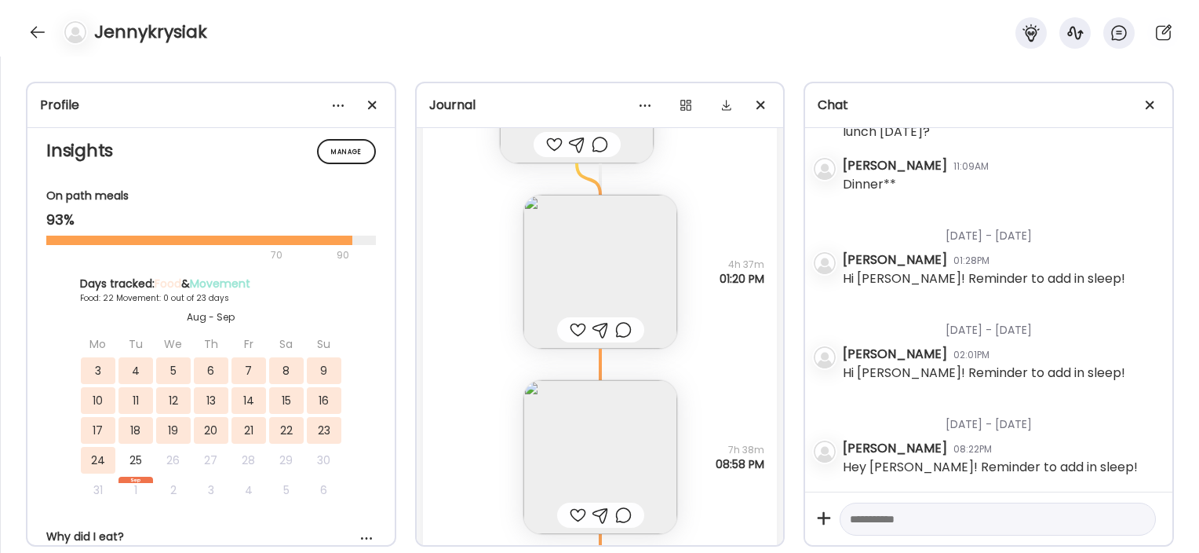
click at [568, 261] on img at bounding box center [601, 272] width 154 height 154
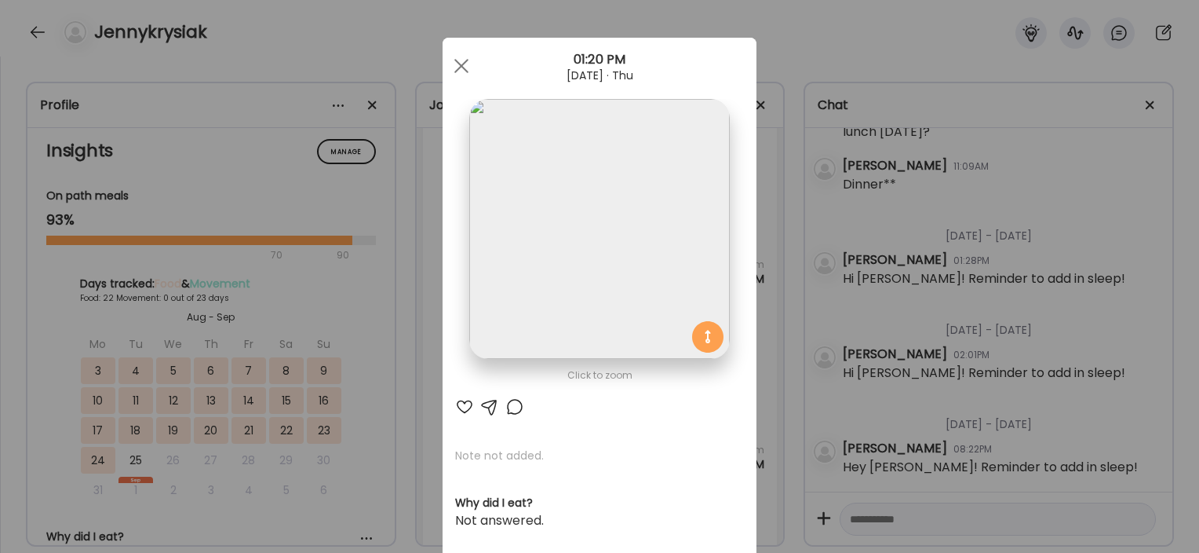
click at [372, 361] on div "Ate Coach Dashboard Wahoo! It’s official Take a moment to set up your Coach Pro…" at bounding box center [599, 276] width 1199 height 553
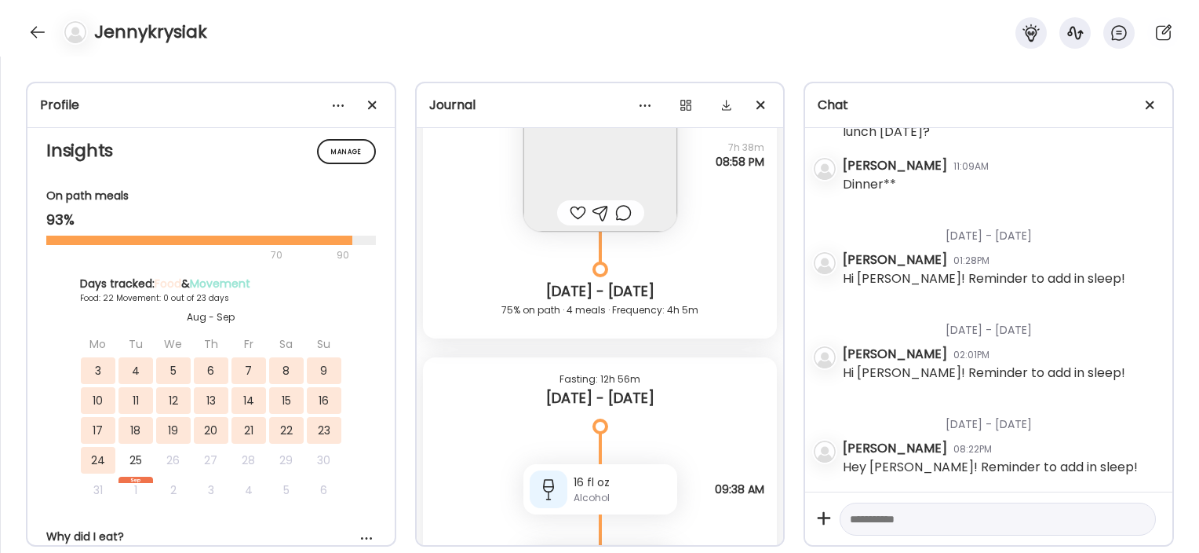
scroll to position [35798, 0]
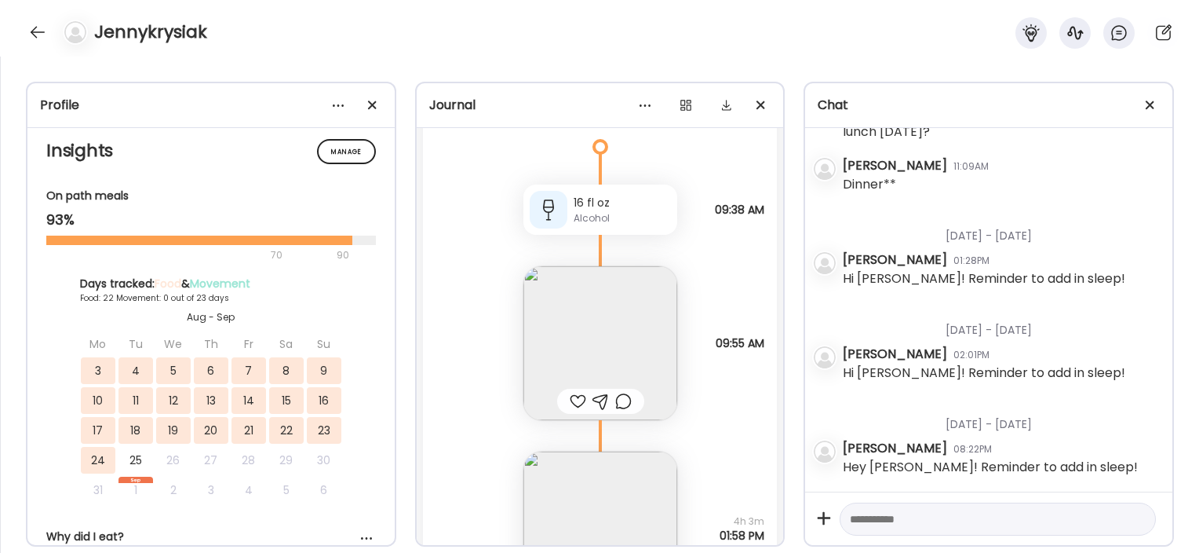
click at [575, 351] on img at bounding box center [601, 343] width 154 height 154
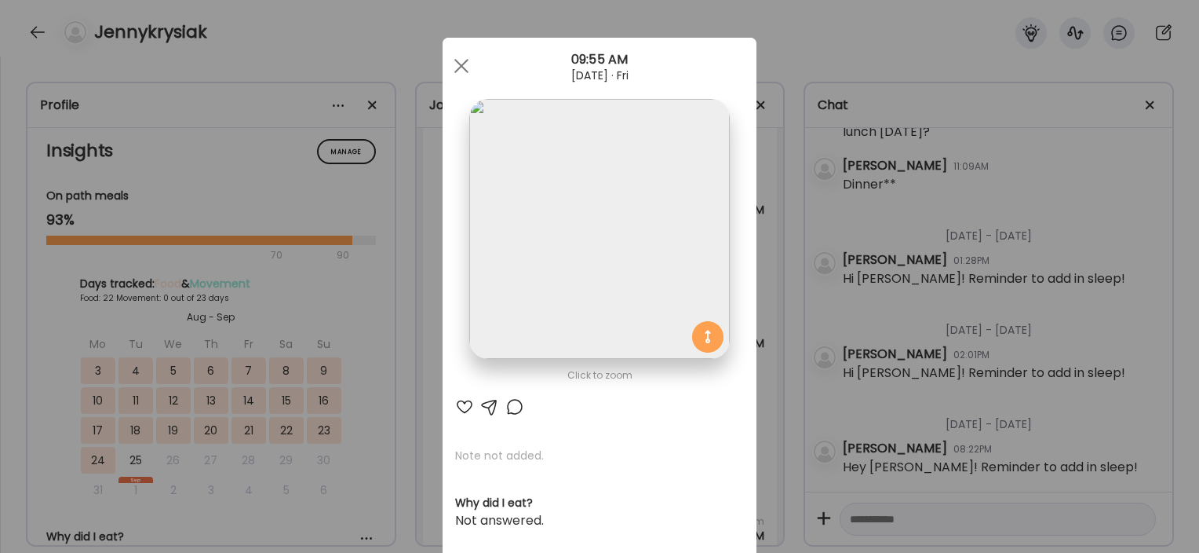
click at [249, 110] on div "Ate Coach Dashboard Wahoo! It’s official Take a moment to set up your Coach Pro…" at bounding box center [599, 276] width 1199 height 553
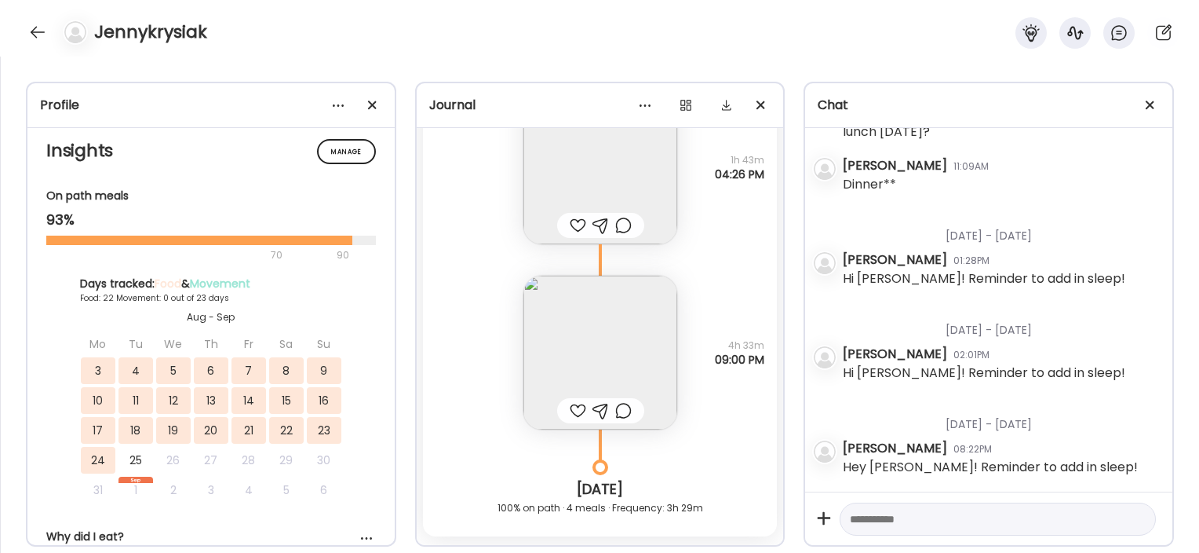
scroll to position [38146, 0]
click at [547, 375] on img at bounding box center [601, 350] width 154 height 154
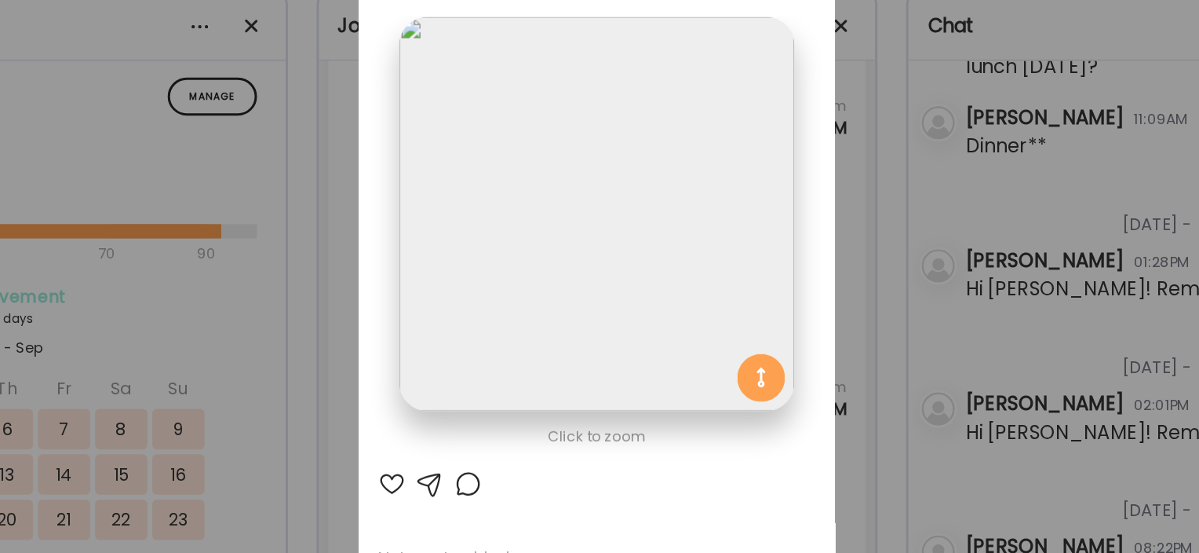
click at [405, 280] on div "Ate Coach Dashboard Wahoo! It’s official Take a moment to set up your Coach Pro…" at bounding box center [599, 276] width 1199 height 553
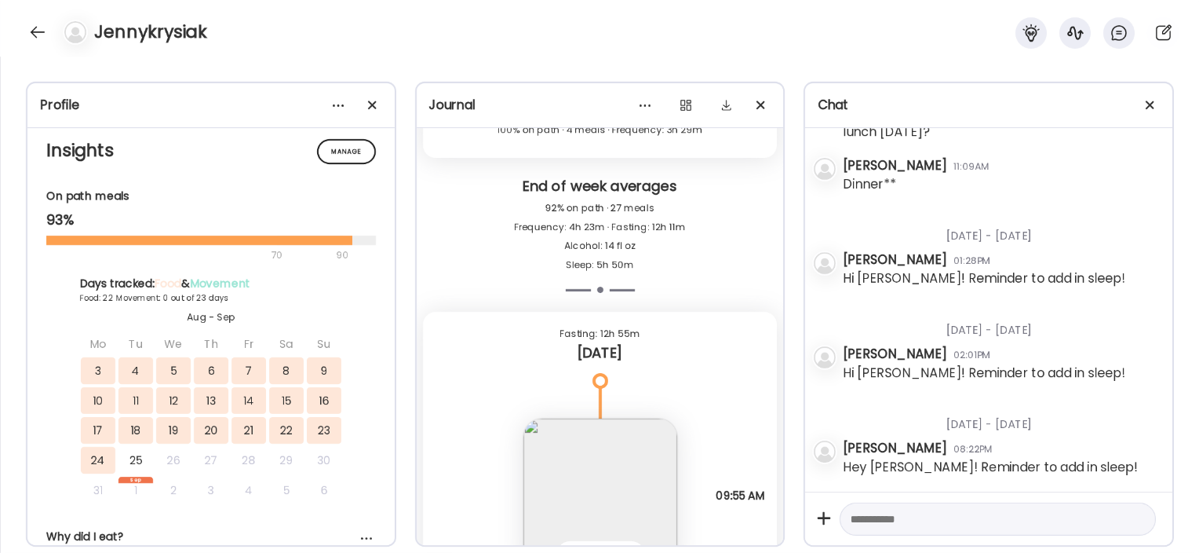
scroll to position [38680, 0]
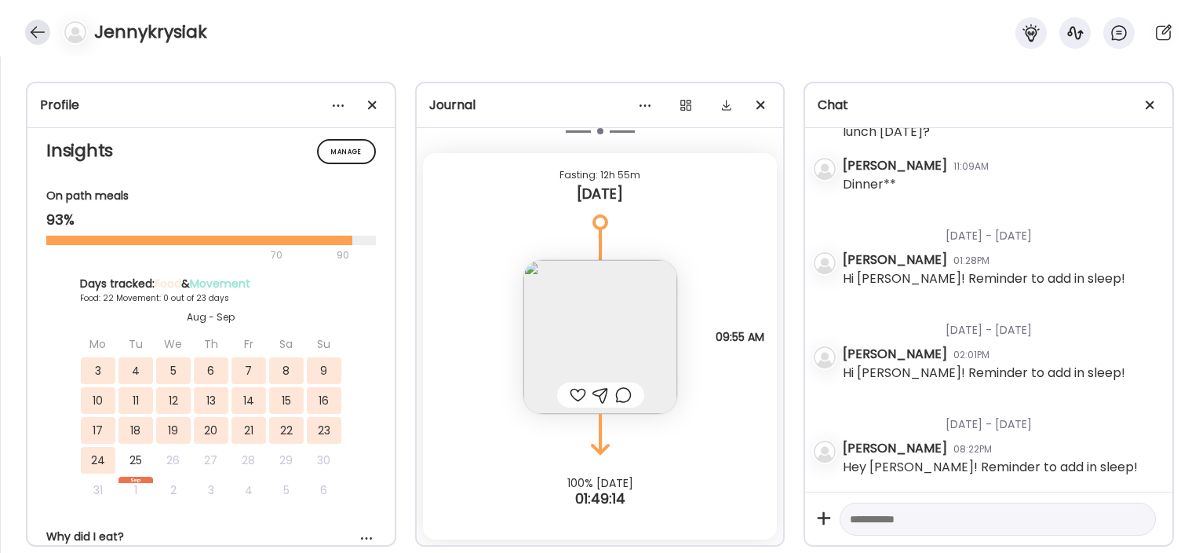
click at [38, 37] on div at bounding box center [37, 32] width 25 height 25
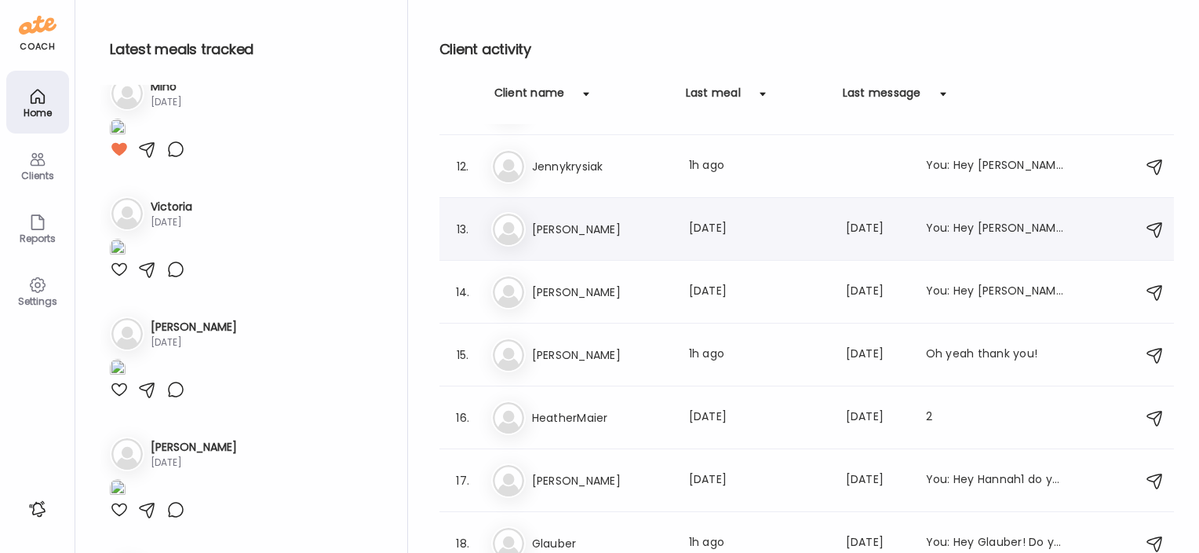
scroll to position [806, 0]
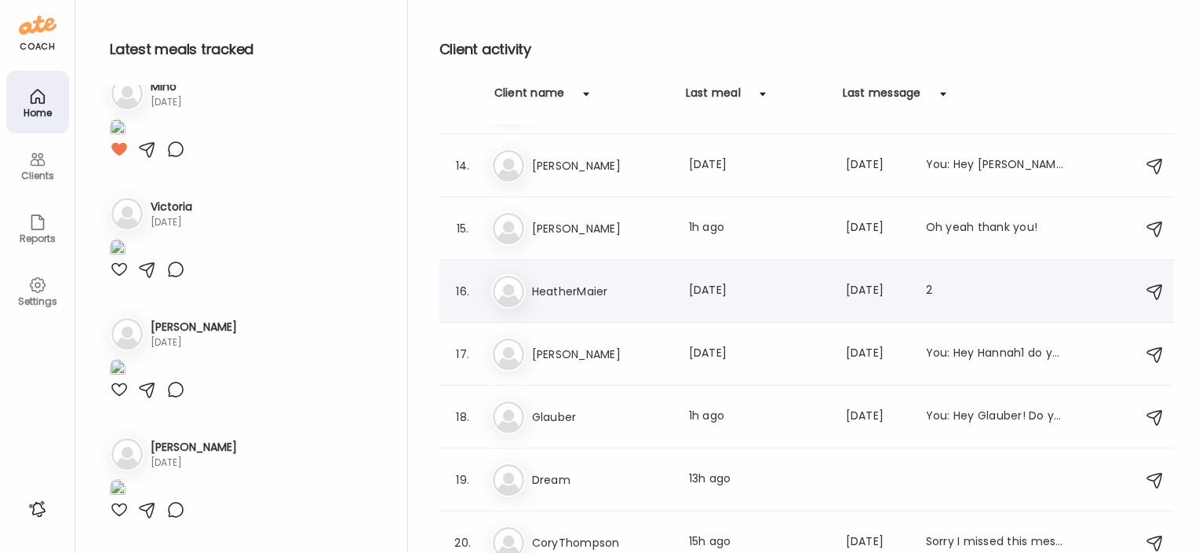
click at [557, 289] on h3 "HeatherMaier" at bounding box center [601, 291] width 138 height 19
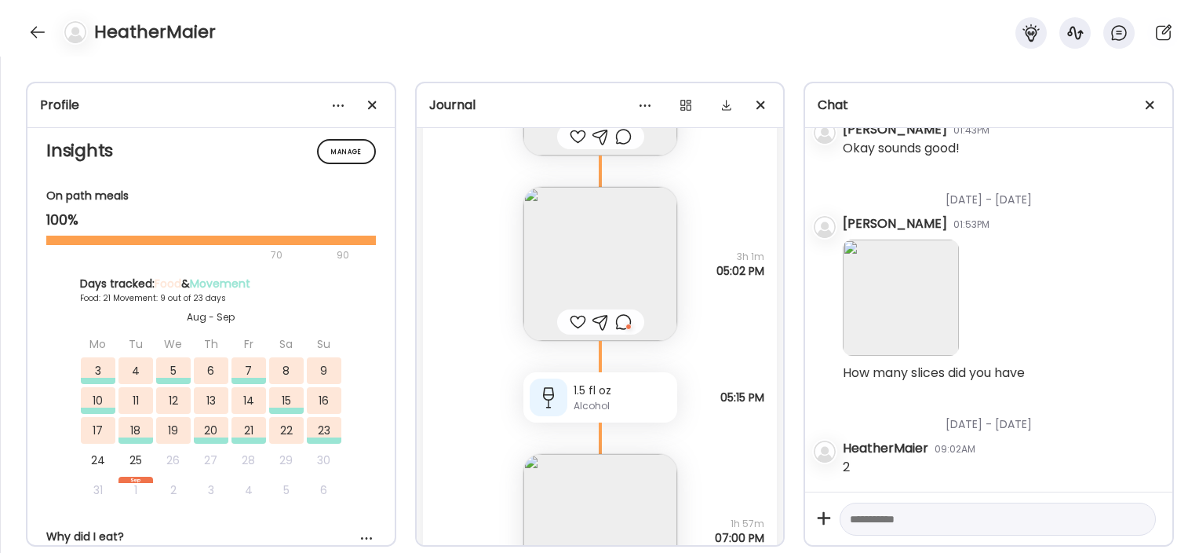
scroll to position [34090, 0]
click at [643, 279] on img at bounding box center [601, 265] width 154 height 154
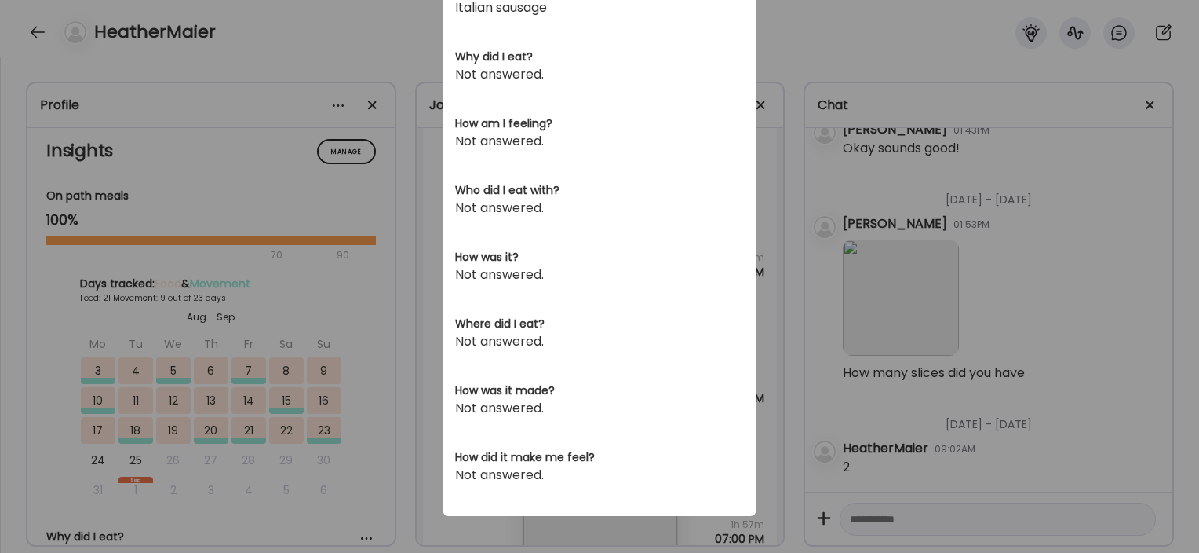
scroll to position [449, 0]
click at [794, 335] on div "Ate Coach Dashboard Wahoo! It’s official Take a moment to set up your Coach Pro…" at bounding box center [599, 276] width 1199 height 553
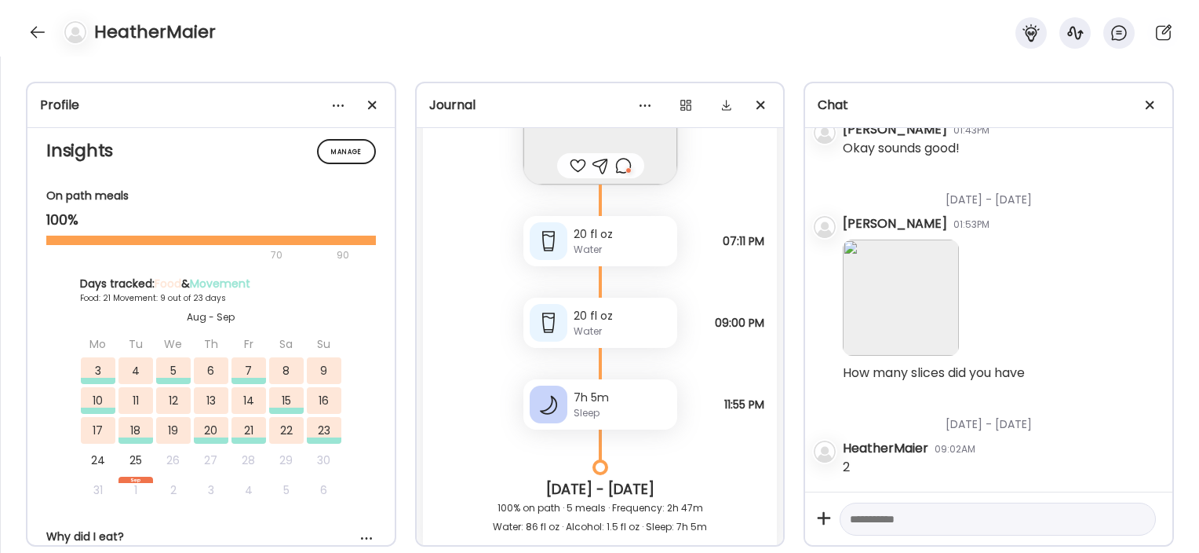
scroll to position [34514, 0]
click at [618, 170] on div at bounding box center [623, 164] width 16 height 19
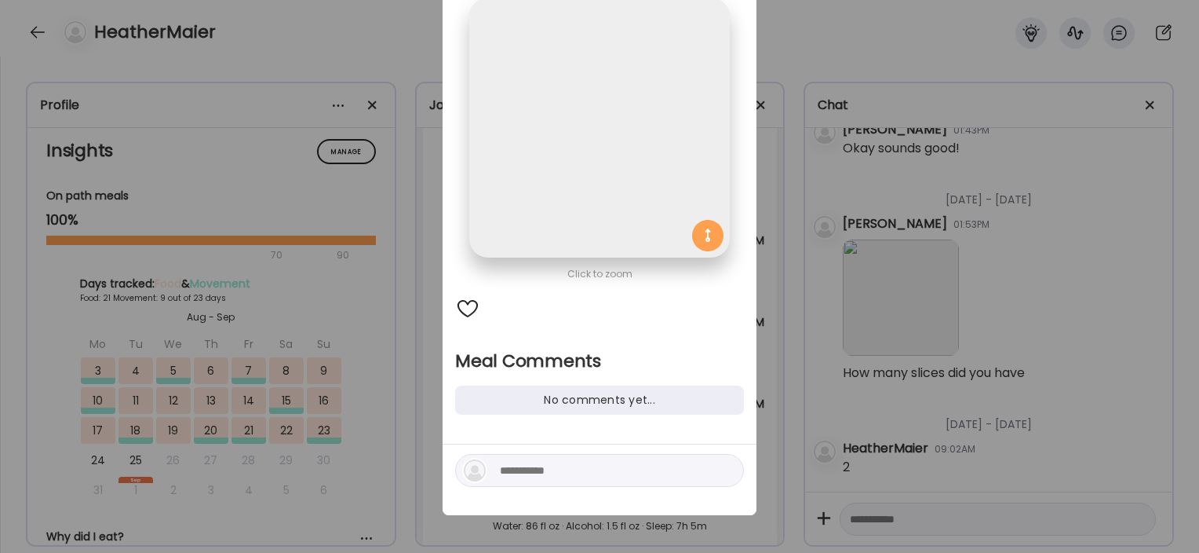
scroll to position [122, 0]
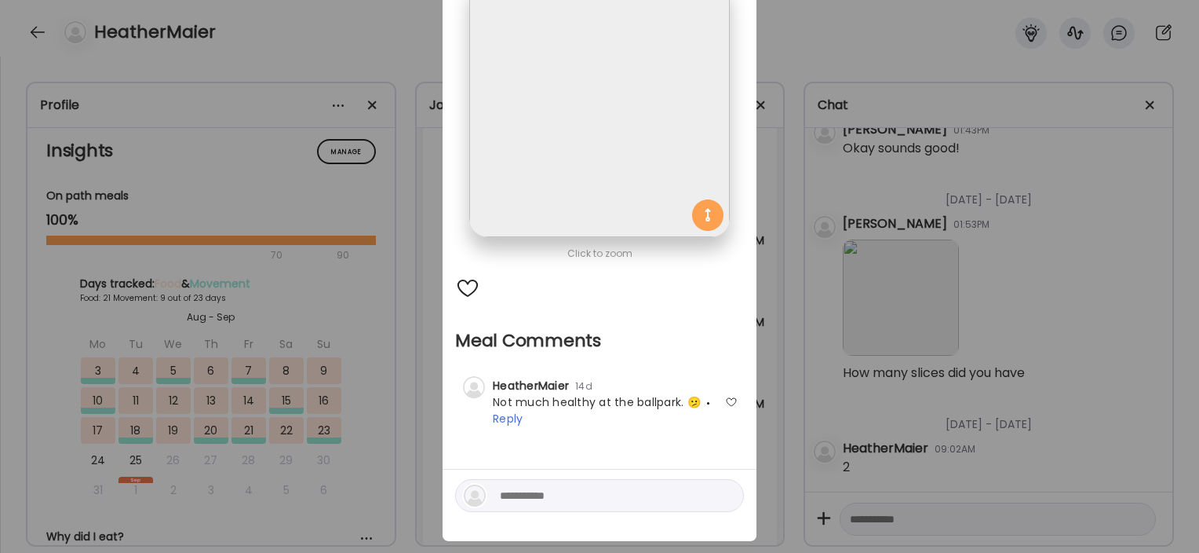
click at [777, 296] on div "Ate Coach Dashboard Wahoo! It’s official Take a moment to set up your Coach Pro…" at bounding box center [599, 276] width 1199 height 553
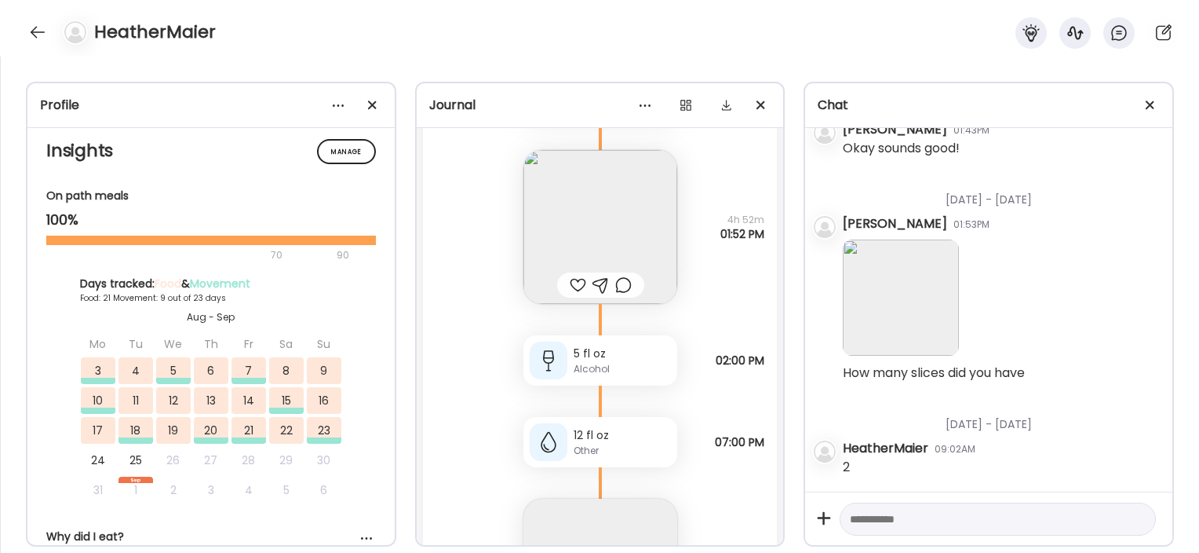
scroll to position [35318, 0]
click at [658, 208] on img at bounding box center [601, 220] width 154 height 154
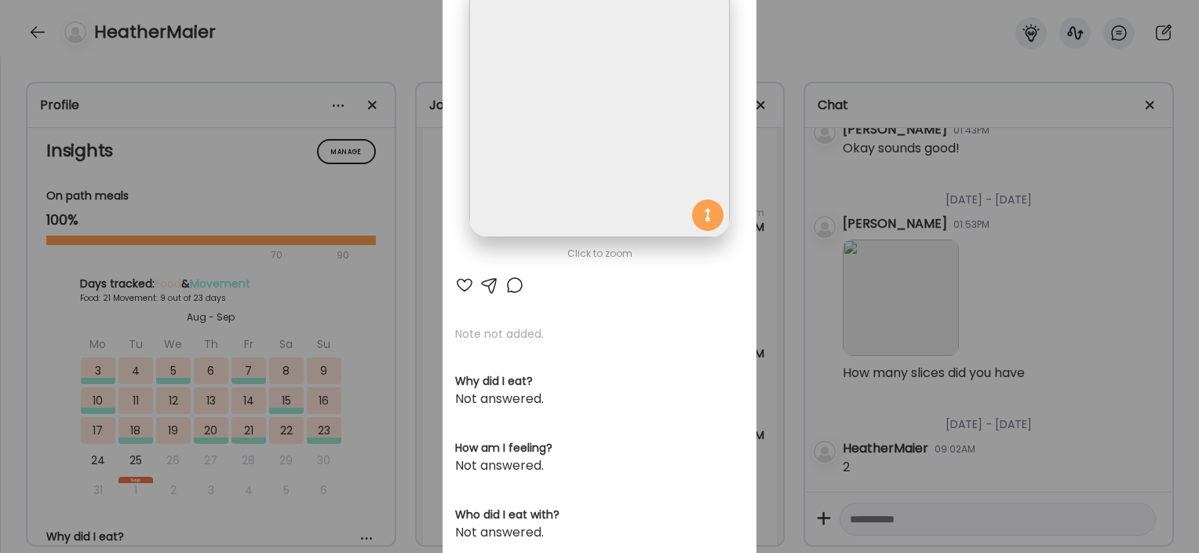
click at [800, 285] on div "Ate Coach Dashboard Wahoo! It’s official Take a moment to set up your Coach Pro…" at bounding box center [599, 276] width 1199 height 553
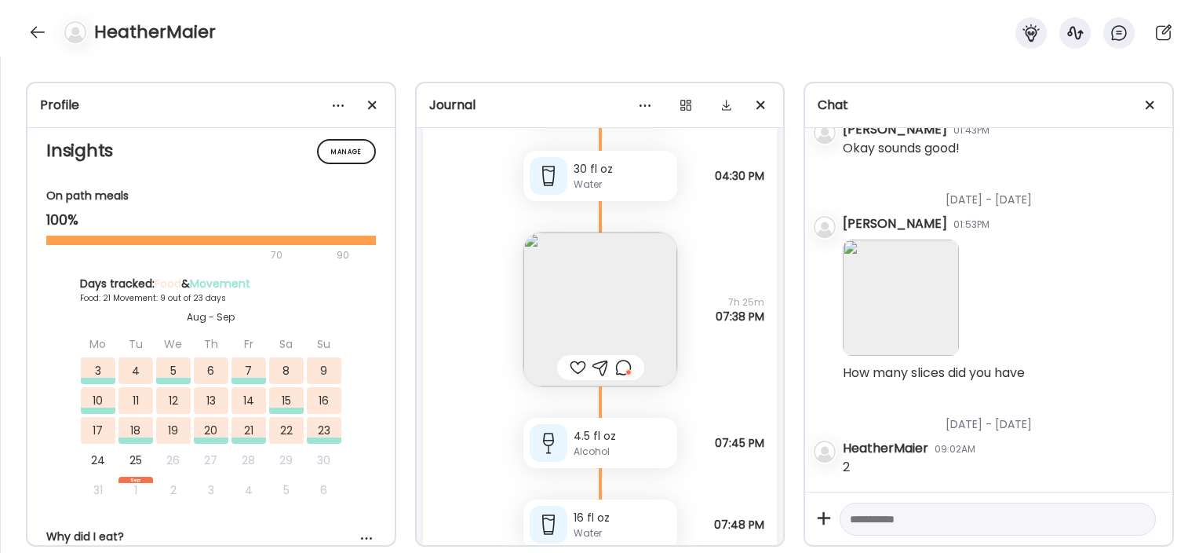
scroll to position [39267, 0]
click at [629, 289] on img at bounding box center [601, 309] width 154 height 154
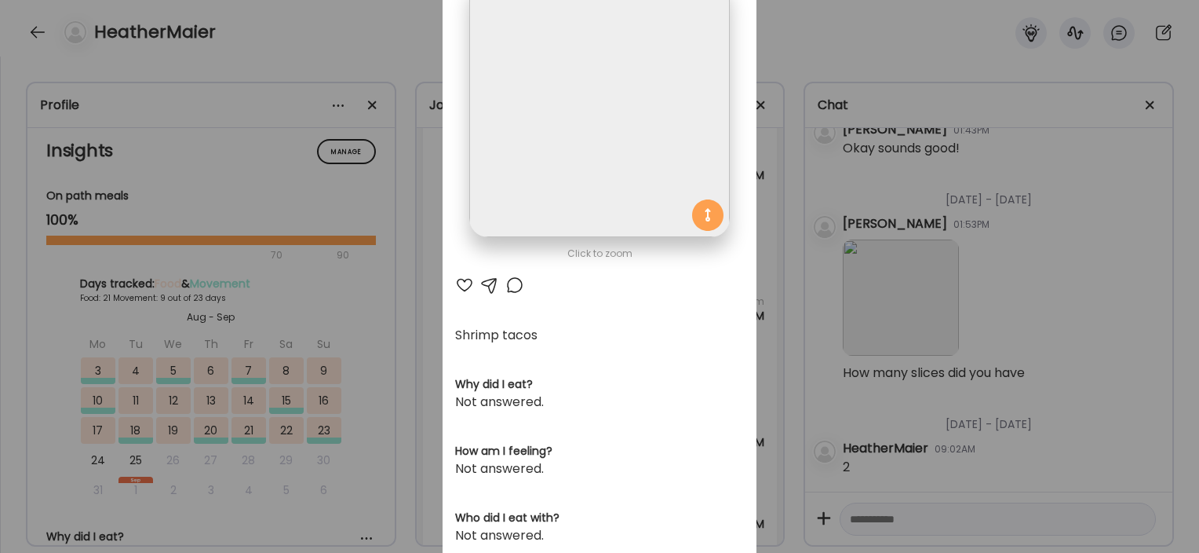
click at [757, 288] on div "Ate Coach Dashboard Wahoo! It’s official Take a moment to set up your Coach Pro…" at bounding box center [599, 276] width 1199 height 553
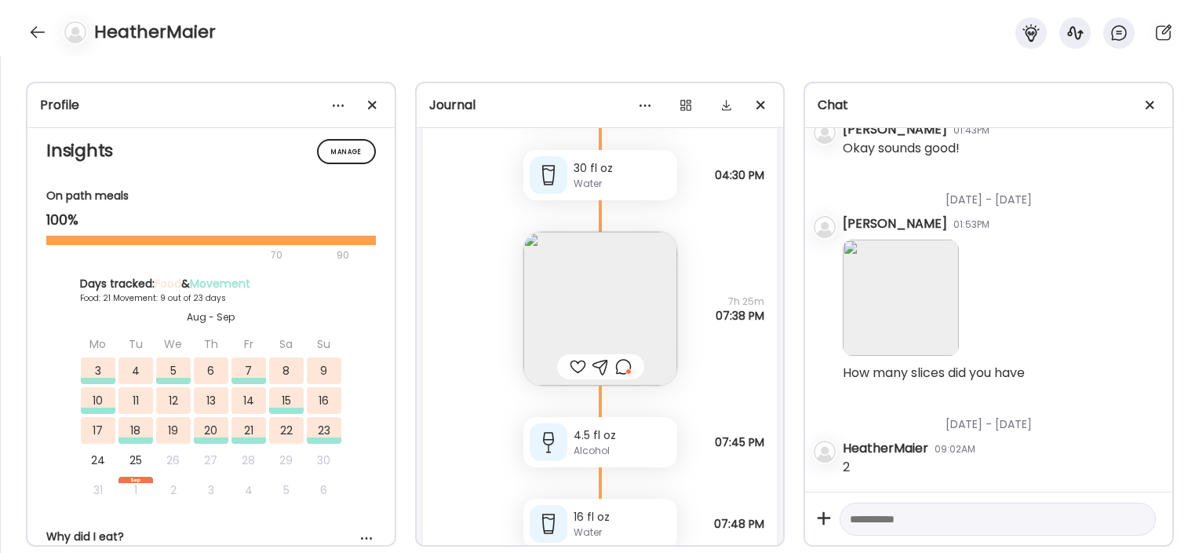
click at [623, 367] on div at bounding box center [623, 366] width 16 height 19
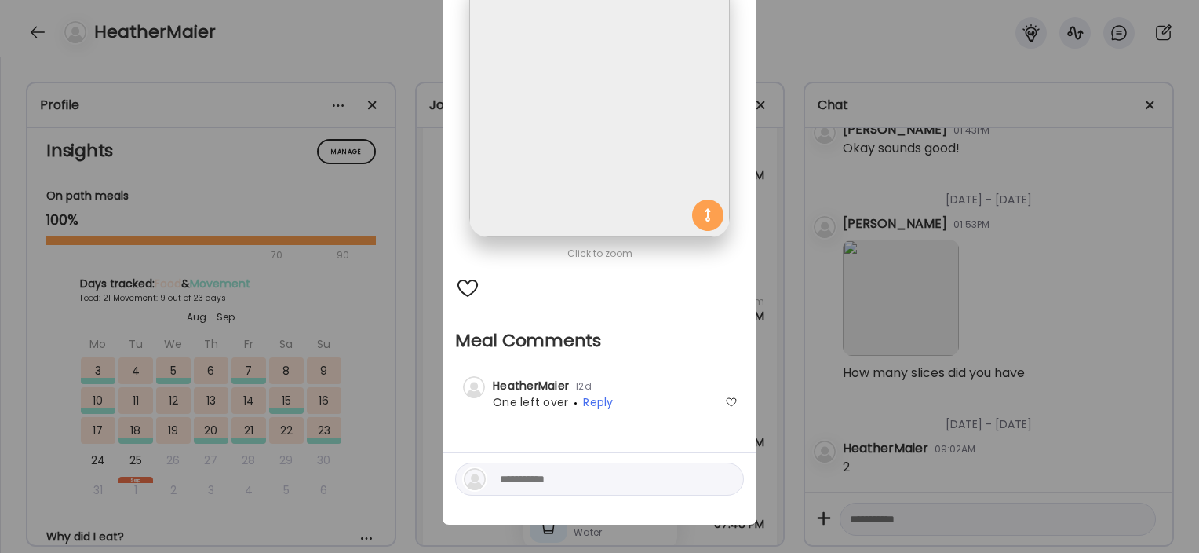
click at [783, 342] on div "Ate Coach Dashboard Wahoo! It’s official Take a moment to set up your Coach Pro…" at bounding box center [599, 276] width 1199 height 553
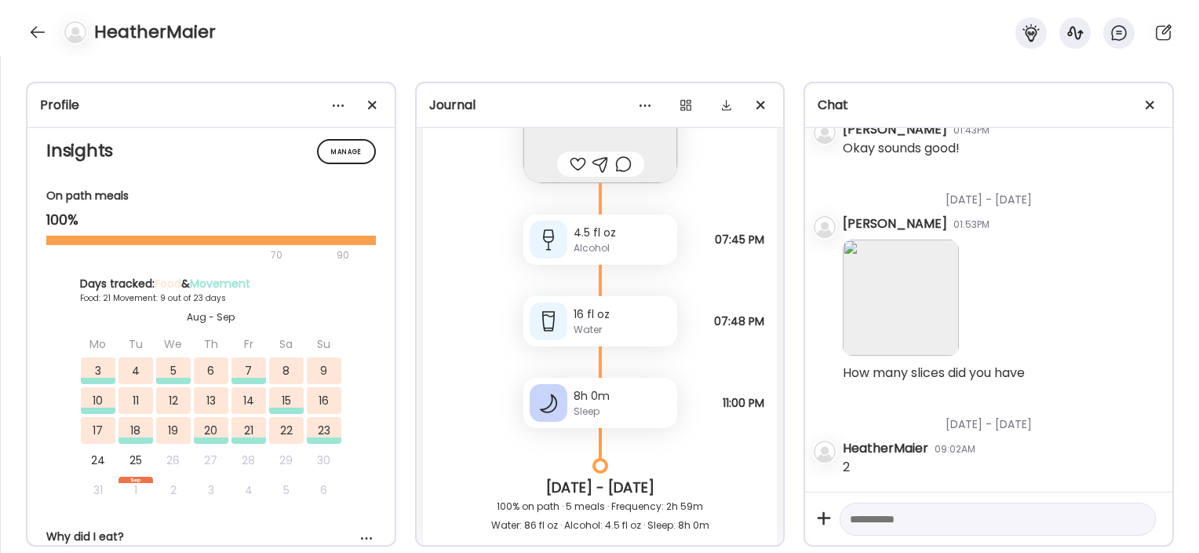
scroll to position [39471, 0]
click at [583, 235] on div "4.5 fl oz" at bounding box center [622, 232] width 97 height 16
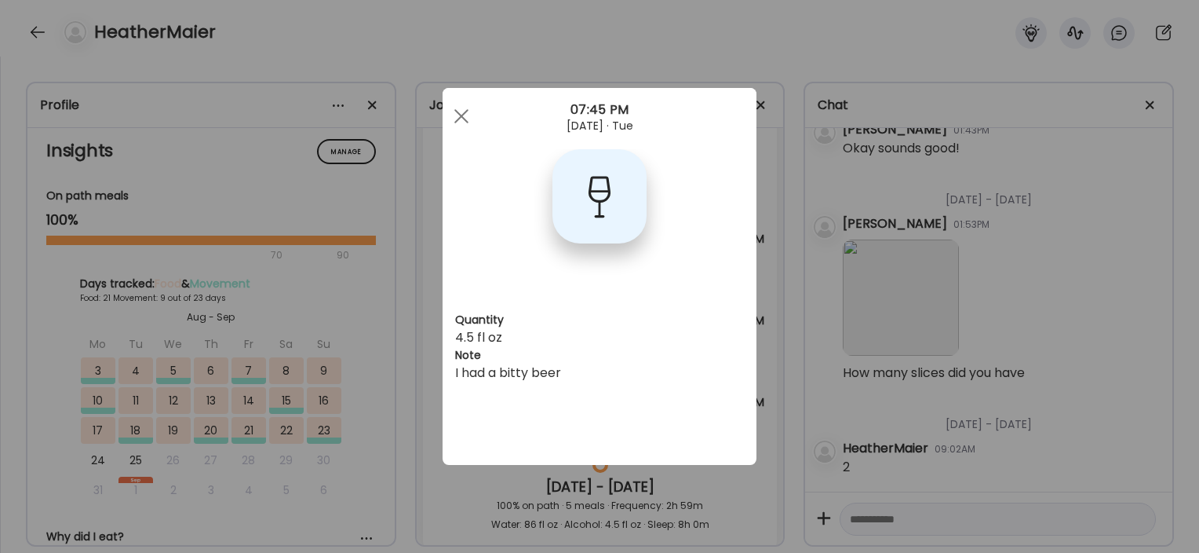
click at [405, 320] on div "Ate Coach Dashboard Wahoo! It’s official Take a moment to set up your Coach Pro…" at bounding box center [599, 276] width 1199 height 553
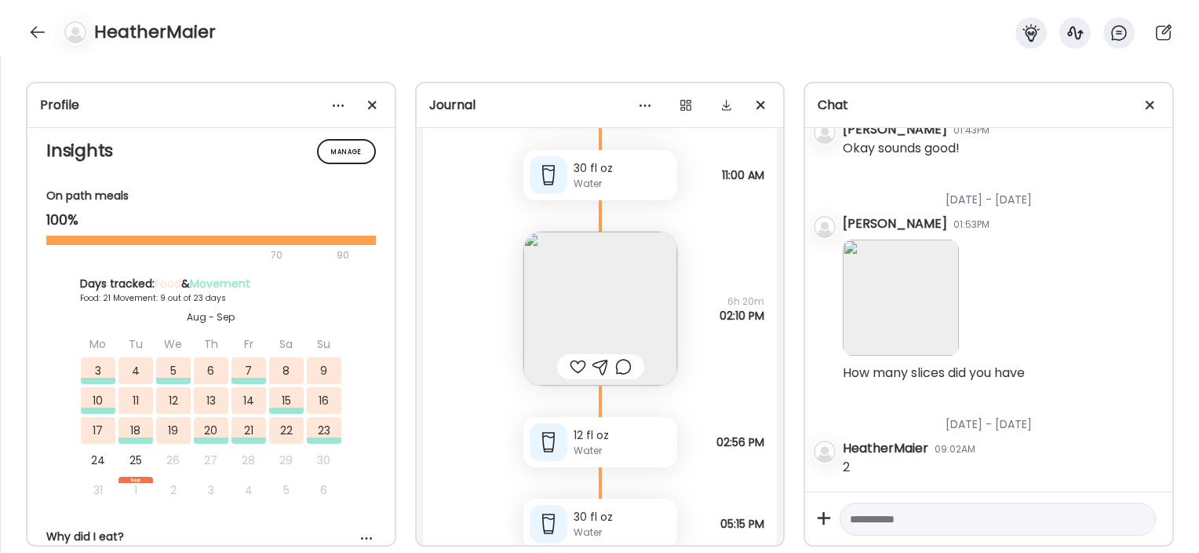
scroll to position [41799, 0]
click at [575, 307] on img at bounding box center [601, 308] width 154 height 154
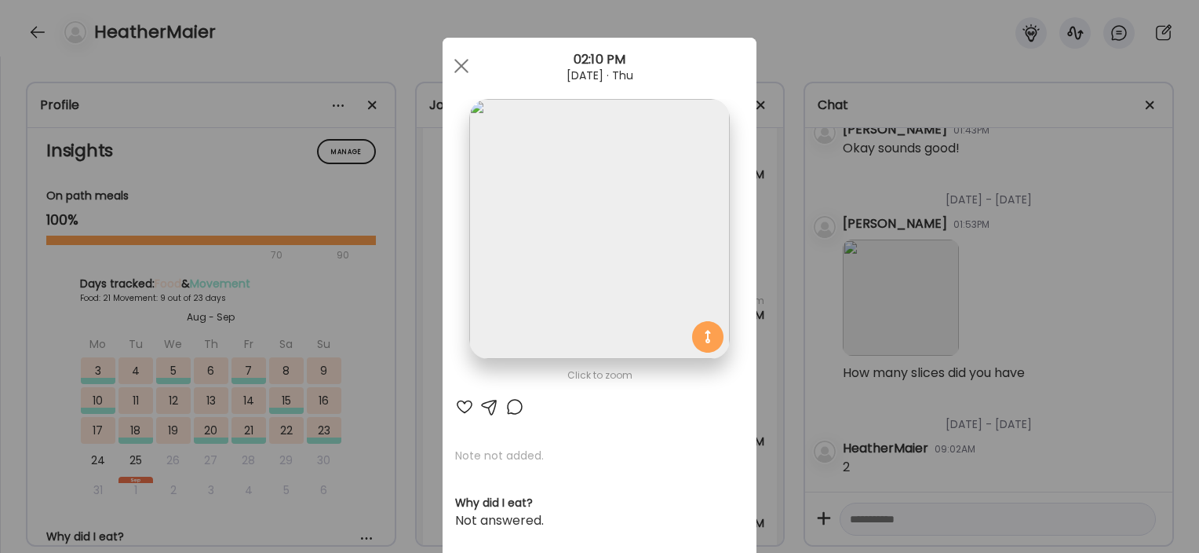
click at [391, 223] on div "Ate Coach Dashboard Wahoo! It’s official Take a moment to set up your Coach Pro…" at bounding box center [599, 276] width 1199 height 553
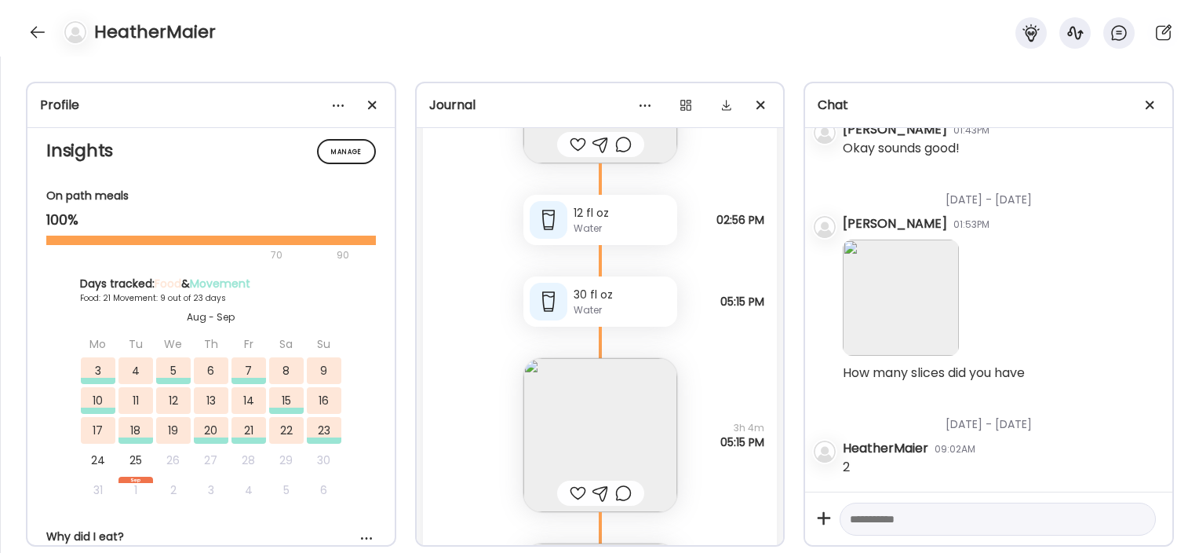
scroll to position [42244, 0]
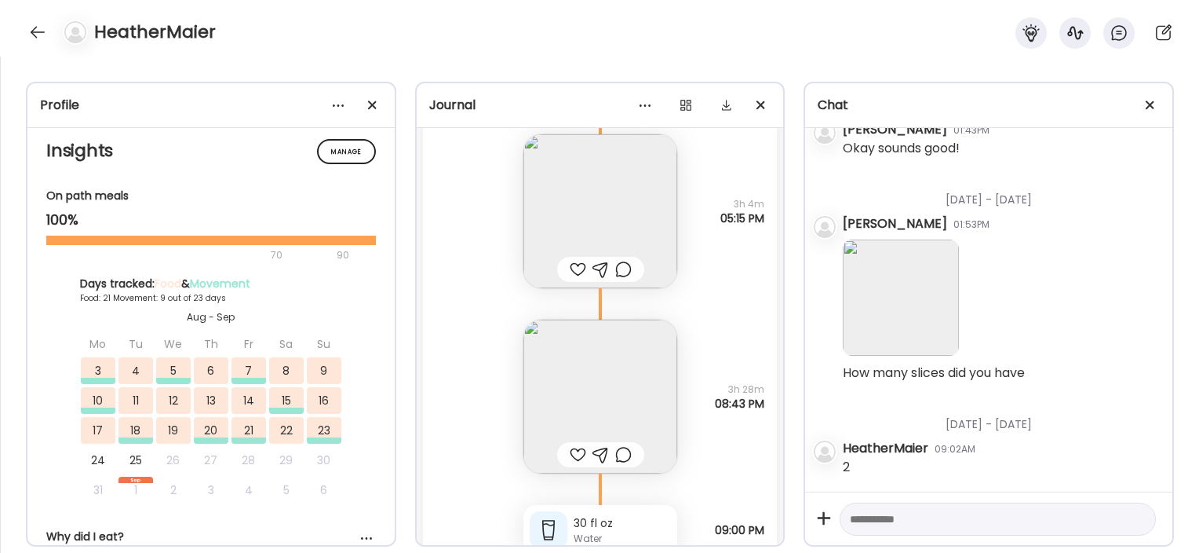
click at [552, 361] on img at bounding box center [601, 396] width 154 height 154
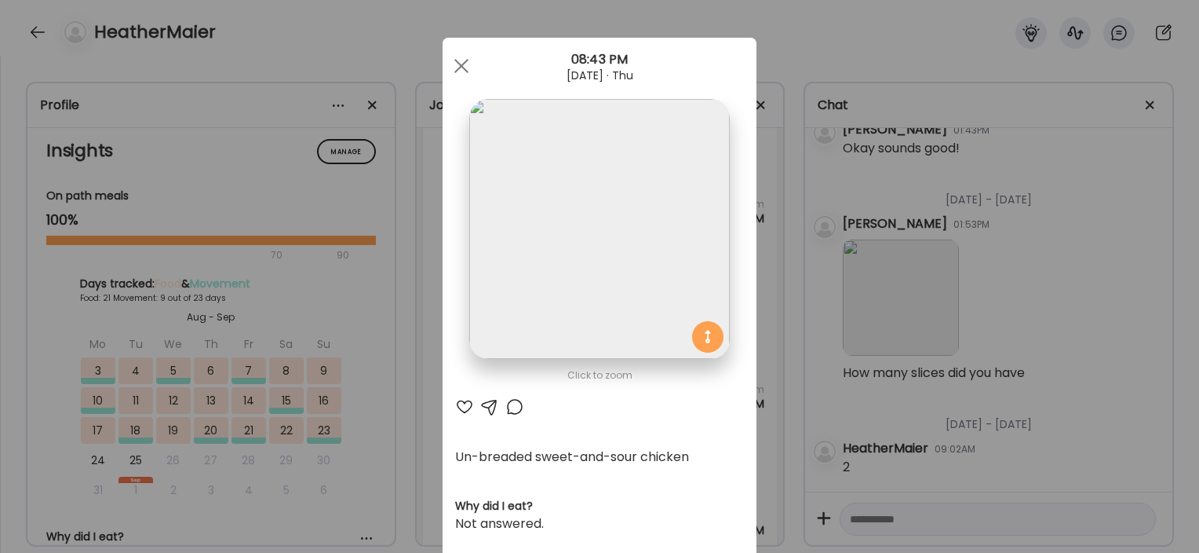
click at [423, 310] on div "Ate Coach Dashboard Wahoo! It’s official Take a moment to set up your Coach Pro…" at bounding box center [599, 276] width 1199 height 553
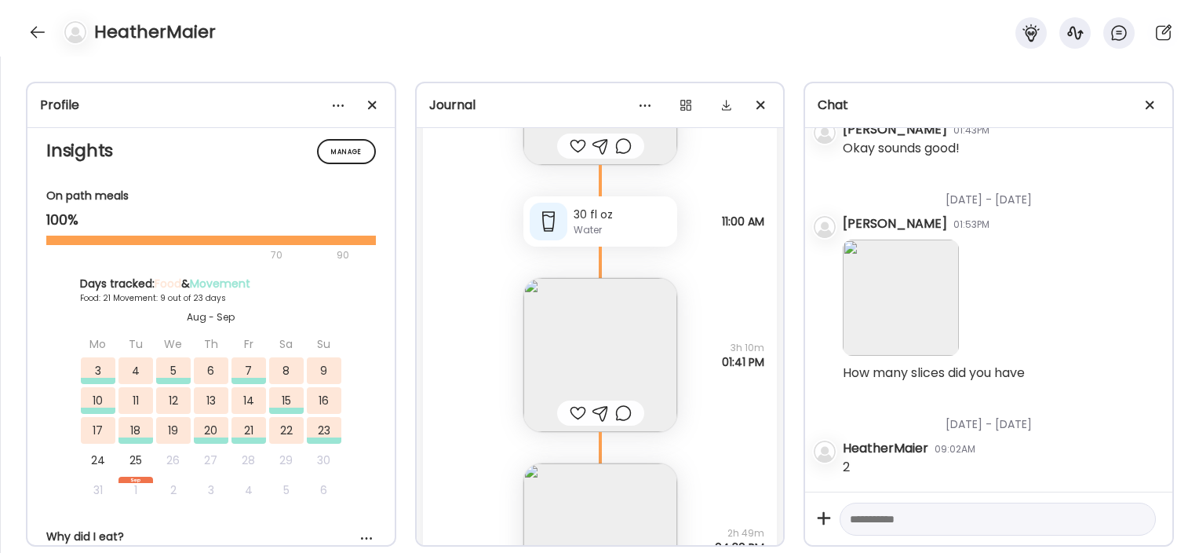
scroll to position [43394, 0]
click at [547, 301] on img at bounding box center [601, 349] width 154 height 154
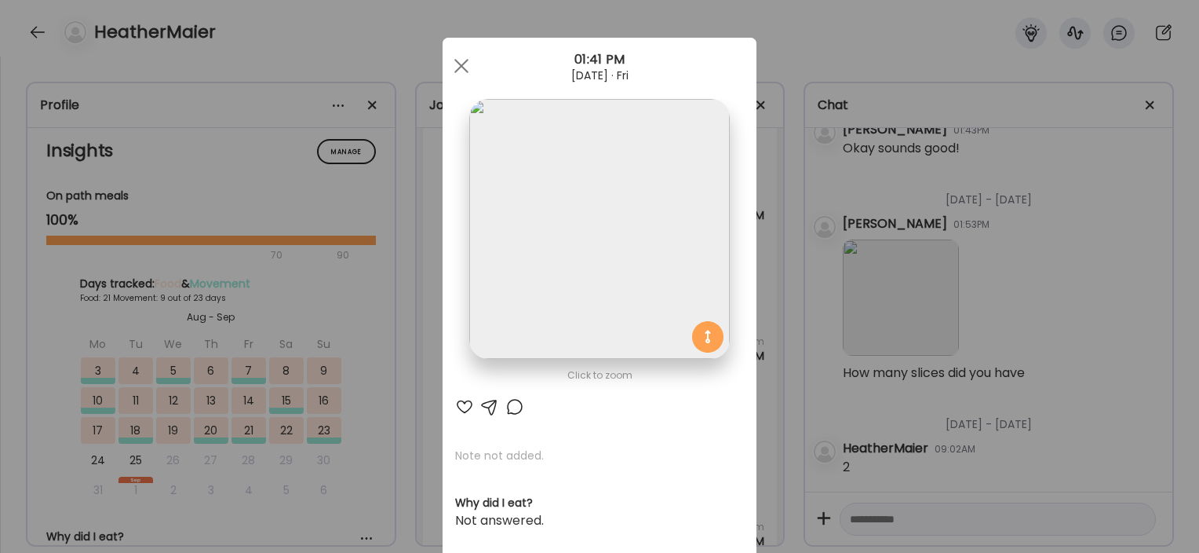
click at [408, 349] on div "Ate Coach Dashboard Wahoo! It’s official Take a moment to set up your Coach Pro…" at bounding box center [599, 276] width 1199 height 553
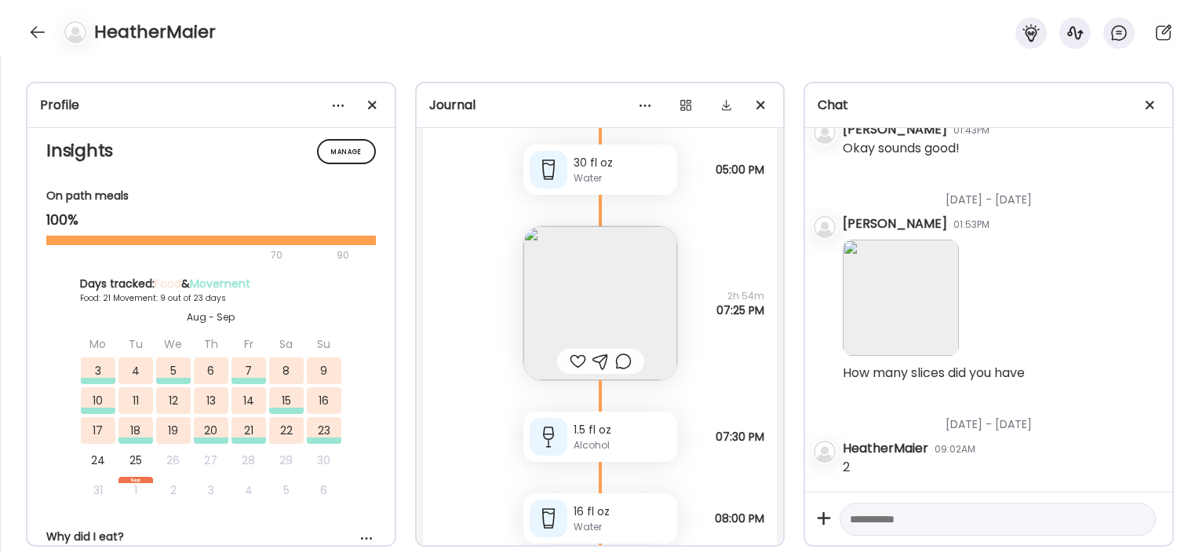
scroll to position [43892, 0]
click at [549, 282] on img at bounding box center [601, 302] width 154 height 154
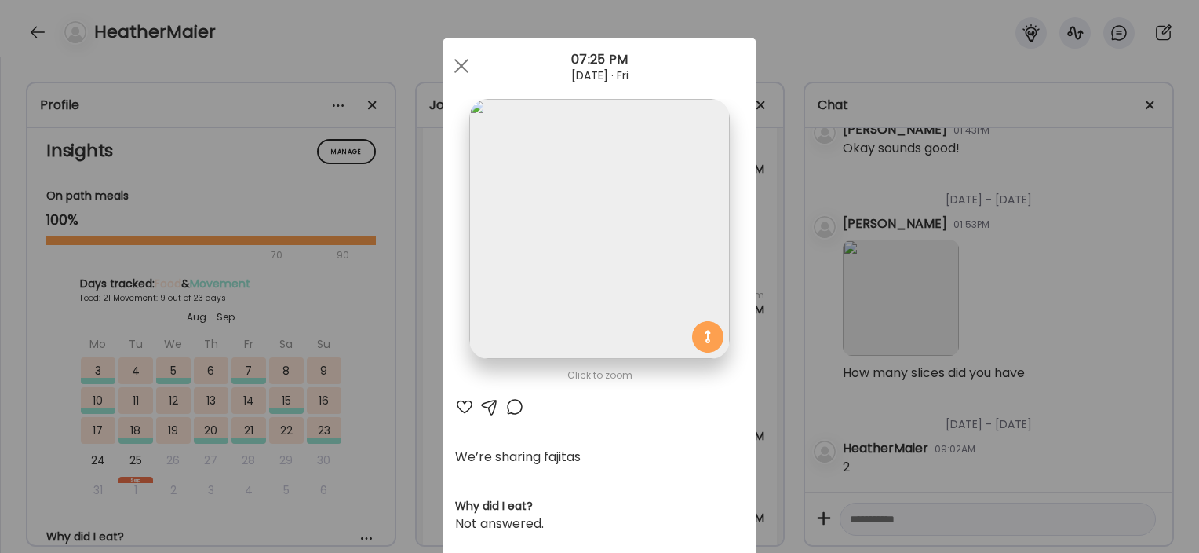
click at [402, 351] on div "Ate Coach Dashboard Wahoo! It’s official Take a moment to set up your Coach Pro…" at bounding box center [599, 276] width 1199 height 553
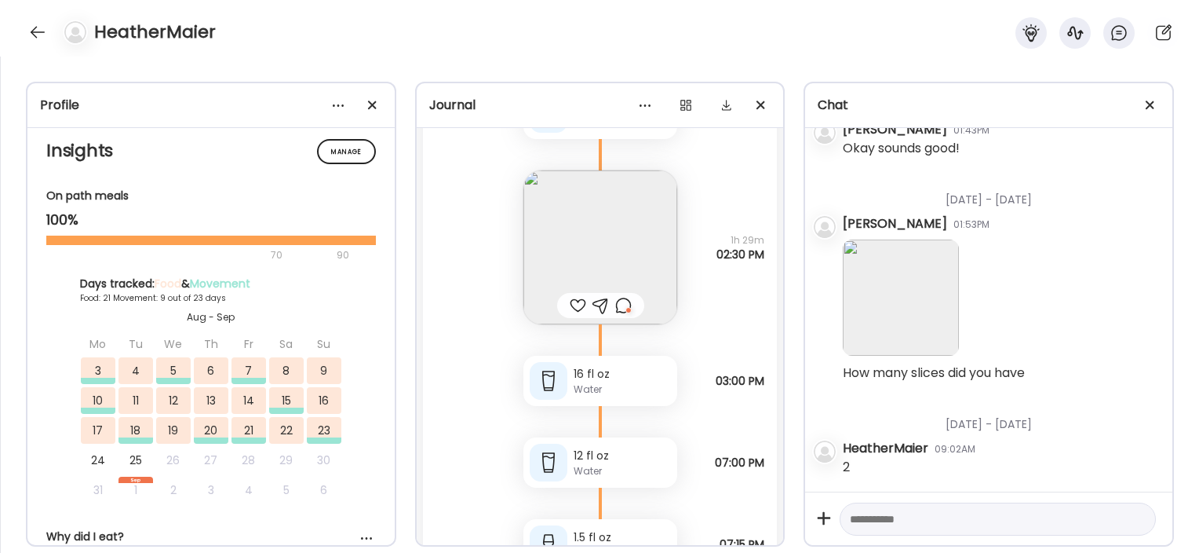
scroll to position [45459, 0]
click at [622, 301] on div at bounding box center [623, 303] width 16 height 19
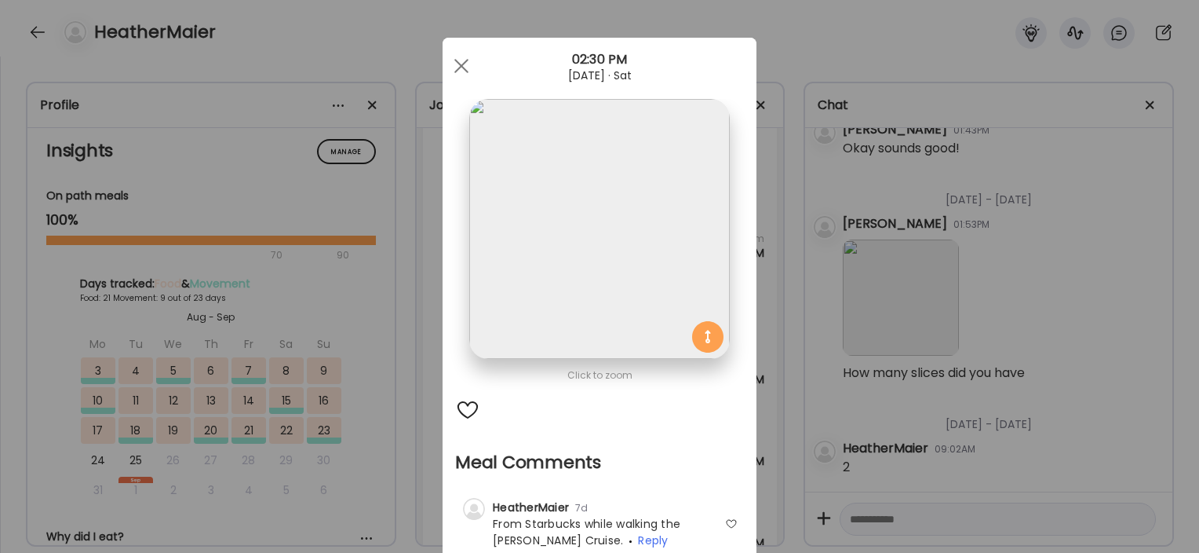
click at [783, 403] on div "Ate Coach Dashboard Wahoo! It’s official Take a moment to set up your Coach Pro…" at bounding box center [599, 276] width 1199 height 553
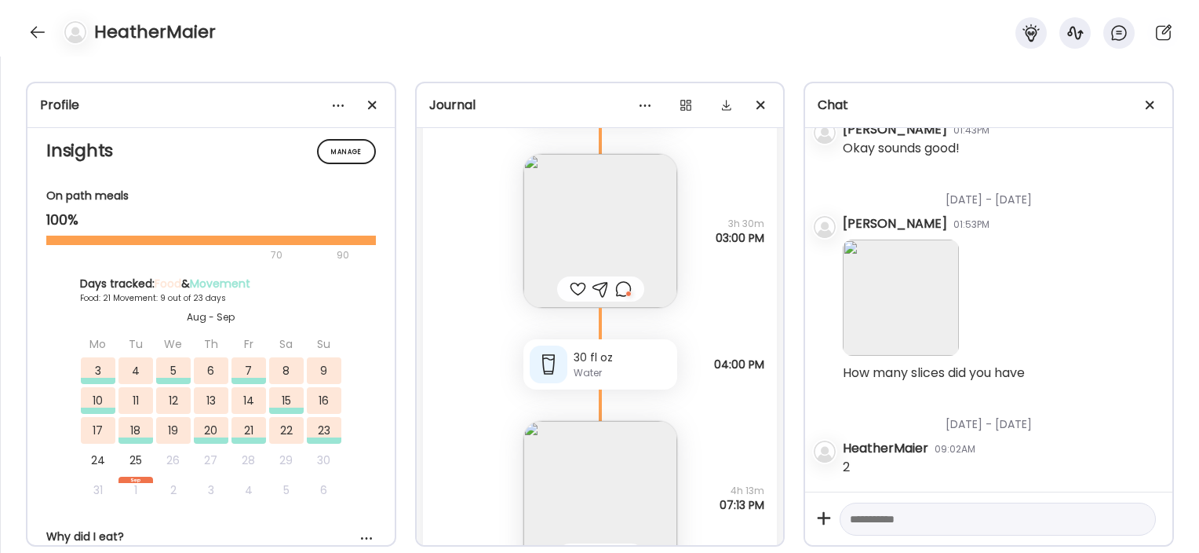
scroll to position [46946, 0]
click at [615, 289] on div at bounding box center [623, 286] width 16 height 19
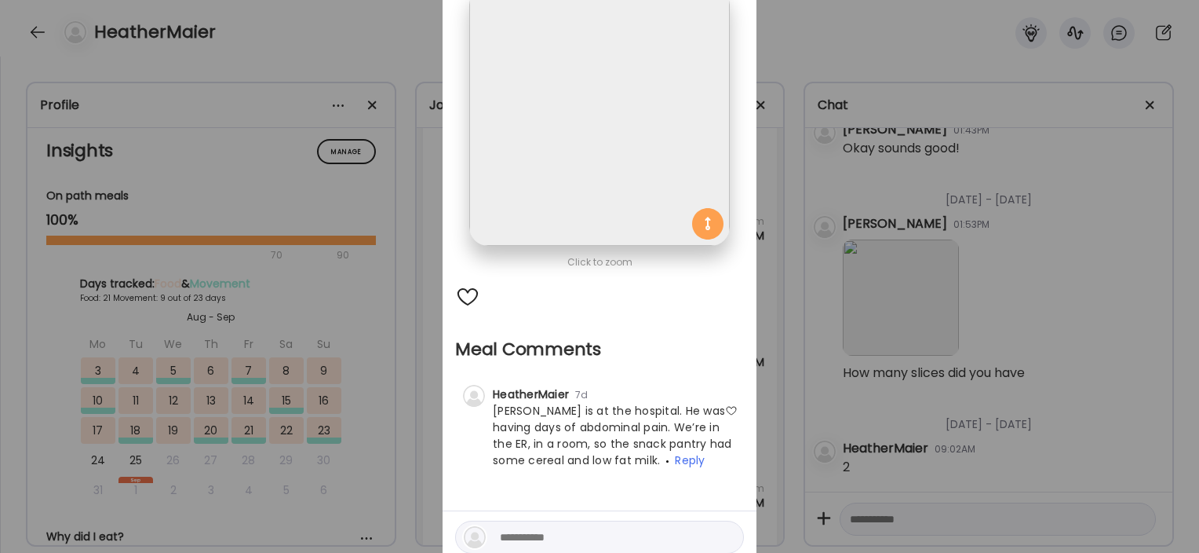
scroll to position [119, 0]
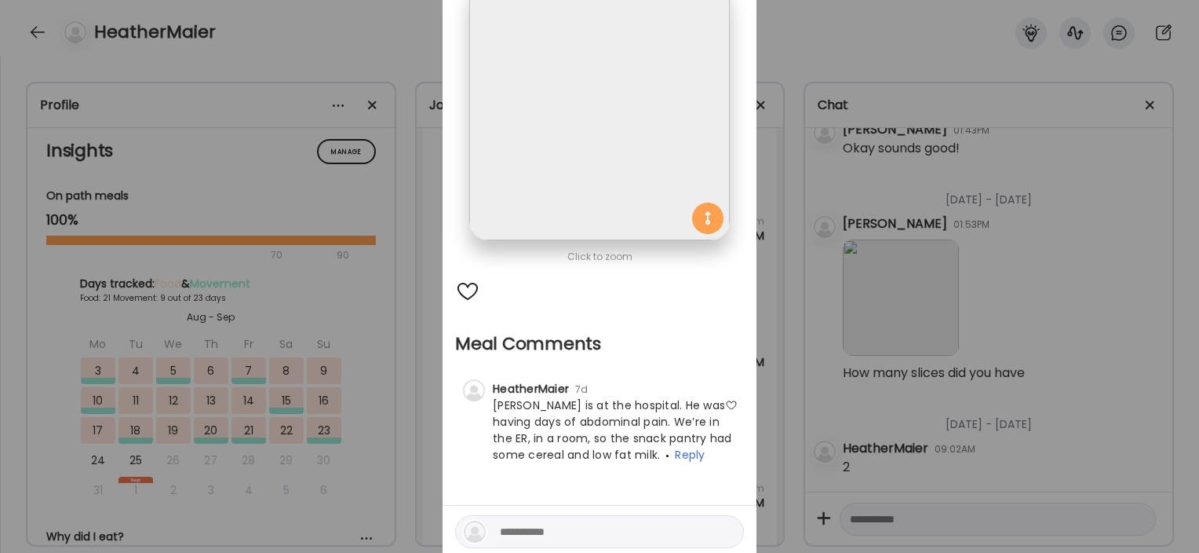
click at [424, 363] on div "Ate Coach Dashboard Wahoo! It’s official Take a moment to set up your Coach Pro…" at bounding box center [599, 276] width 1199 height 553
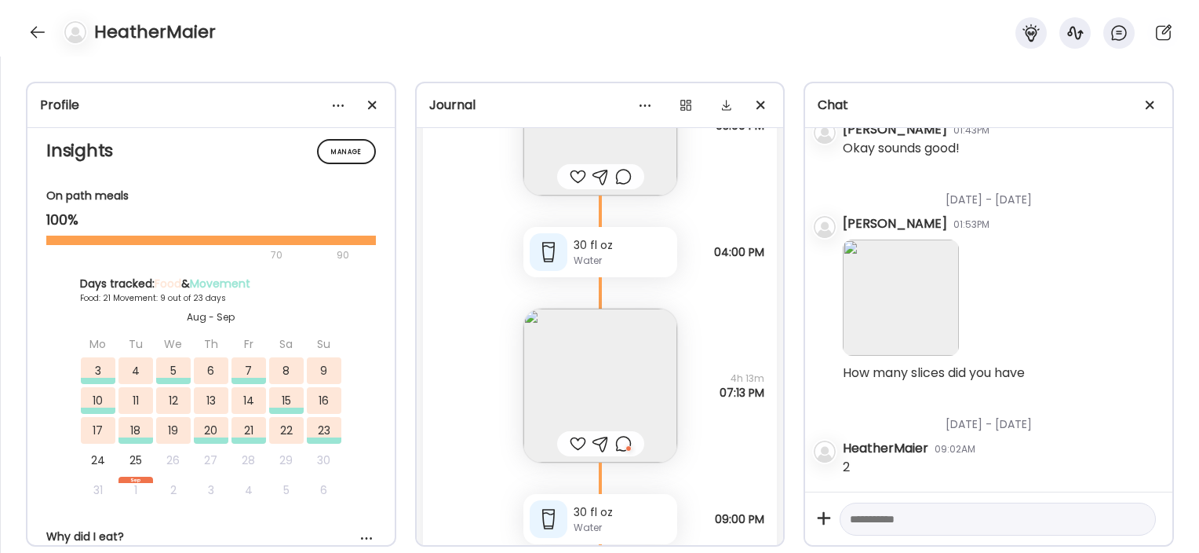
scroll to position [47097, 0]
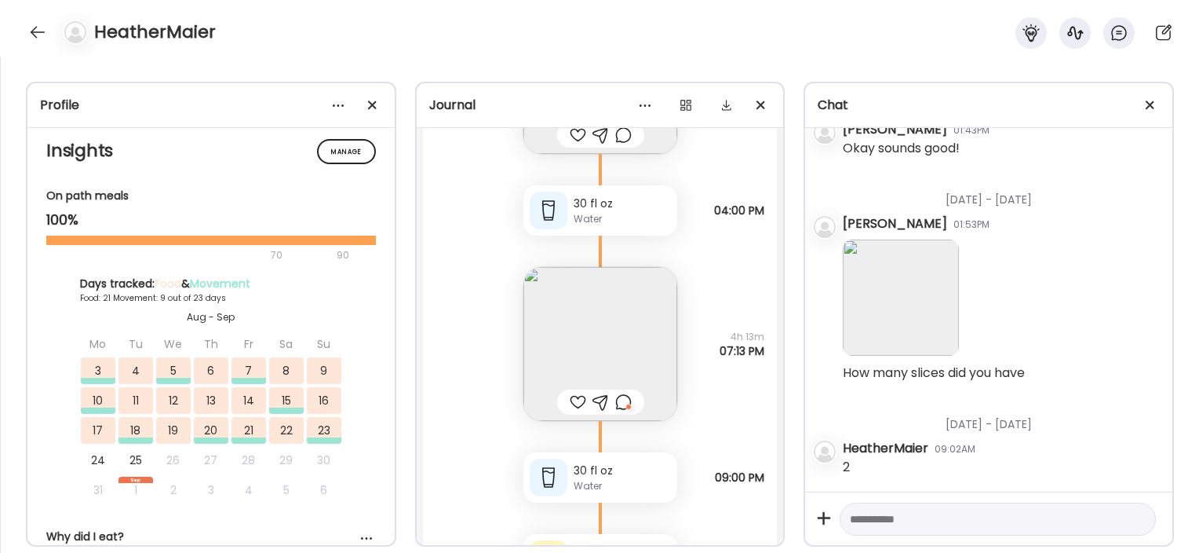
click at [585, 330] on img at bounding box center [601, 344] width 154 height 154
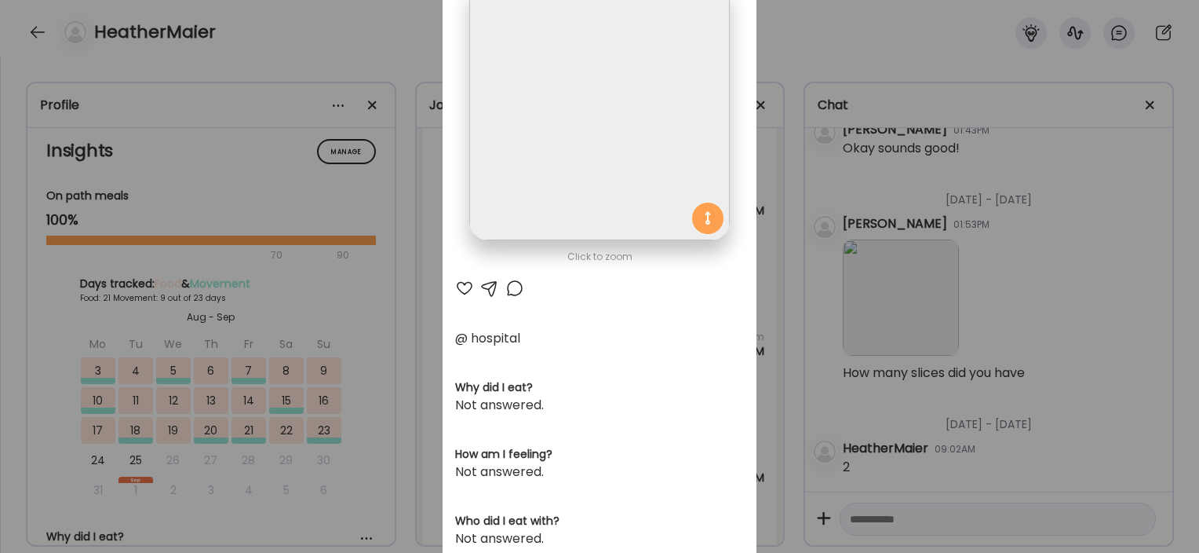
click at [352, 392] on div "Ate Coach Dashboard Wahoo! It’s official Take a moment to set up your Coach Pro…" at bounding box center [599, 276] width 1199 height 553
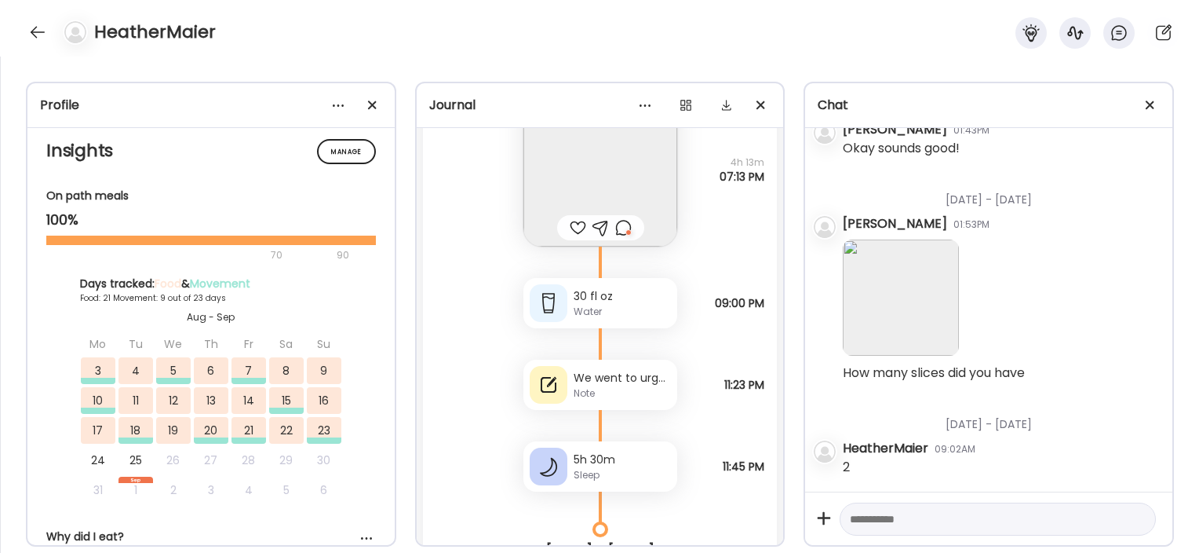
scroll to position [47325, 0]
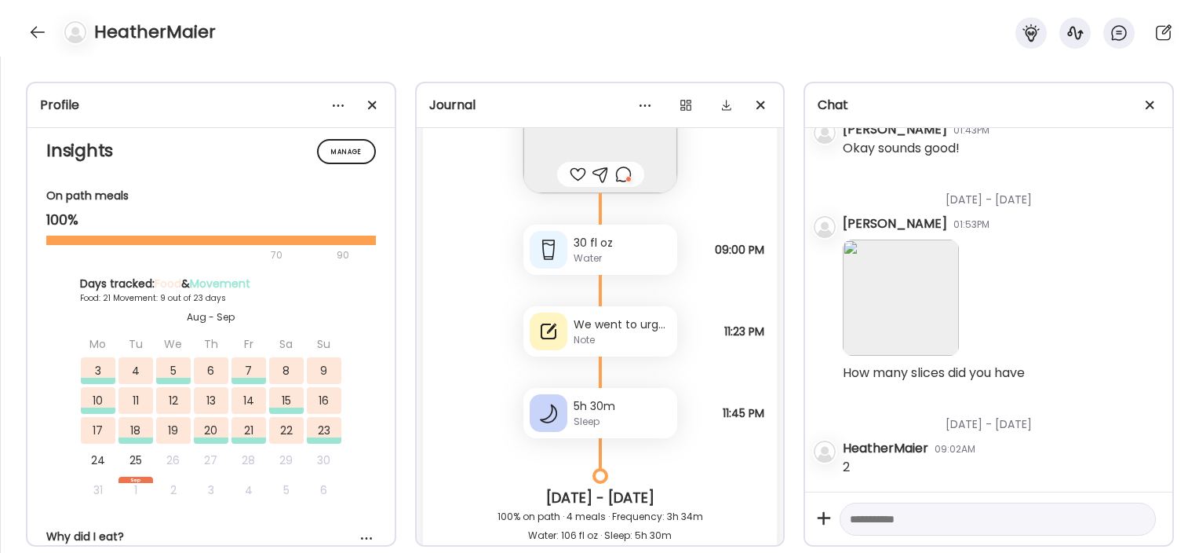
click at [596, 333] on div "Note" at bounding box center [622, 340] width 97 height 14
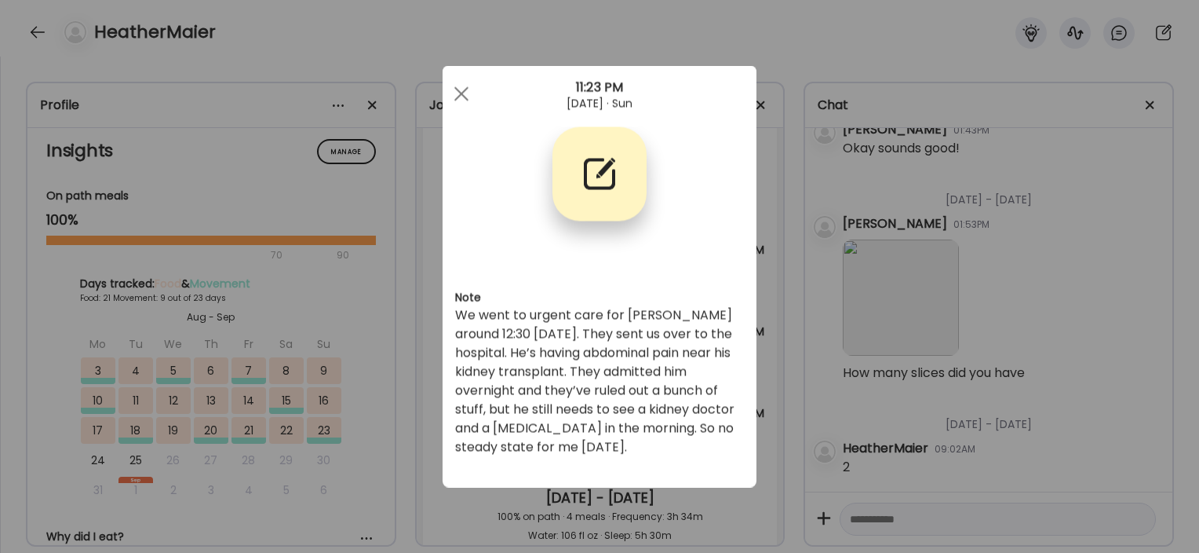
scroll to position [0, 0]
click at [409, 279] on div "Ate Coach Dashboard Wahoo! It’s official Take a moment to set up your Coach Pro…" at bounding box center [599, 276] width 1199 height 553
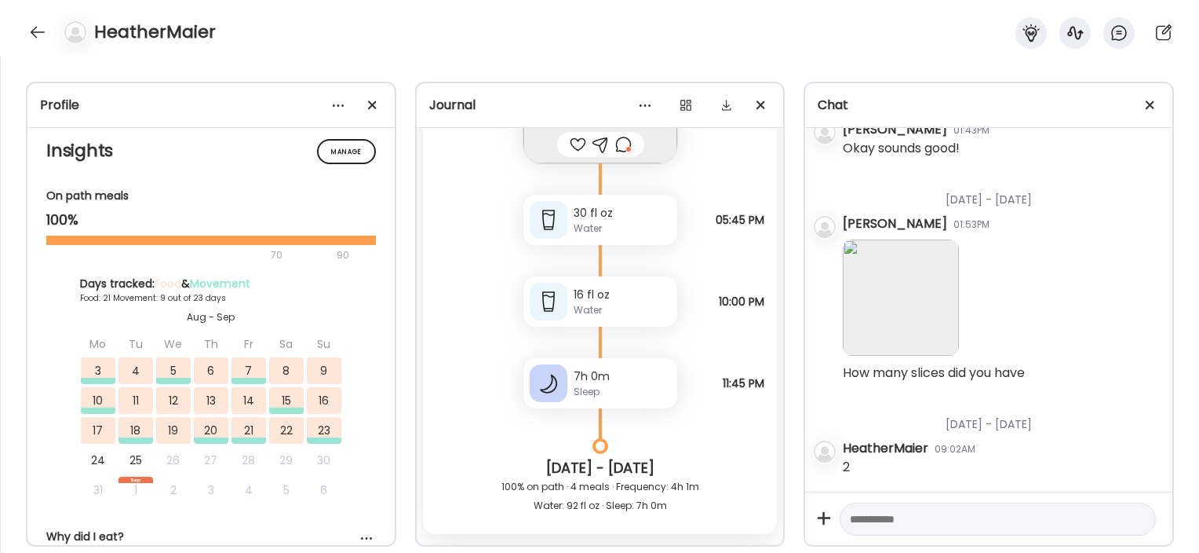
scroll to position [48877, 0]
